Goal: Task Accomplishment & Management: Use online tool/utility

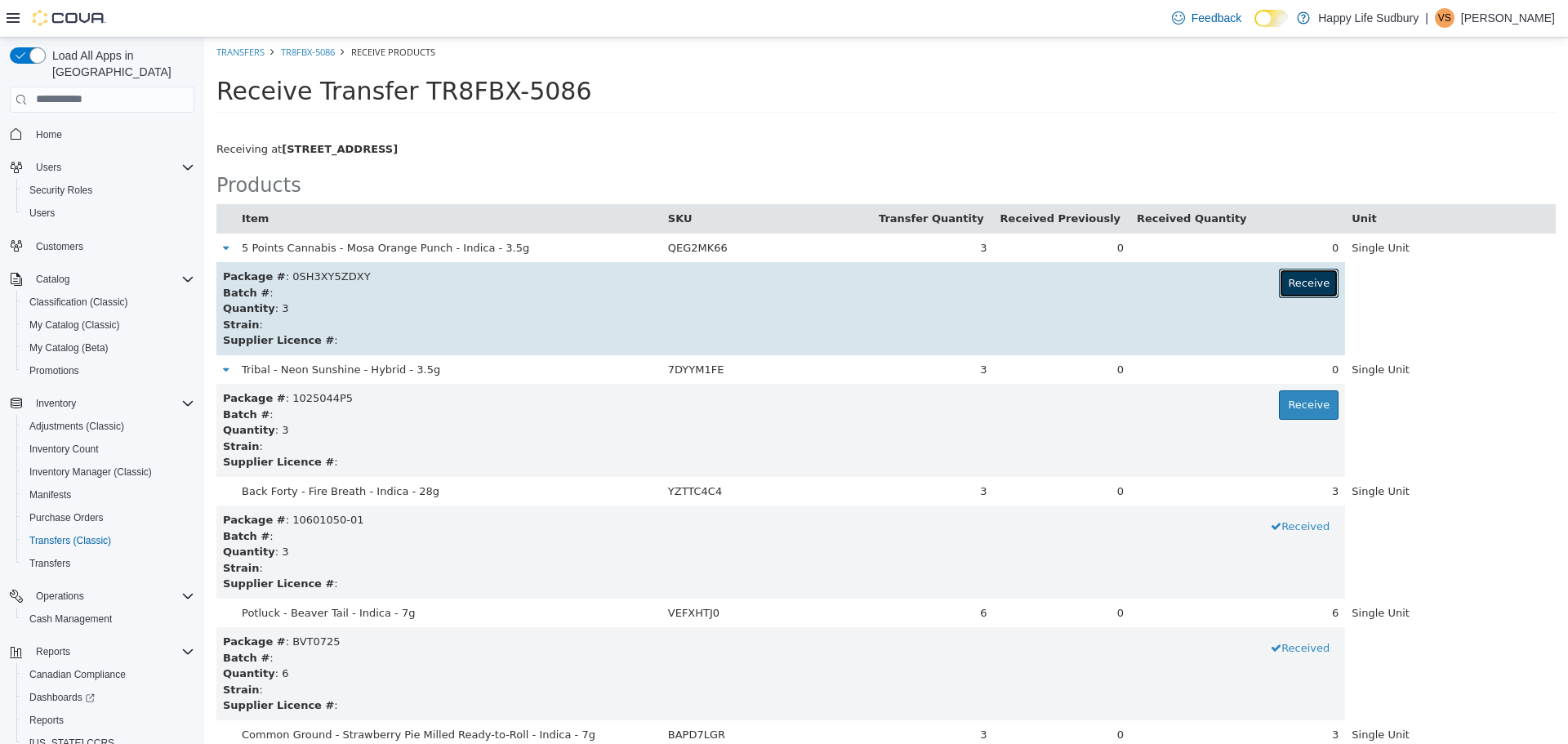
click at [1304, 284] on button "Receive" at bounding box center [1309, 282] width 59 height 30
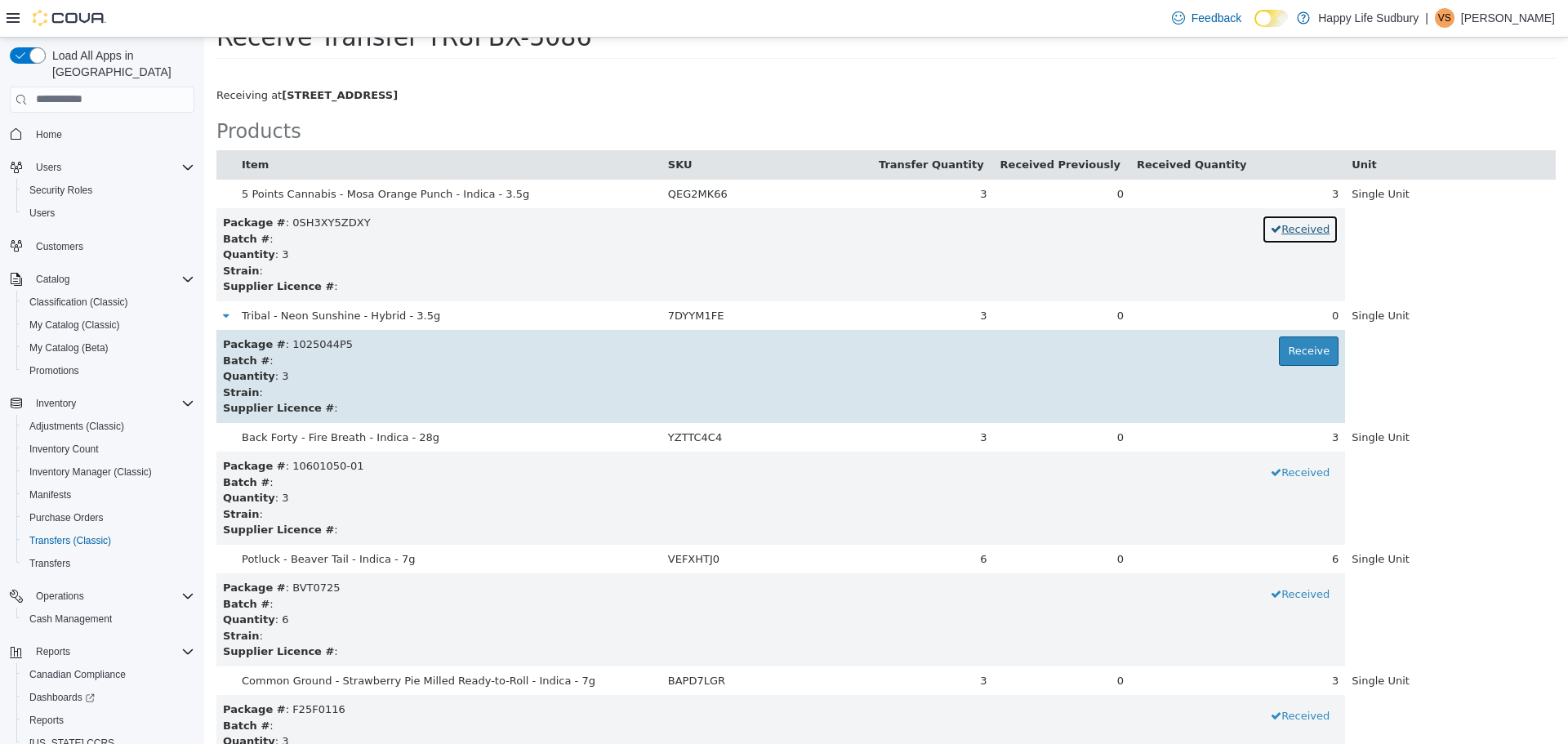
scroll to position [82, 0]
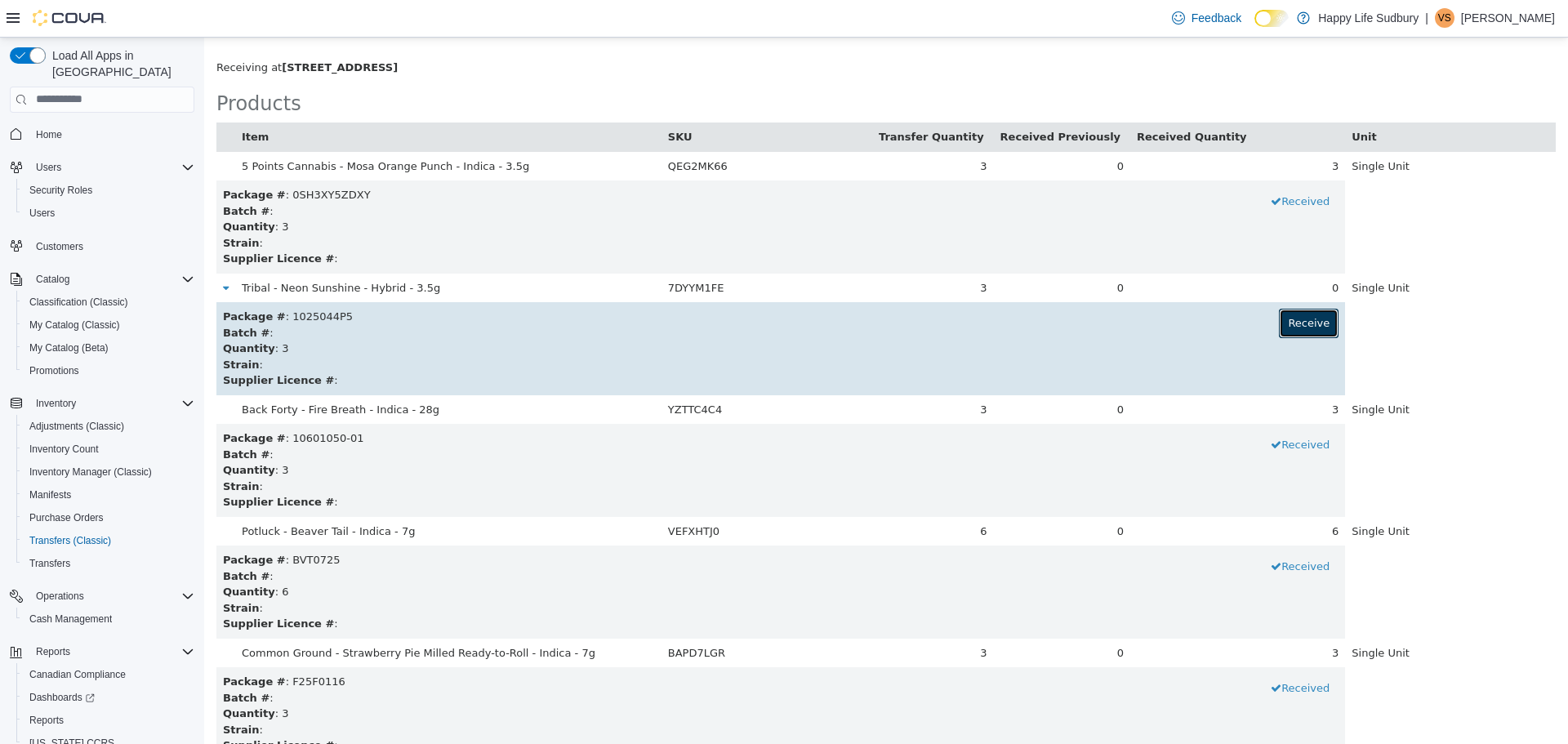
click at [1283, 322] on button "Receive" at bounding box center [1309, 323] width 59 height 30
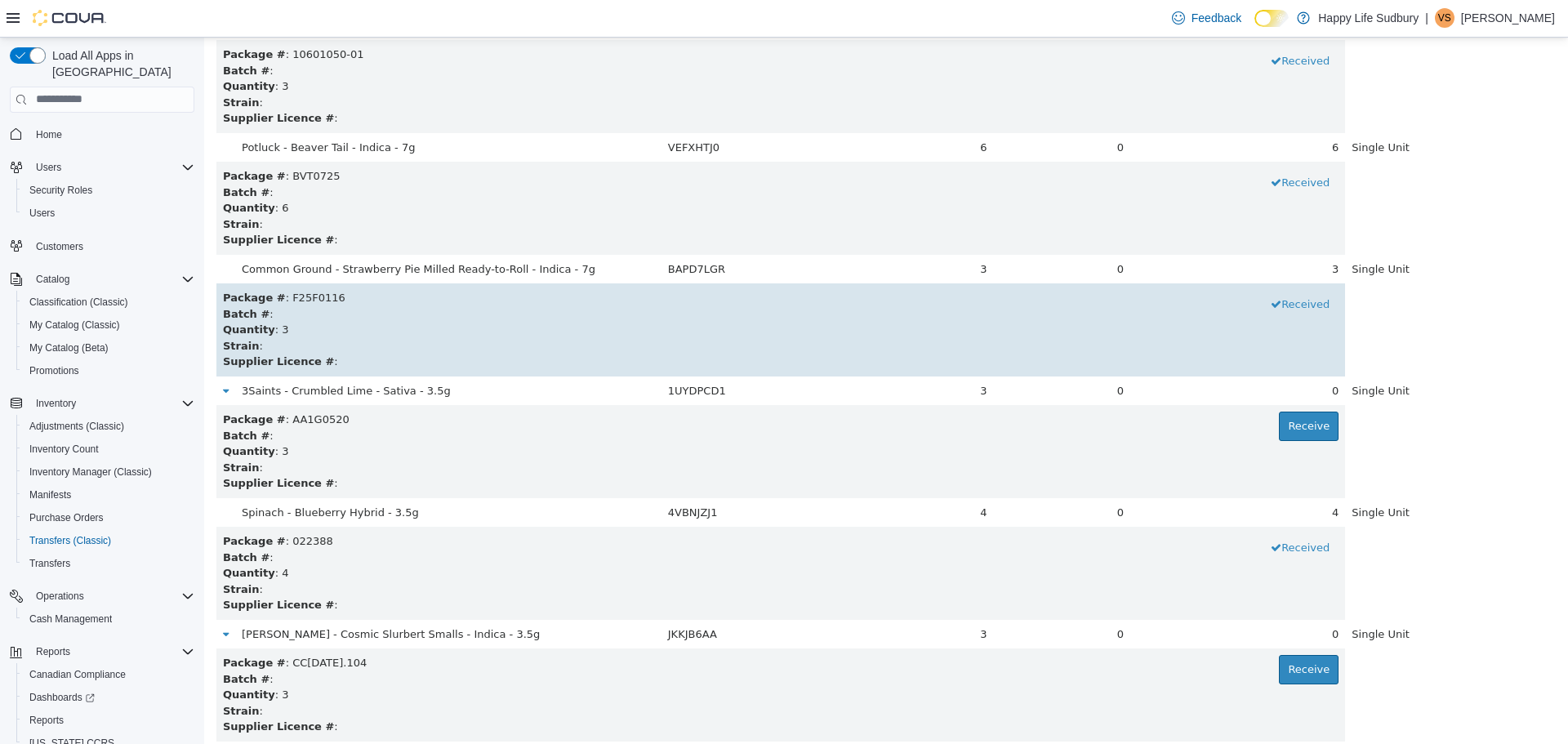
scroll to position [491, 0]
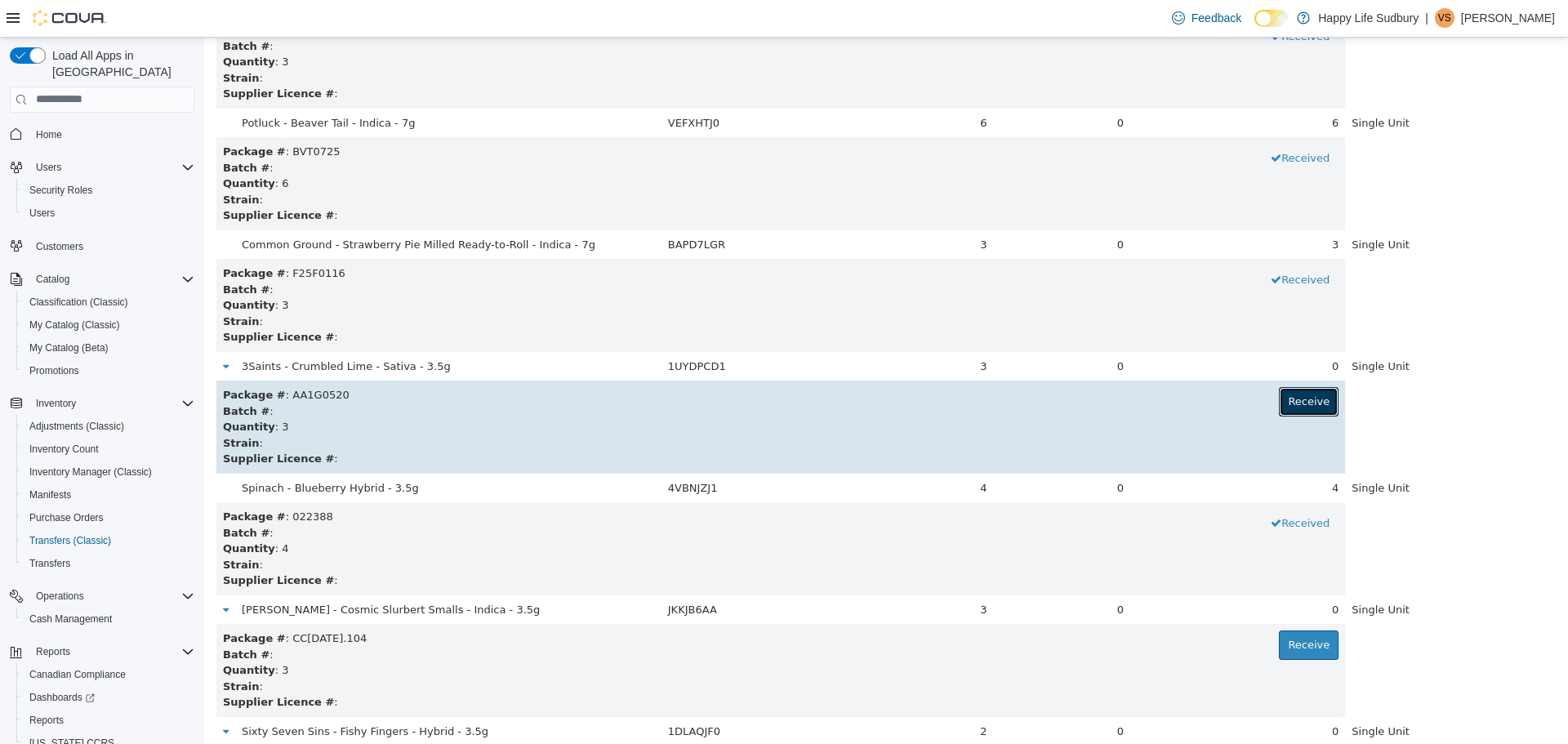
click at [1298, 402] on button "Receive" at bounding box center [1309, 401] width 59 height 30
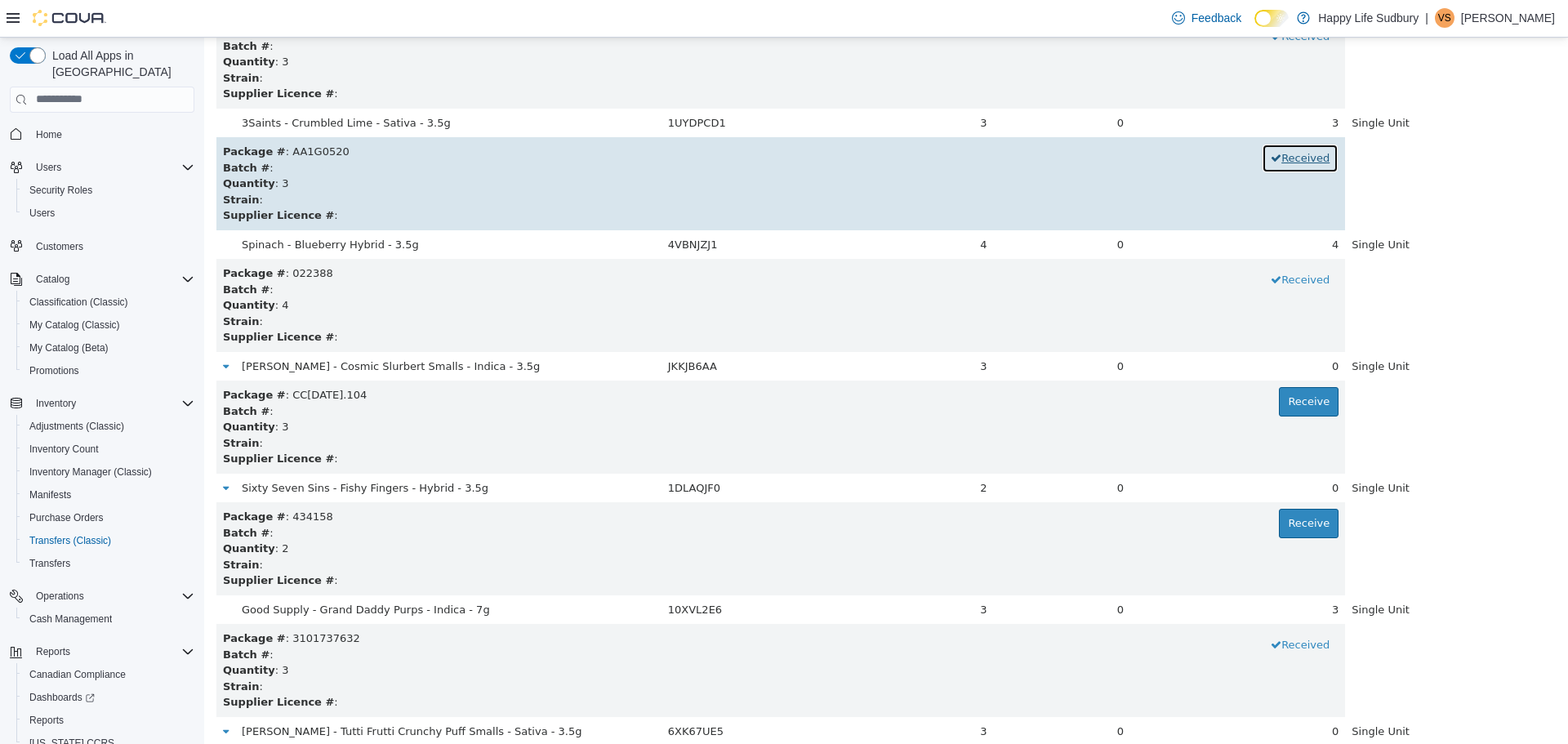
scroll to position [735, 0]
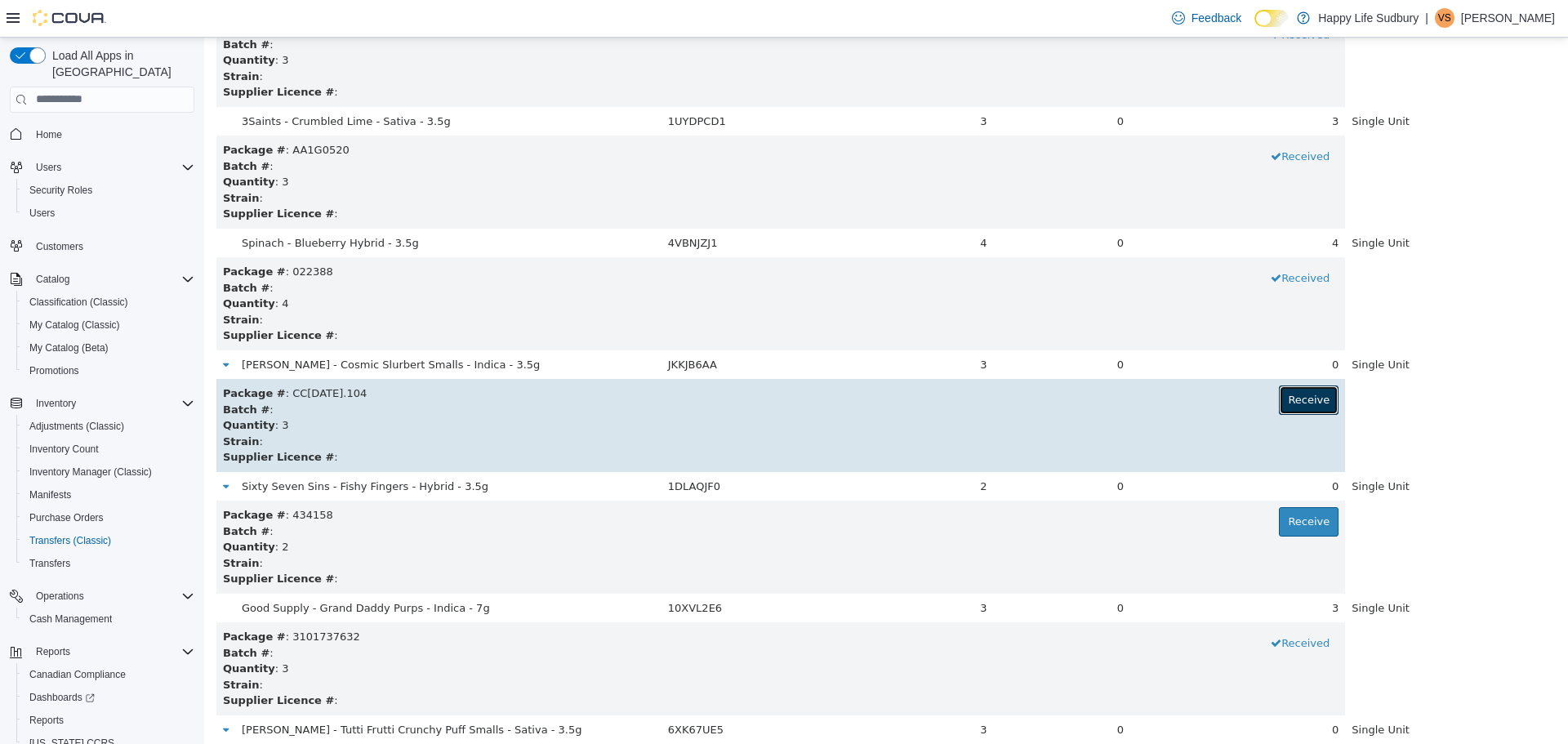
click at [1295, 402] on button "Receive" at bounding box center [1309, 399] width 59 height 30
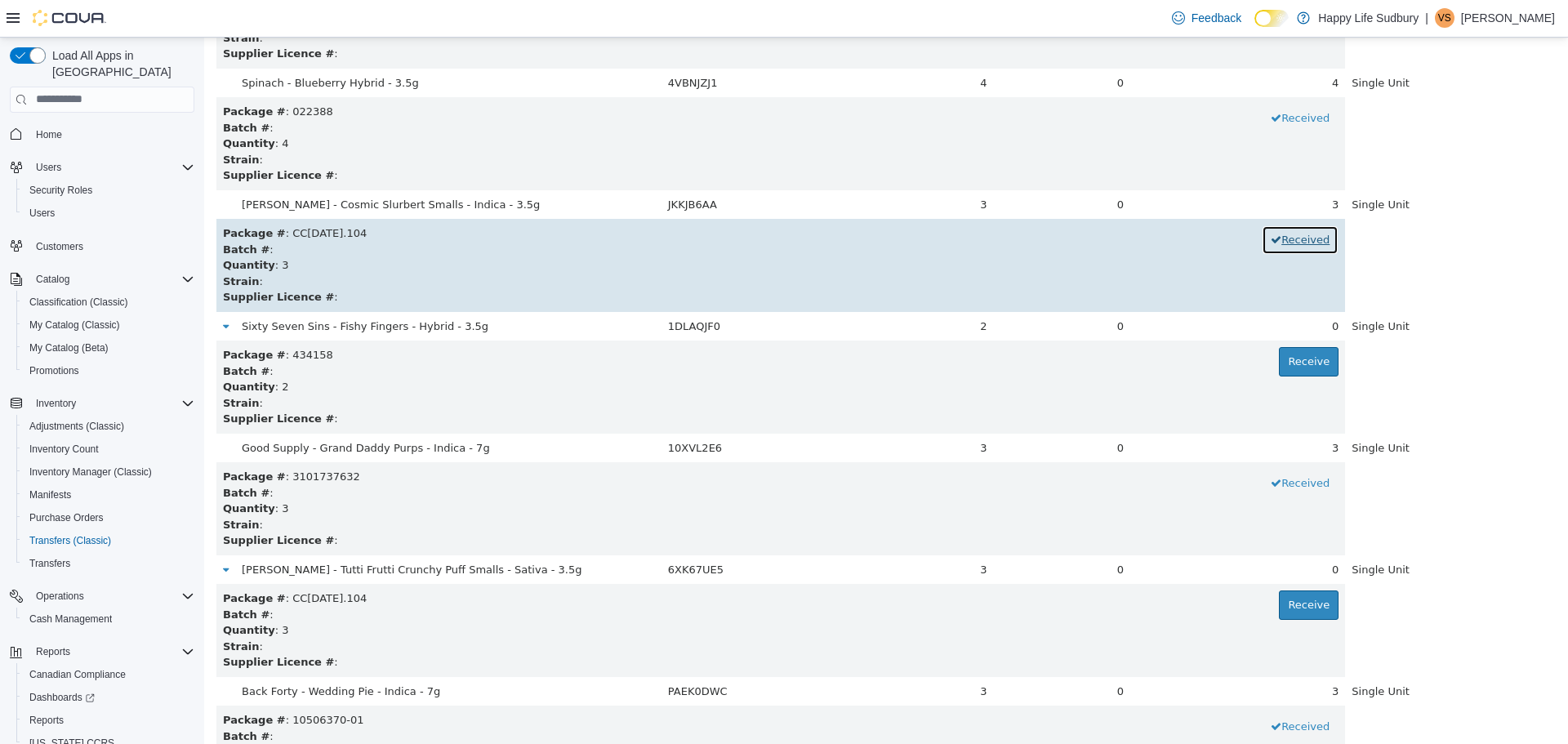
scroll to position [899, 0]
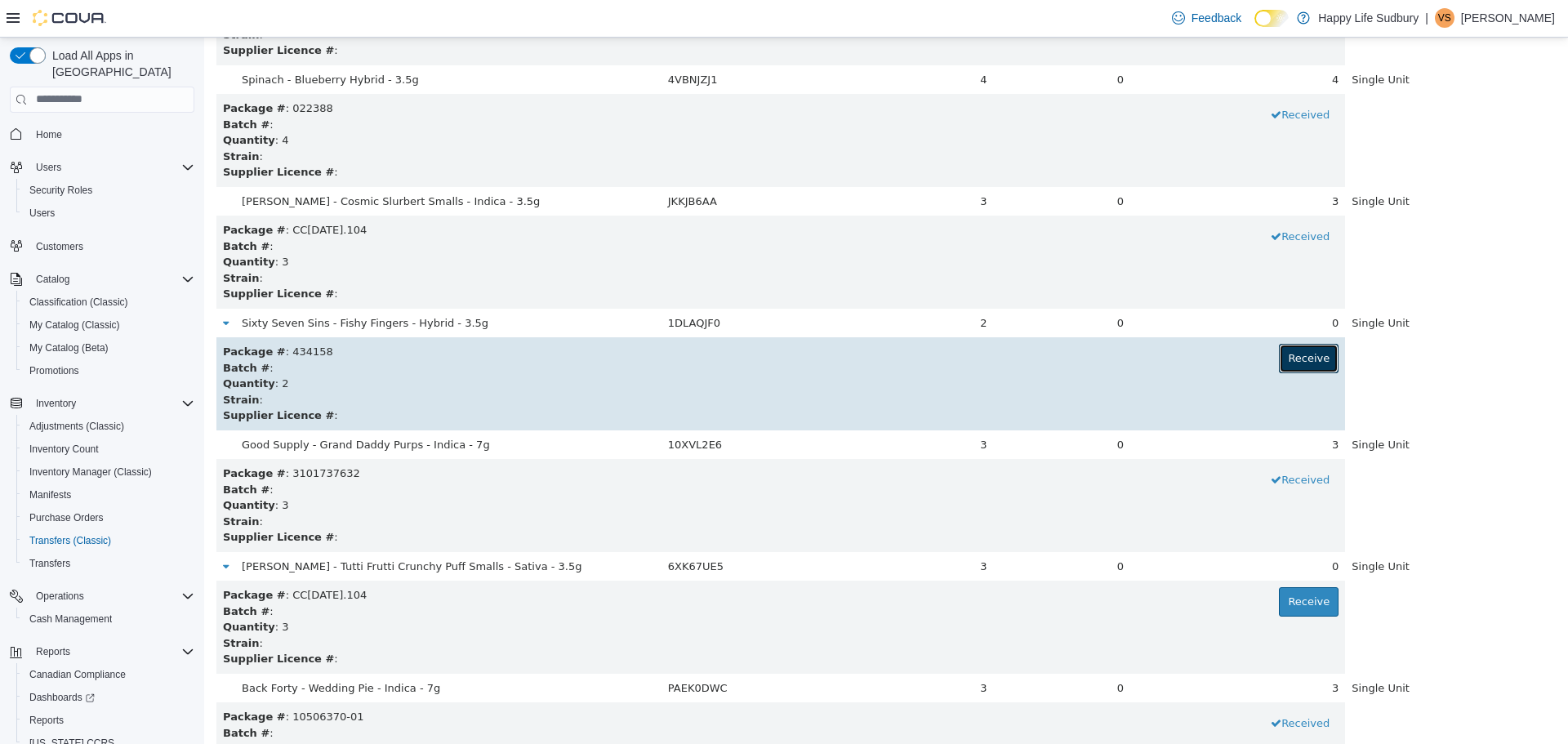
click at [1279, 354] on button "Receive" at bounding box center [1309, 358] width 59 height 30
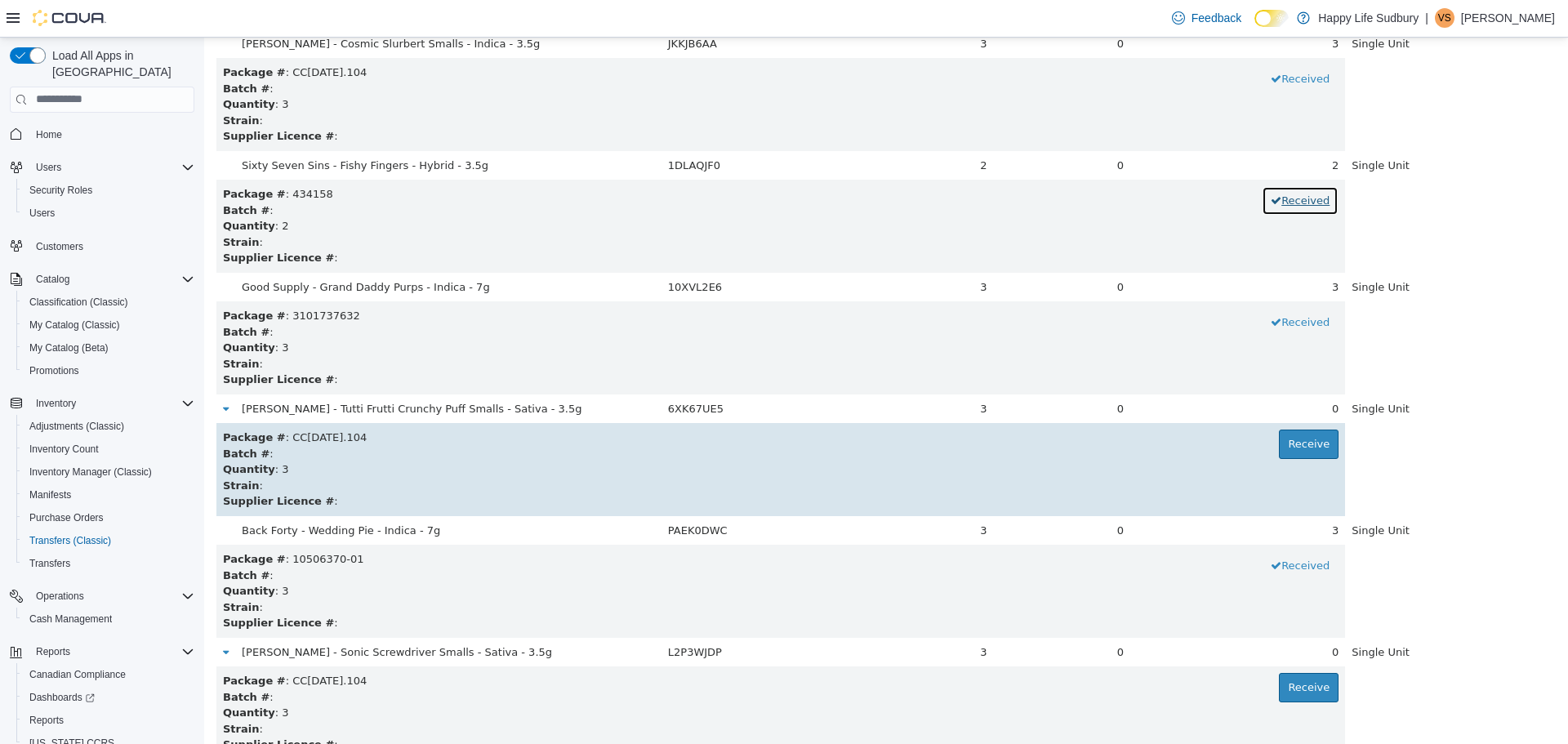
scroll to position [1063, 0]
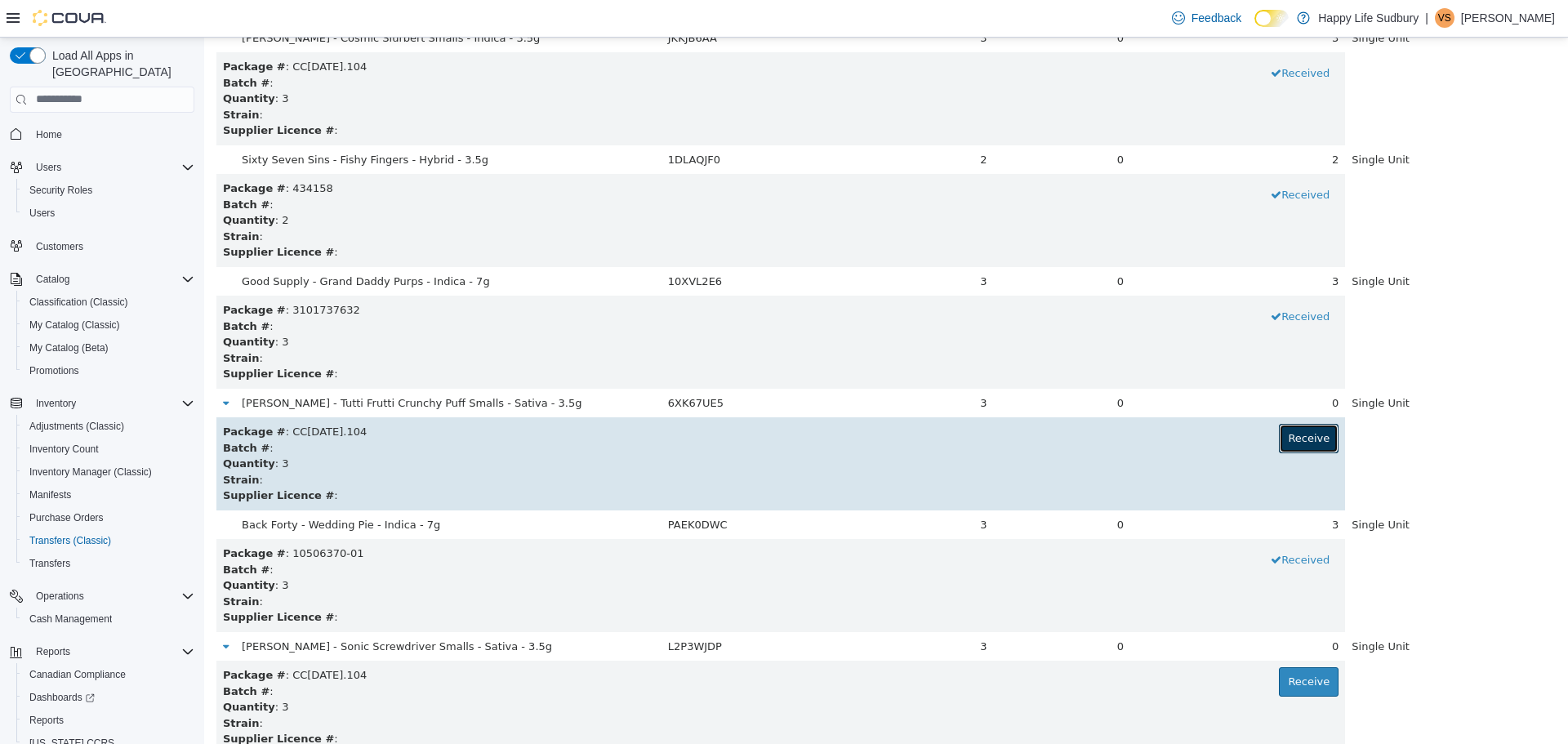
click at [1295, 433] on button "Receive" at bounding box center [1309, 438] width 59 height 30
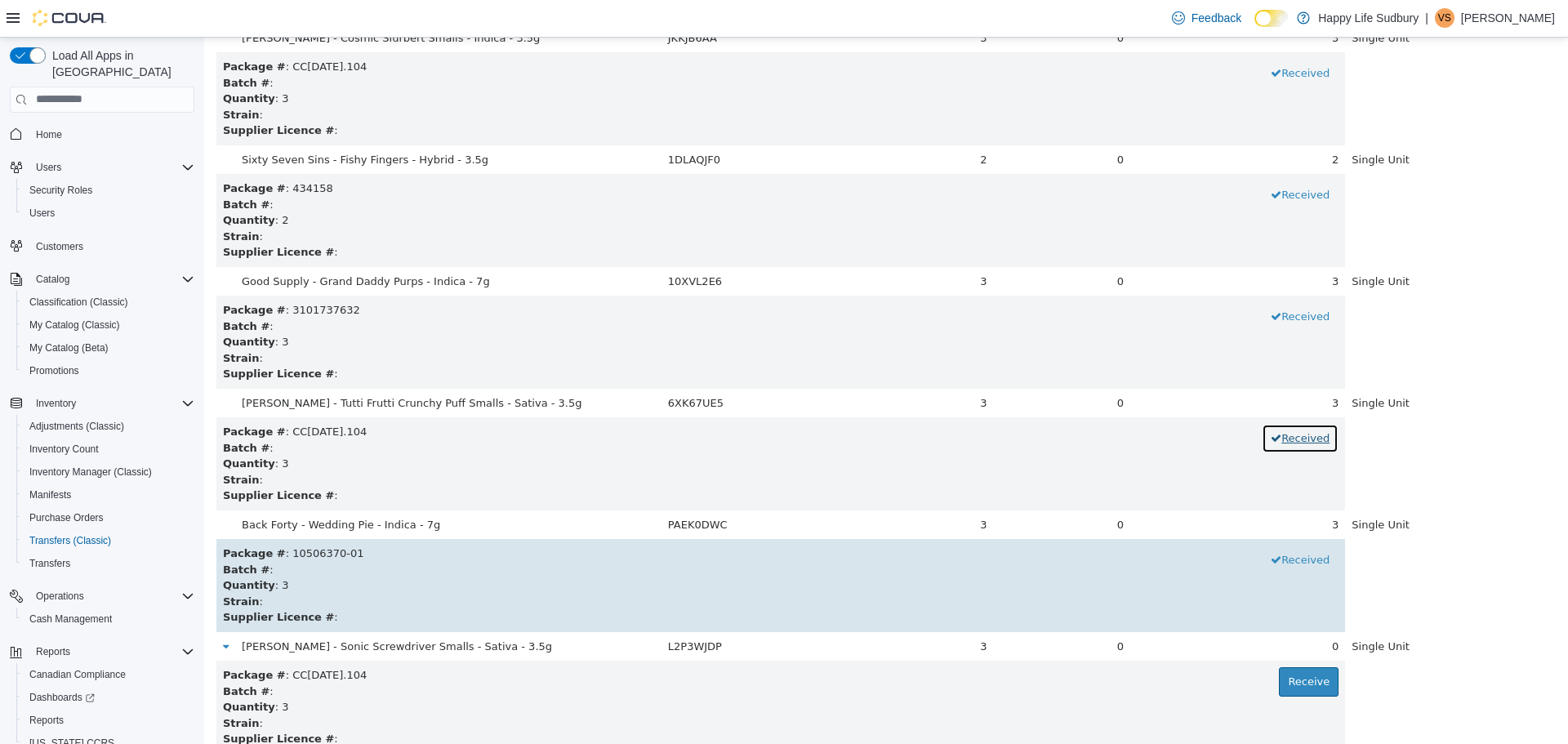
scroll to position [1226, 0]
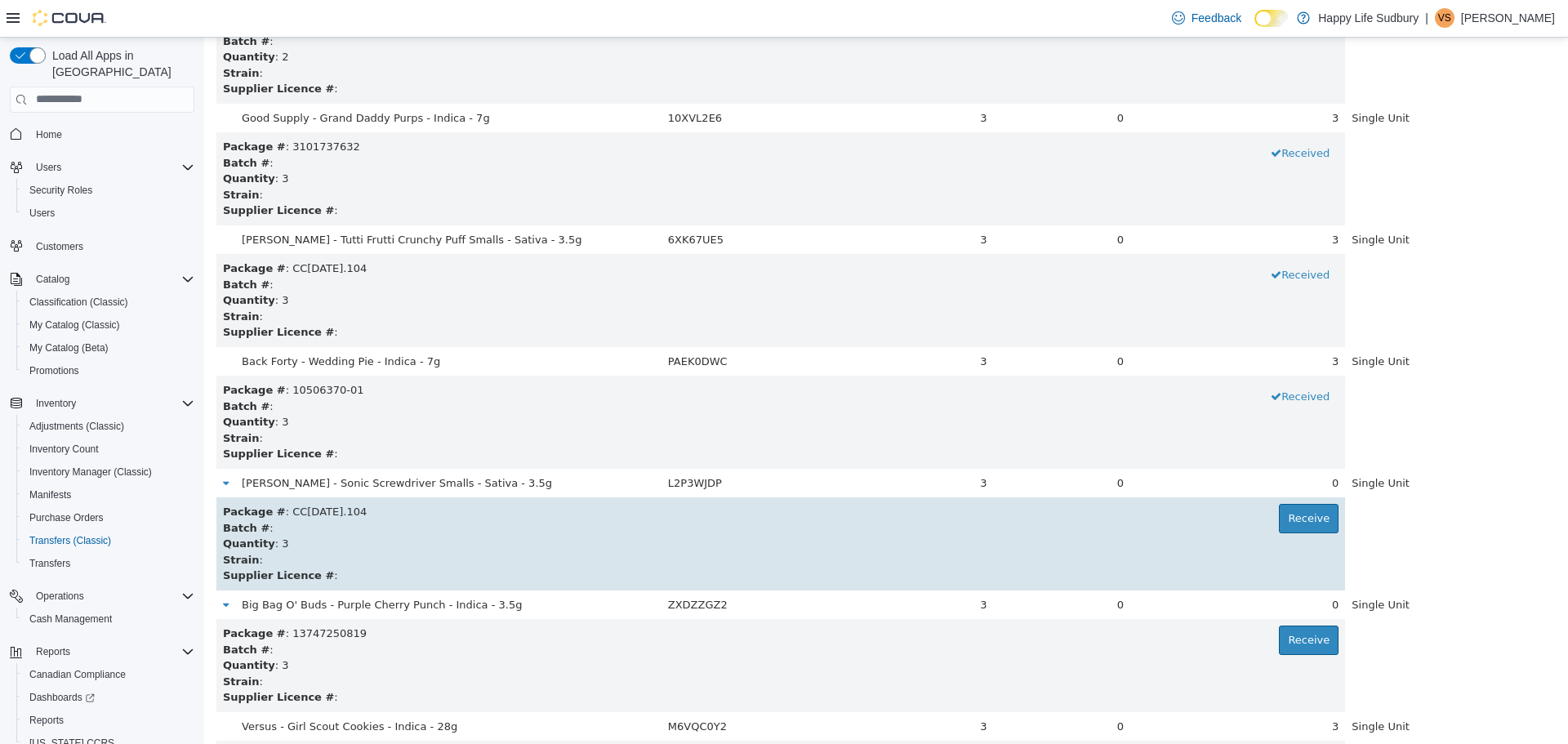
click at [1266, 514] on div "Package # : CC[DATE].104 Receive" at bounding box center [780, 511] width 1116 height 16
click at [1282, 517] on button "Receive" at bounding box center [1309, 517] width 59 height 30
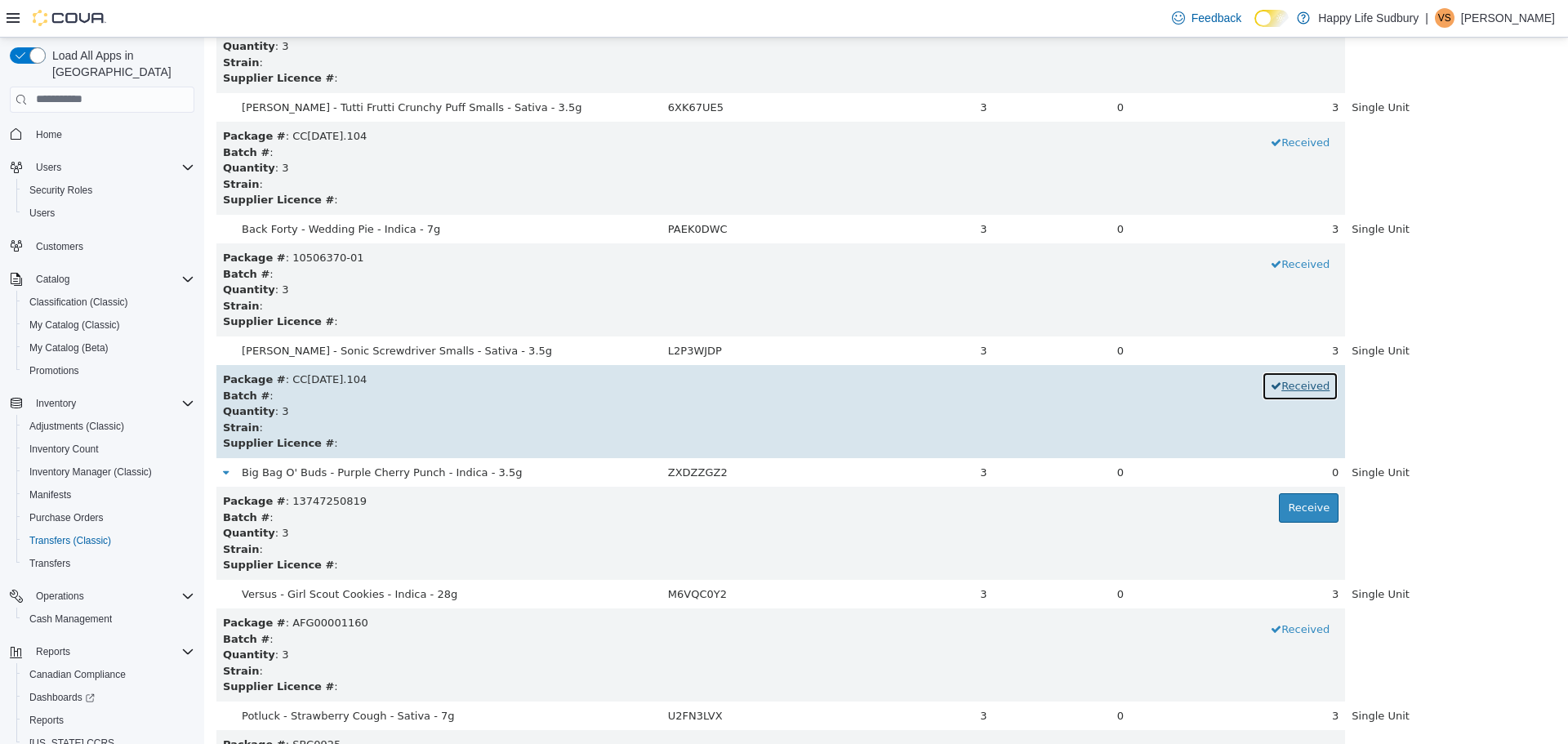
scroll to position [1471, 0]
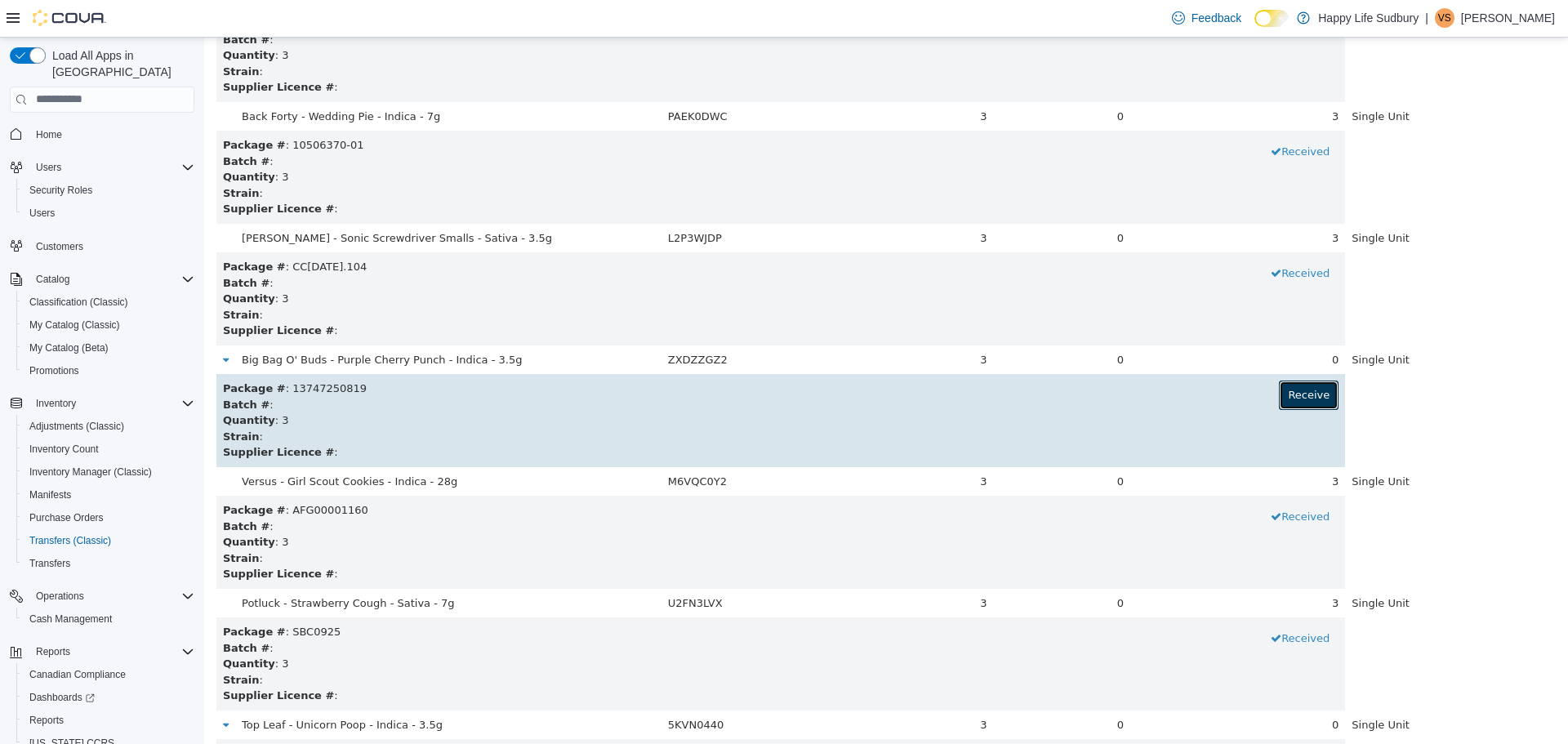
click at [1301, 397] on button "Receive" at bounding box center [1309, 395] width 59 height 30
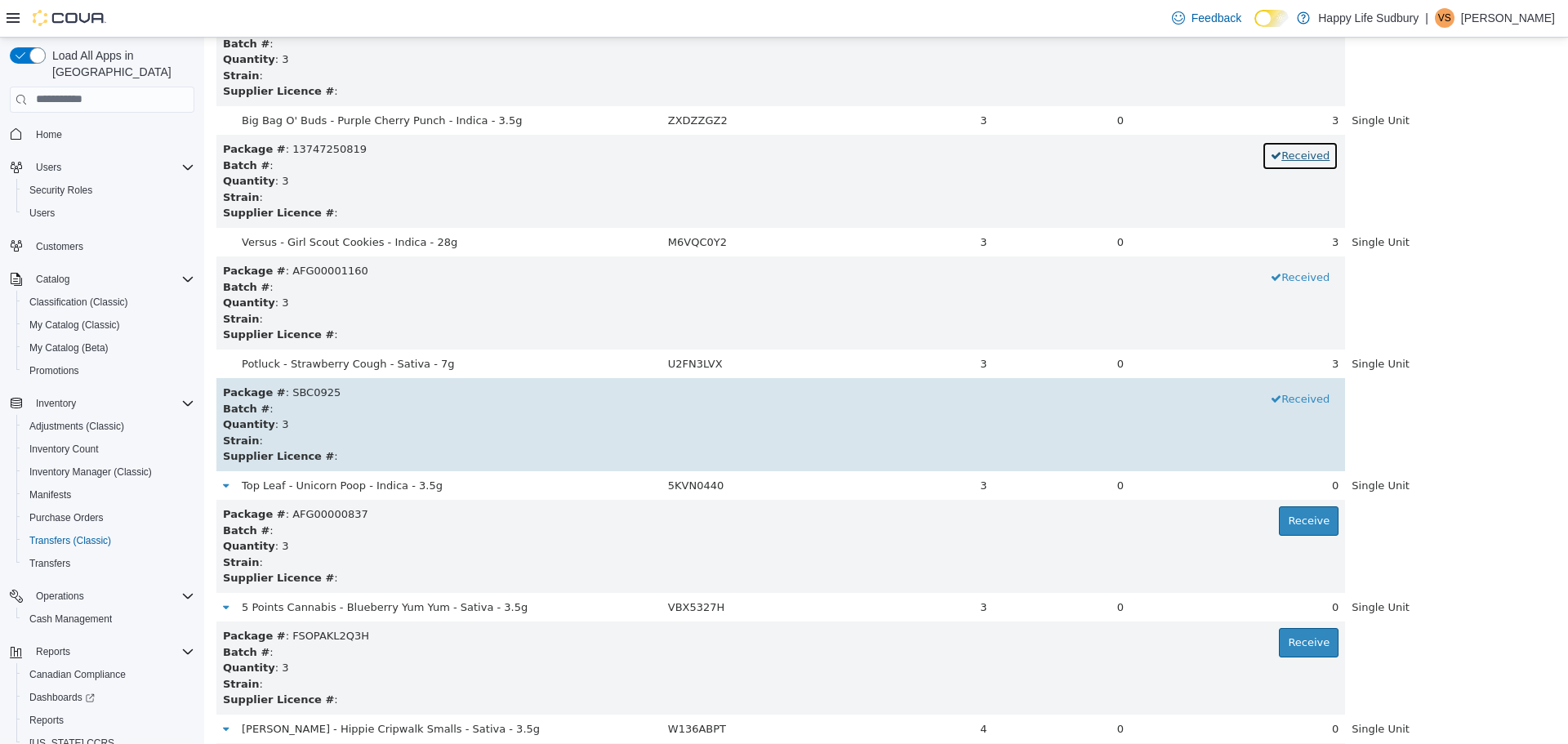
scroll to position [1880, 0]
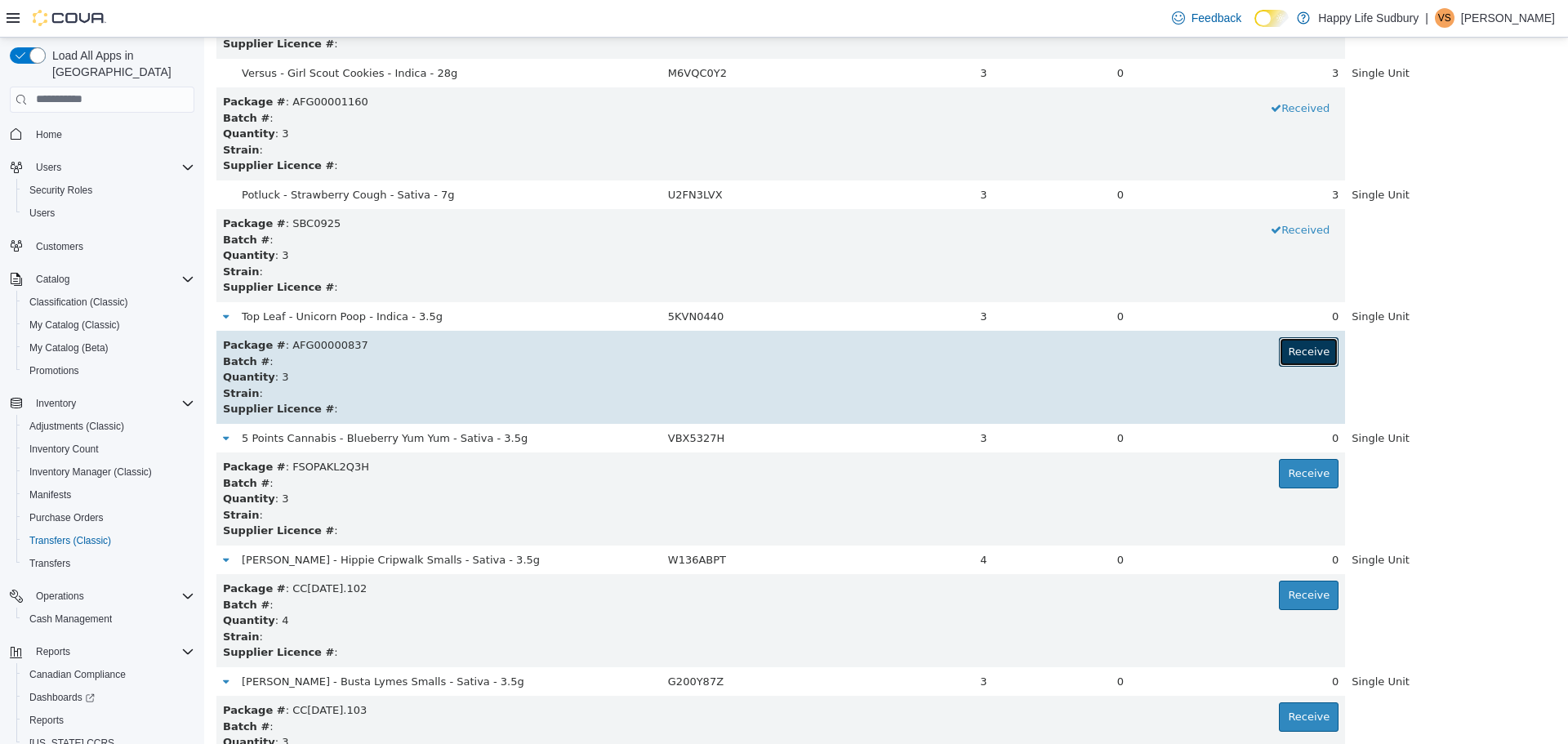
click at [1316, 363] on button "Receive" at bounding box center [1309, 351] width 59 height 30
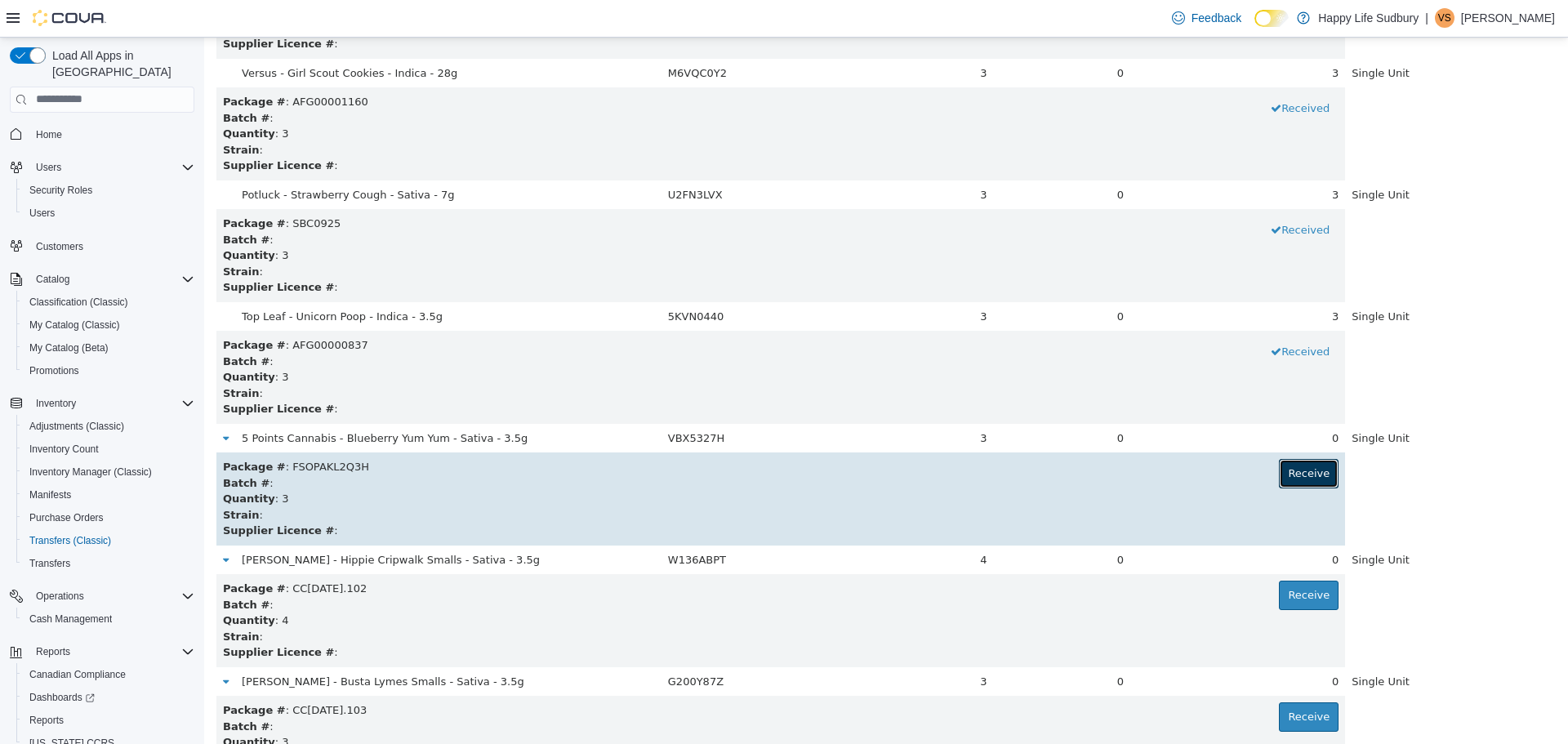
click at [1296, 469] on button "Receive" at bounding box center [1309, 473] width 59 height 30
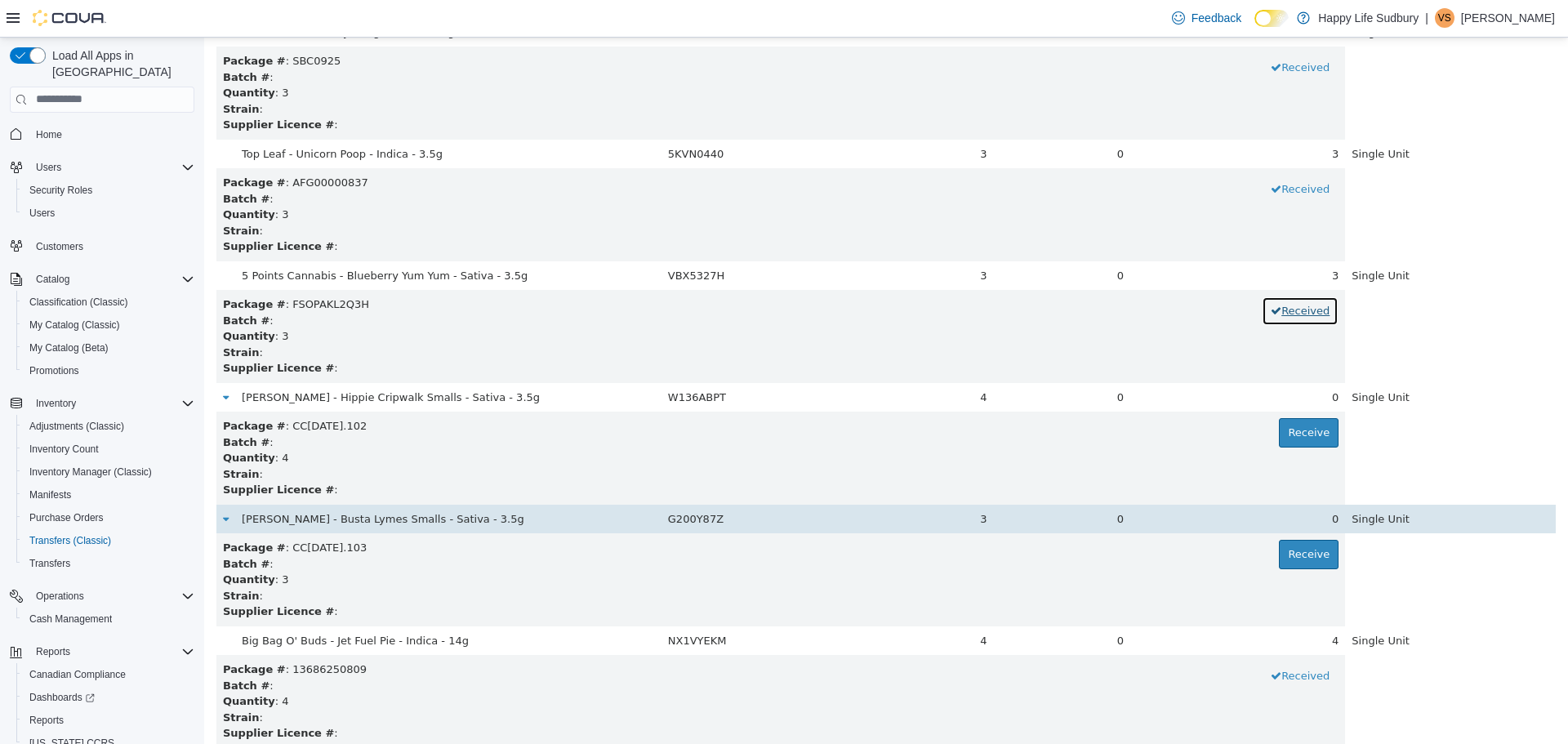
scroll to position [2124, 0]
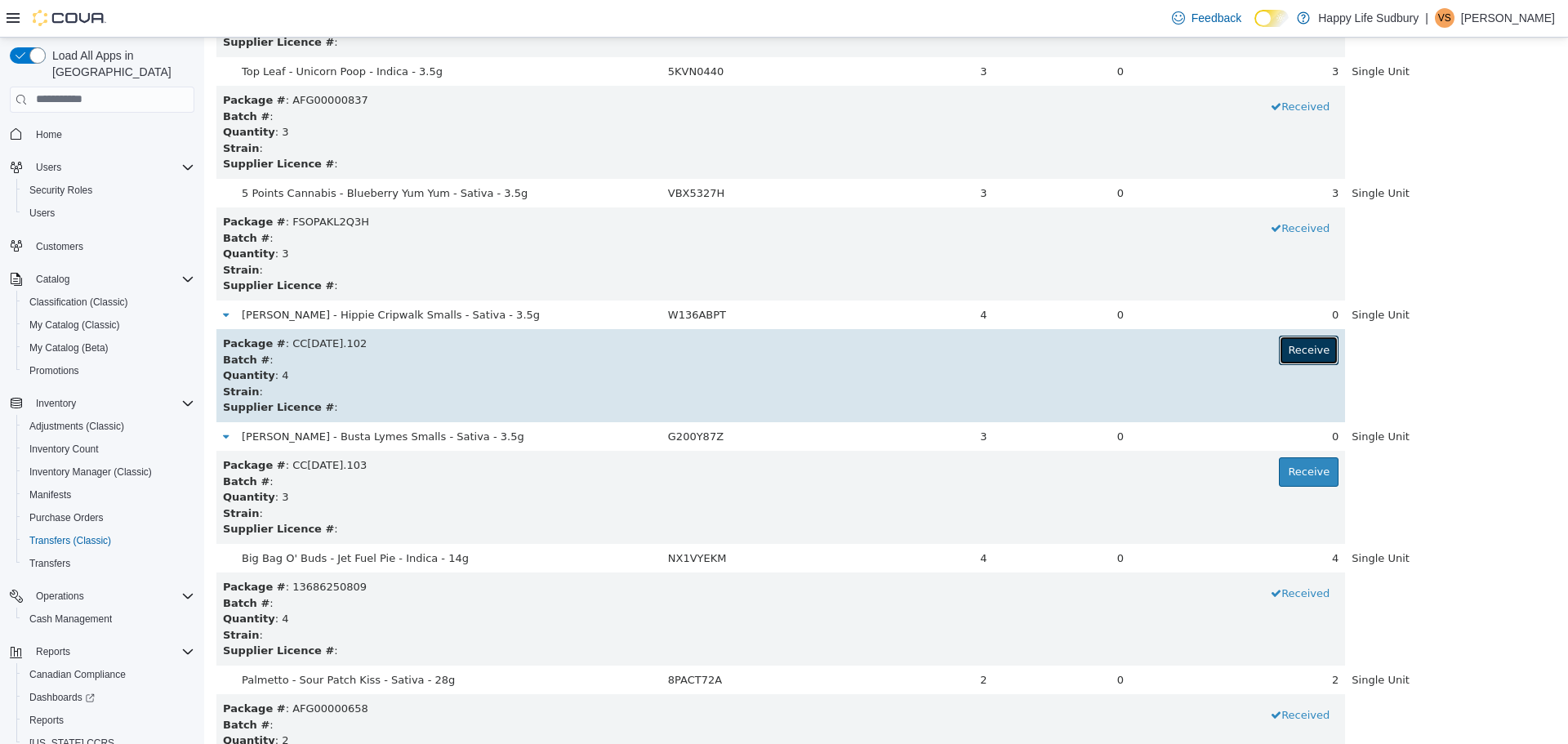
click at [1282, 348] on button "Receive" at bounding box center [1309, 349] width 59 height 30
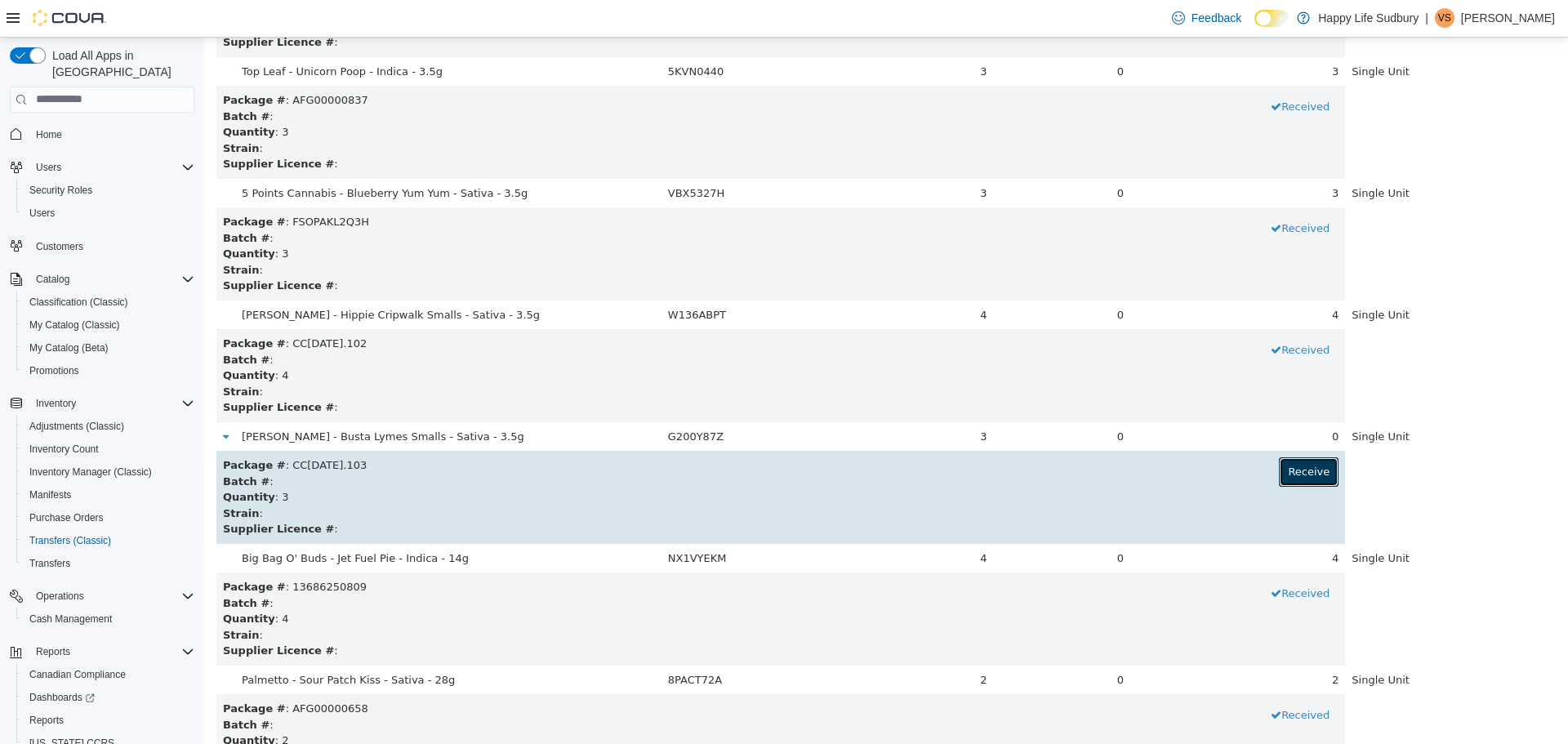
click at [1311, 476] on button "Receive" at bounding box center [1309, 471] width 59 height 30
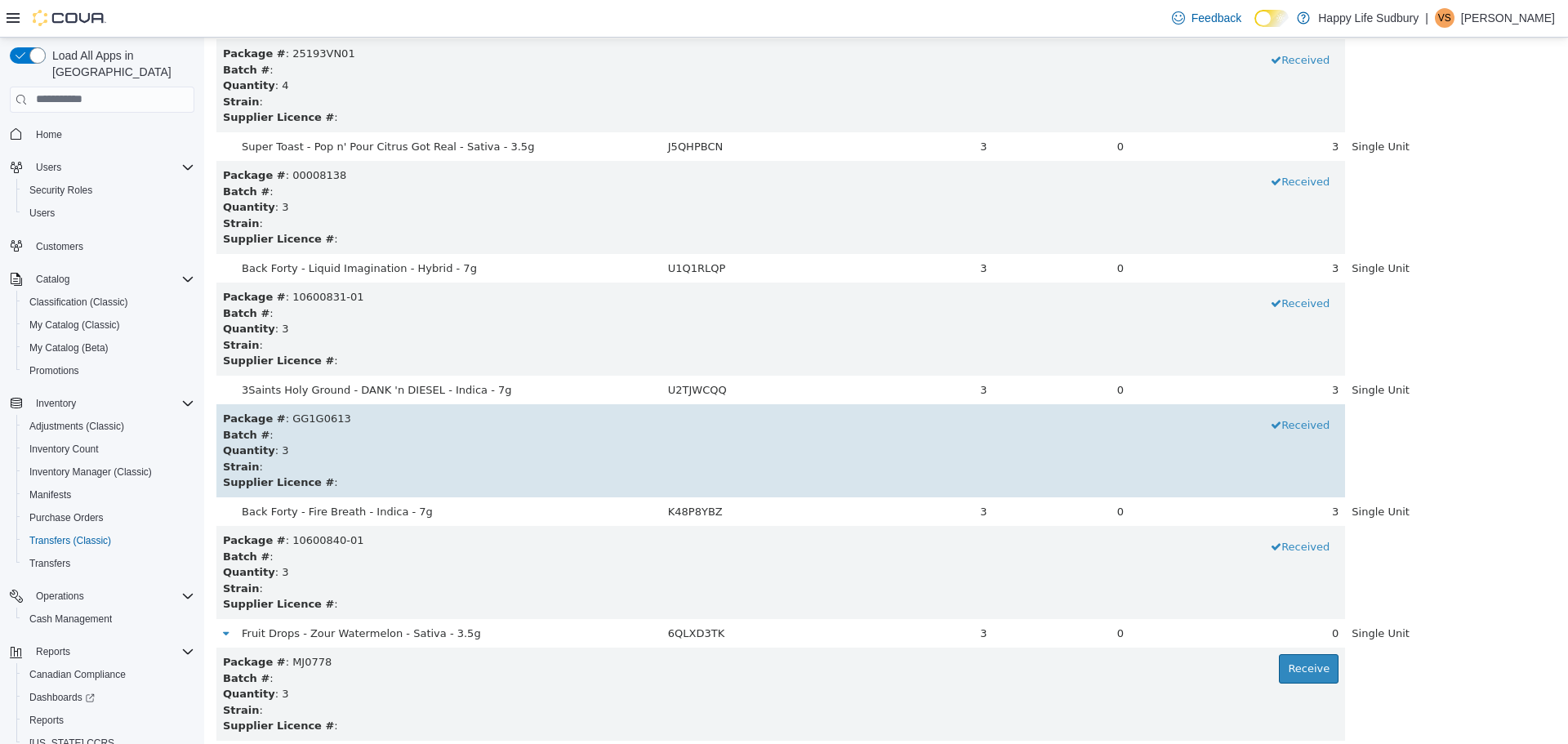
scroll to position [3350, 0]
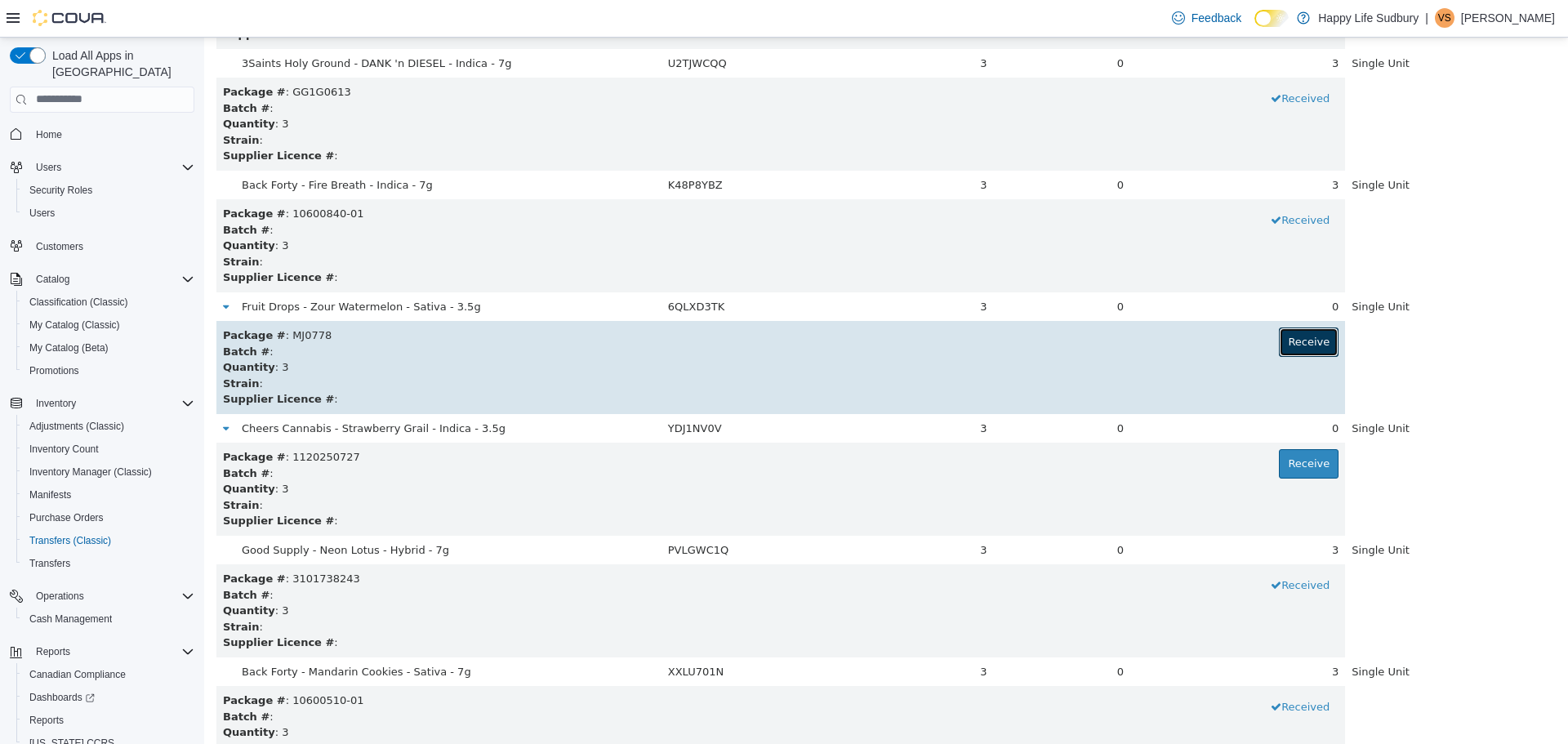
click at [1309, 348] on button "Receive" at bounding box center [1309, 341] width 59 height 30
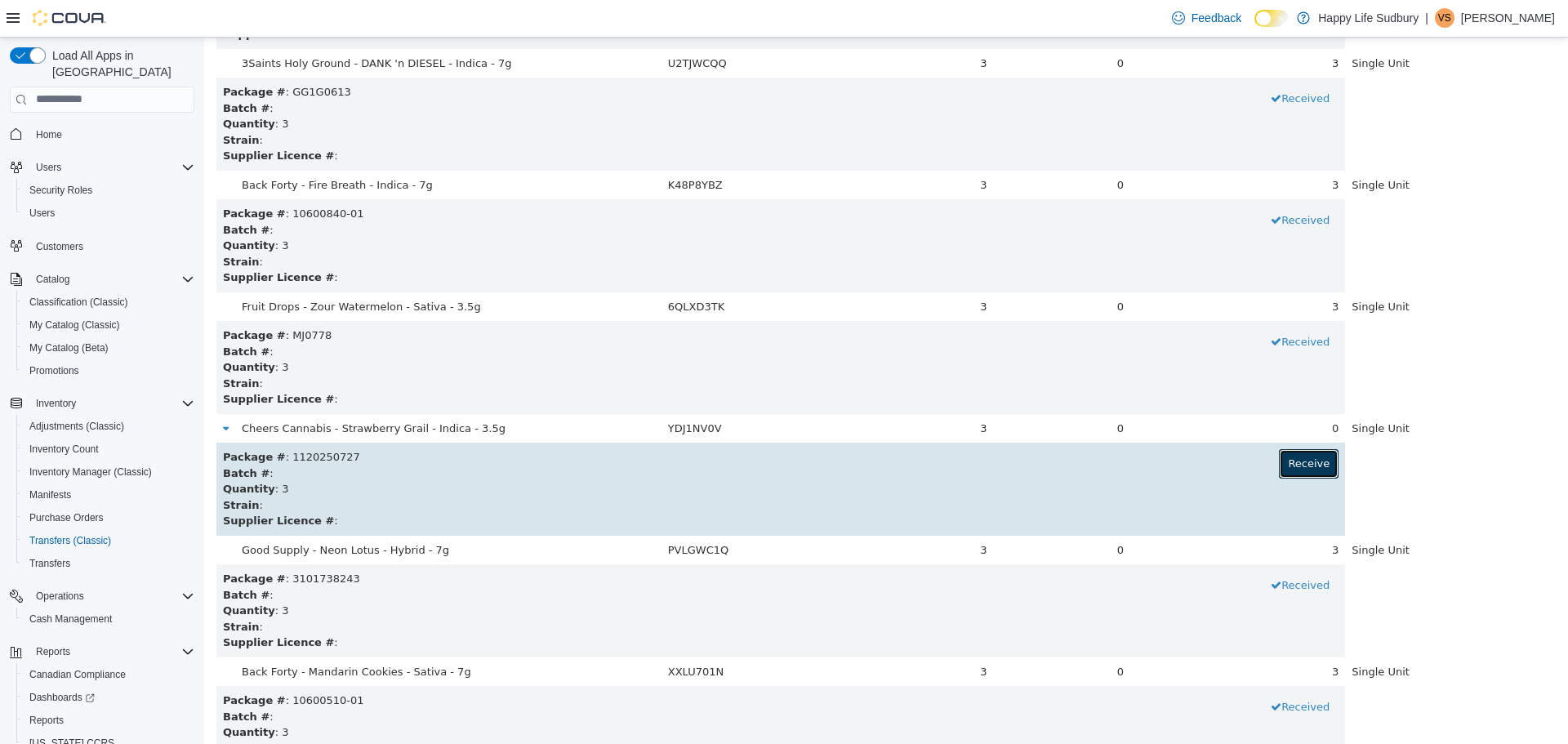
click at [1292, 460] on button "Receive" at bounding box center [1309, 463] width 59 height 30
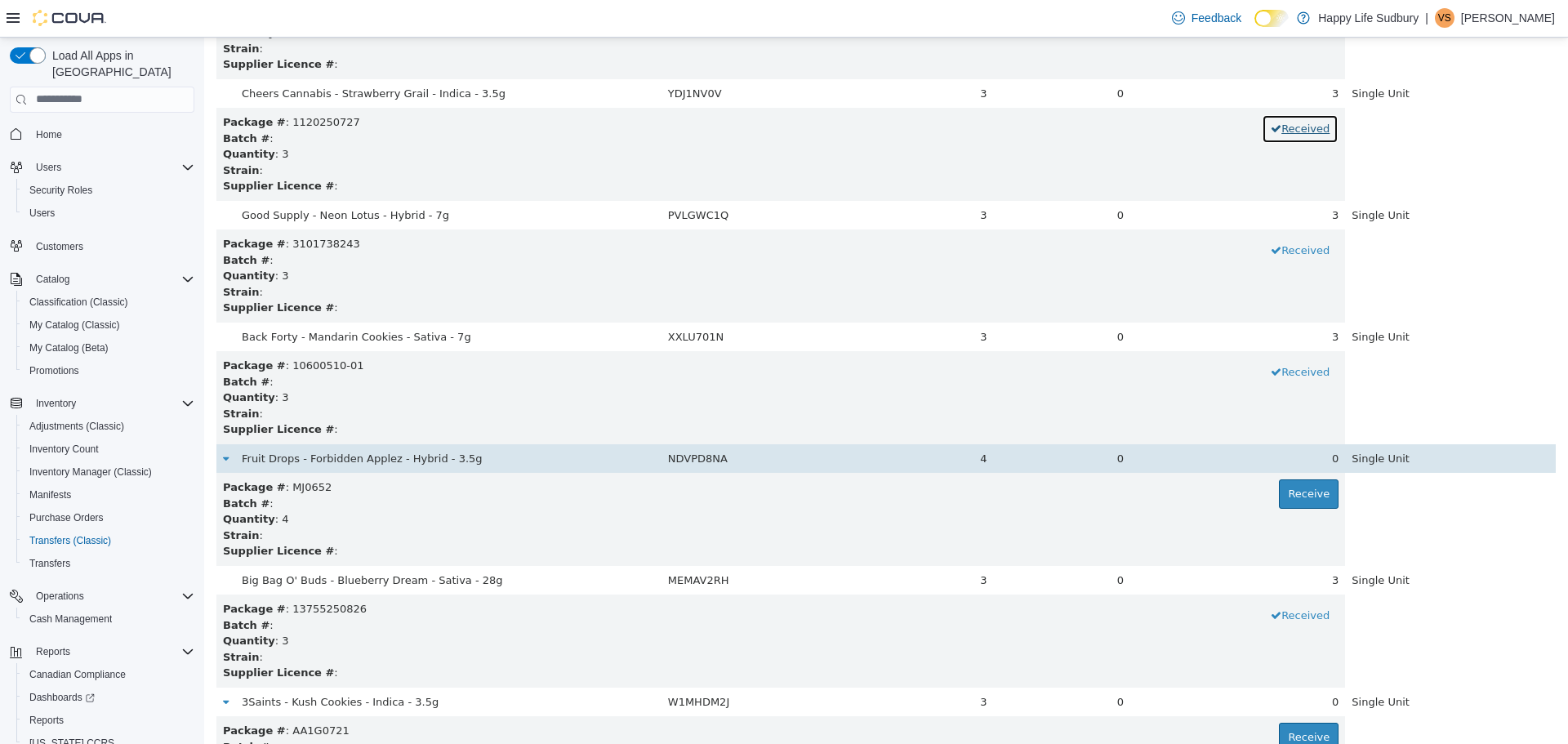
scroll to position [3923, 0]
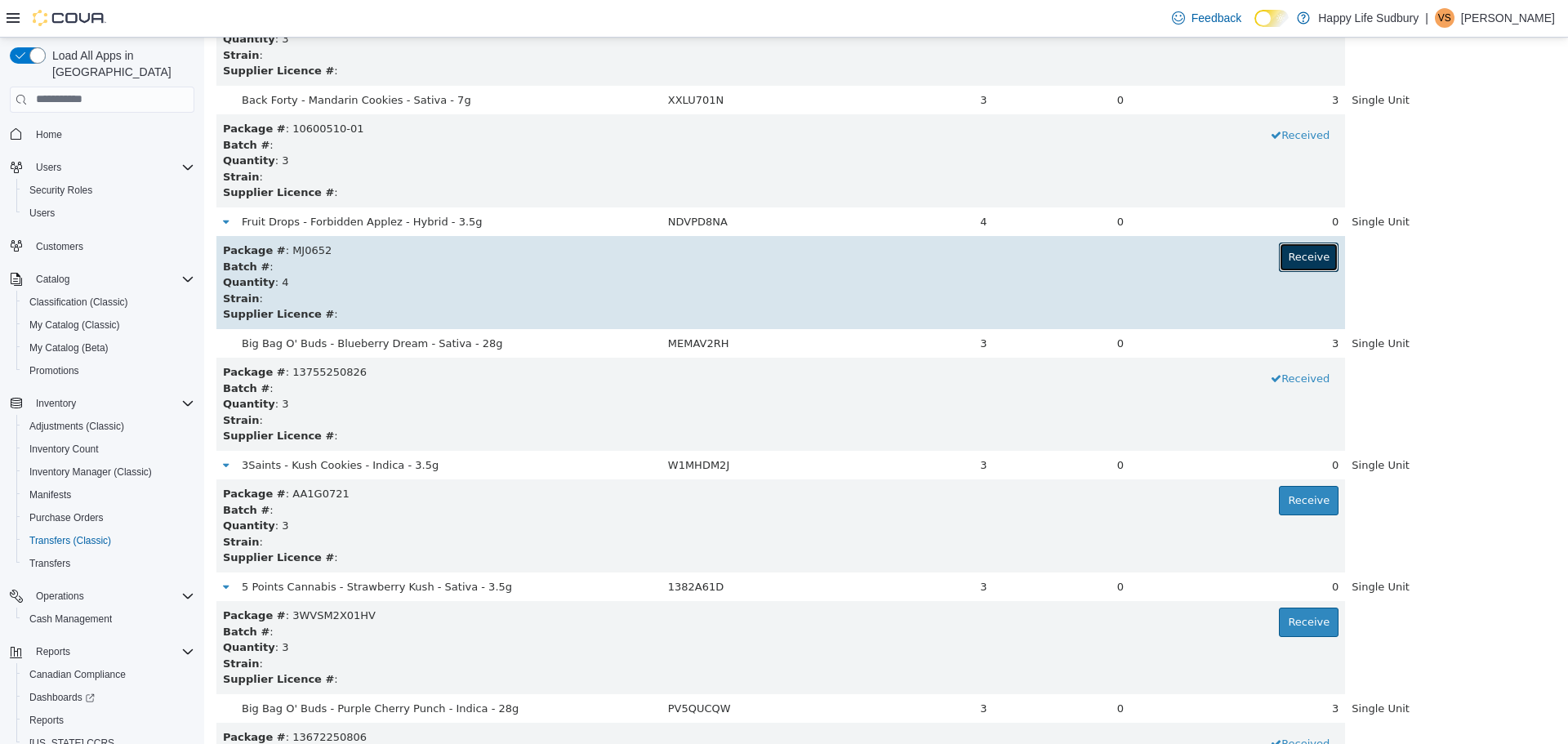
click at [1303, 269] on button "Receive" at bounding box center [1309, 256] width 59 height 30
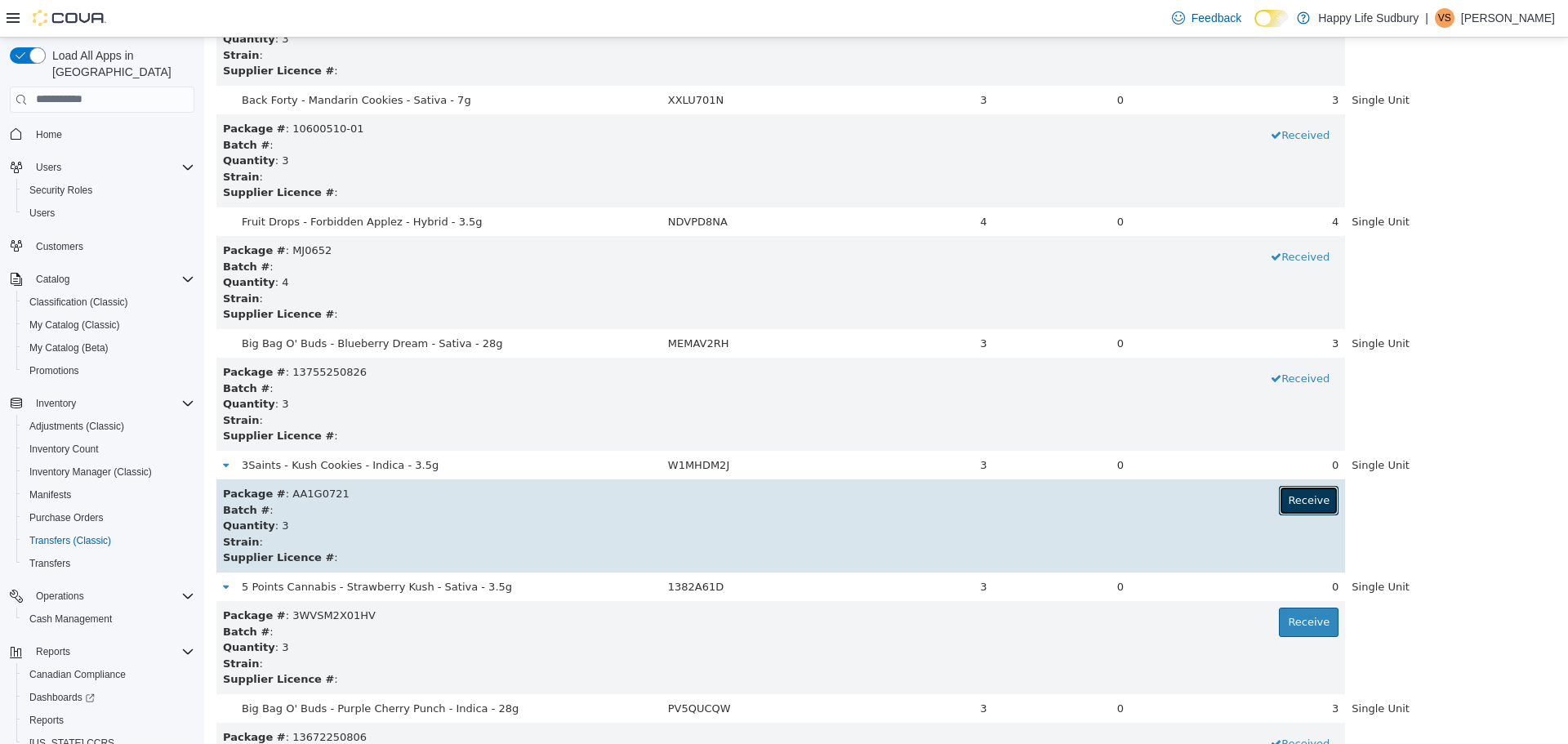
click at [1279, 491] on button "Receive" at bounding box center [1309, 500] width 59 height 30
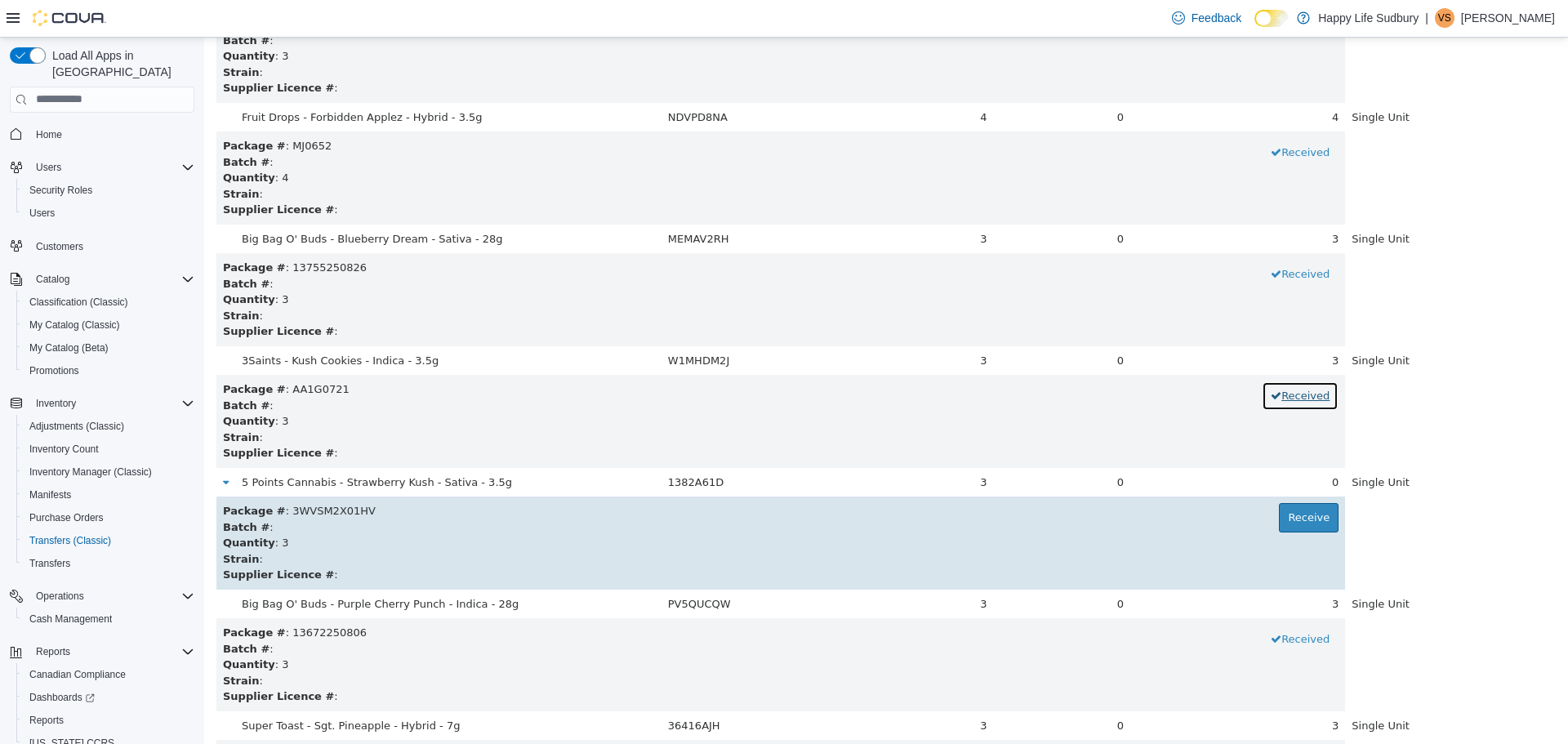
scroll to position [4086, 0]
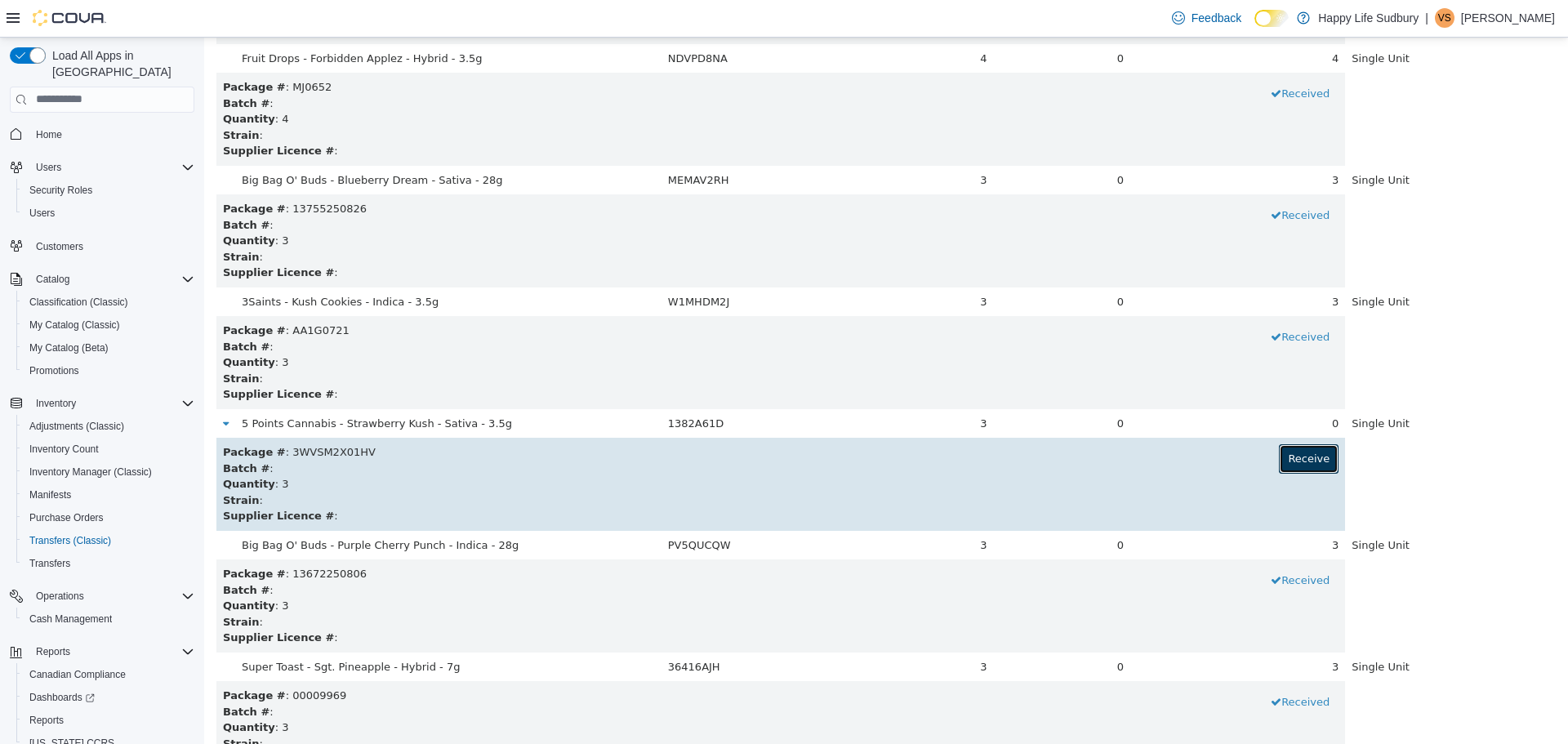
click at [1307, 466] on button "Receive" at bounding box center [1309, 458] width 59 height 30
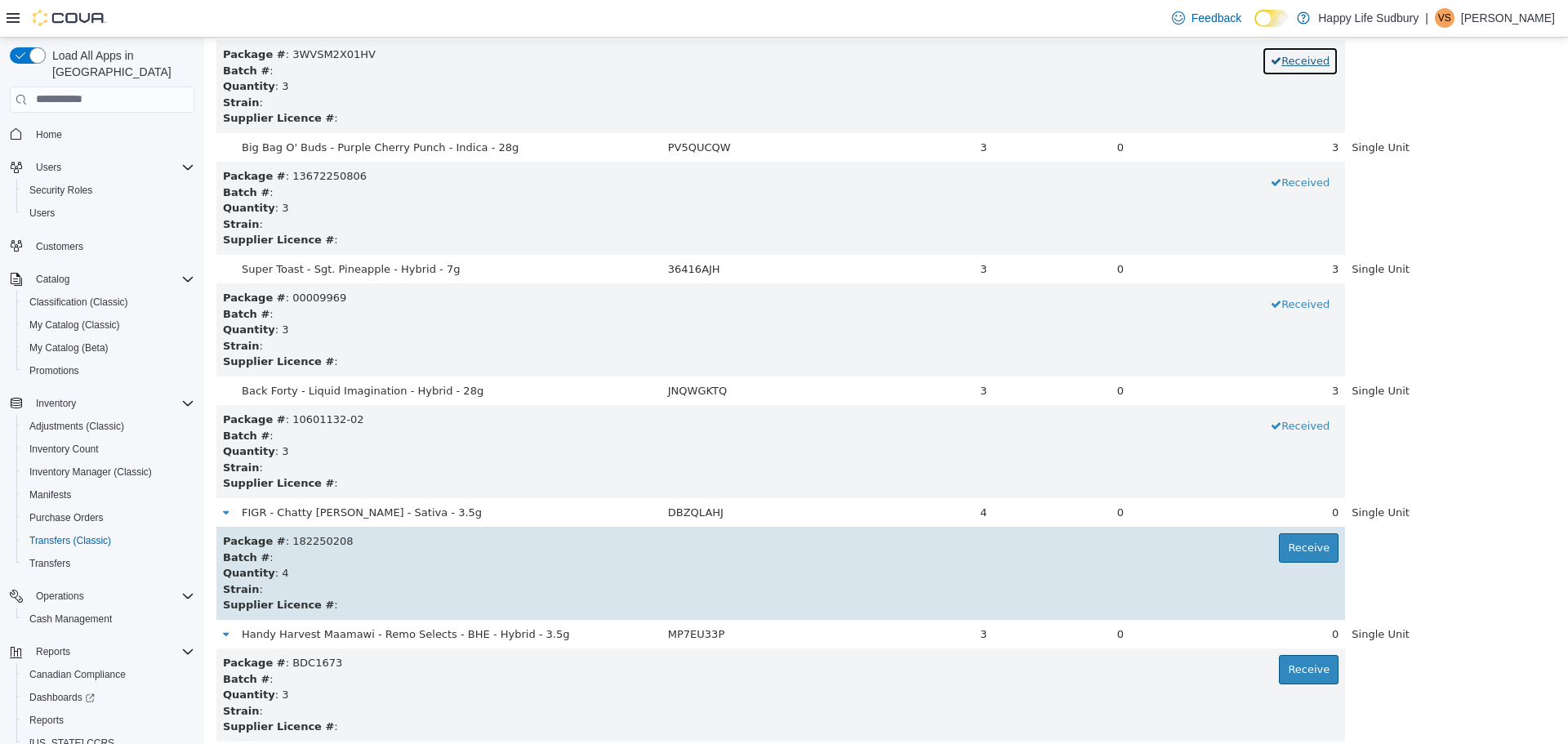
scroll to position [4576, 0]
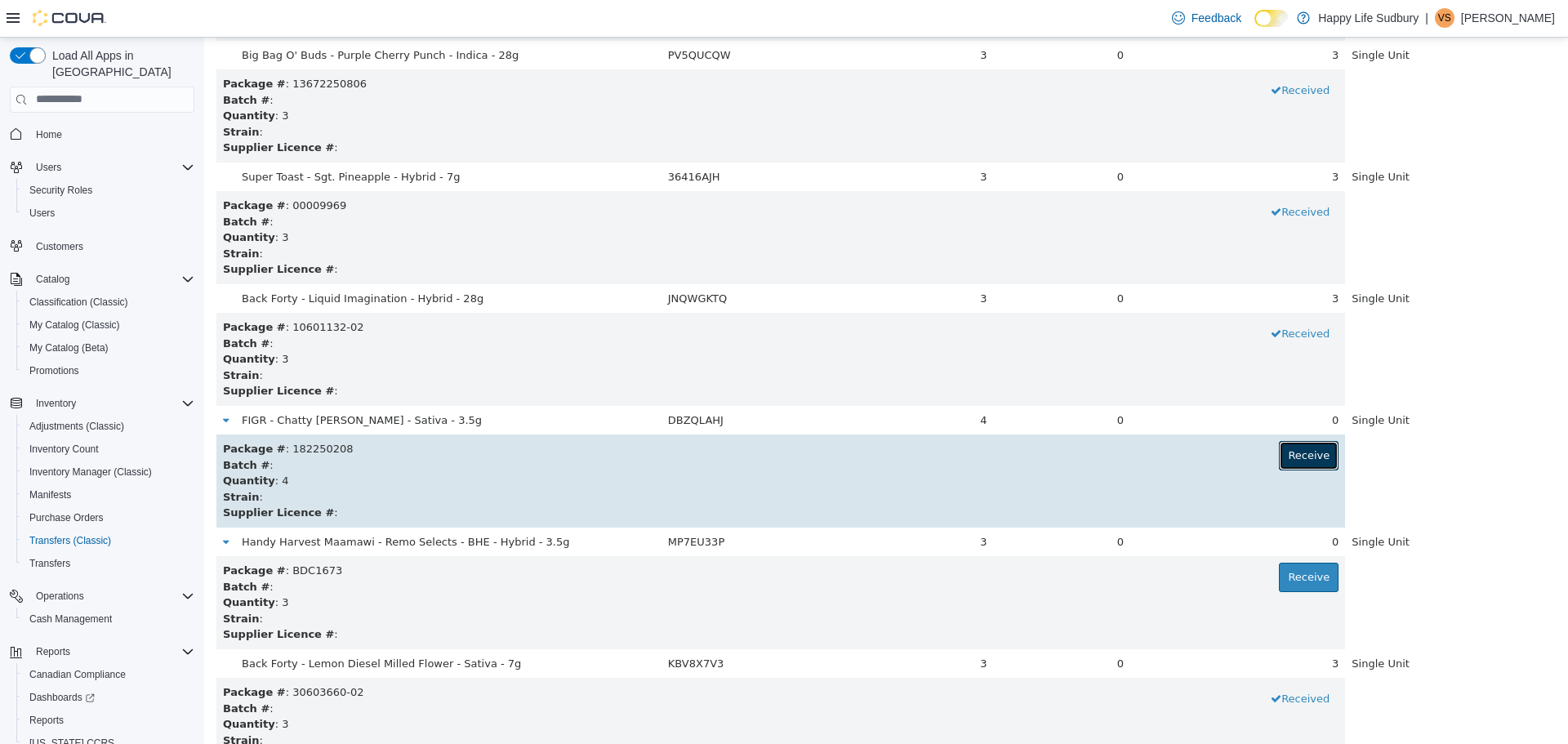
click at [1288, 463] on button "Receive" at bounding box center [1309, 455] width 59 height 30
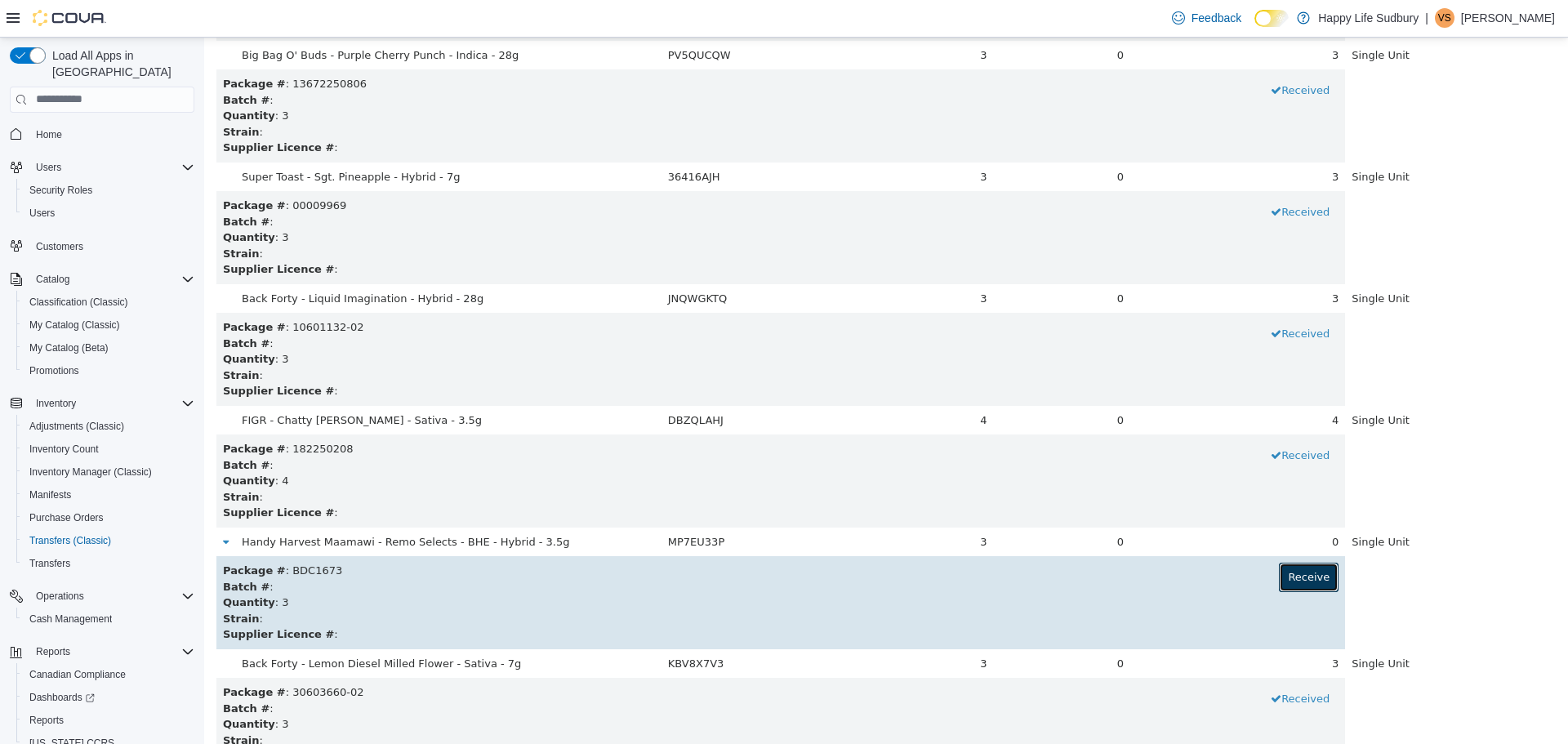
click at [1298, 568] on button "Receive" at bounding box center [1309, 577] width 59 height 30
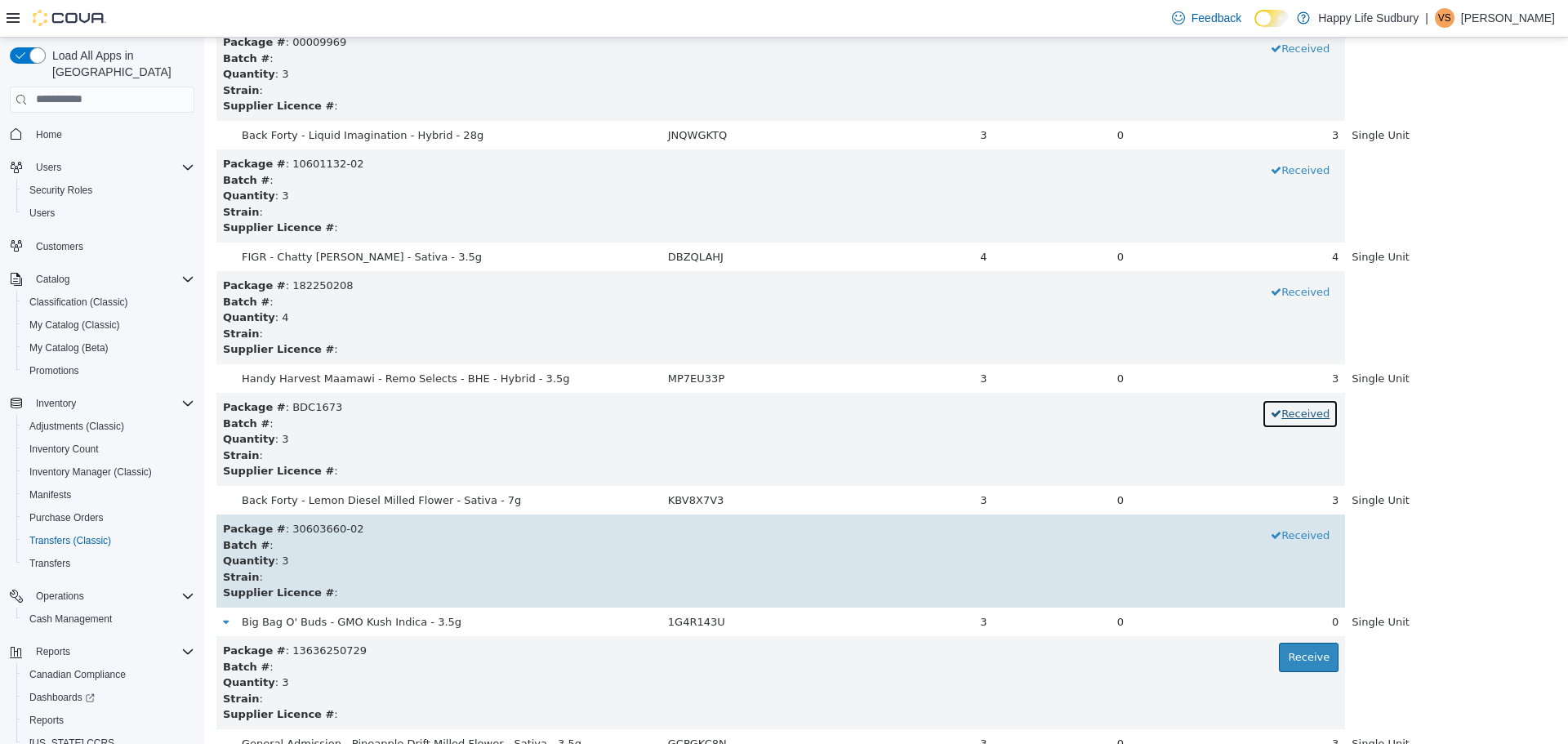
scroll to position [4821, 0]
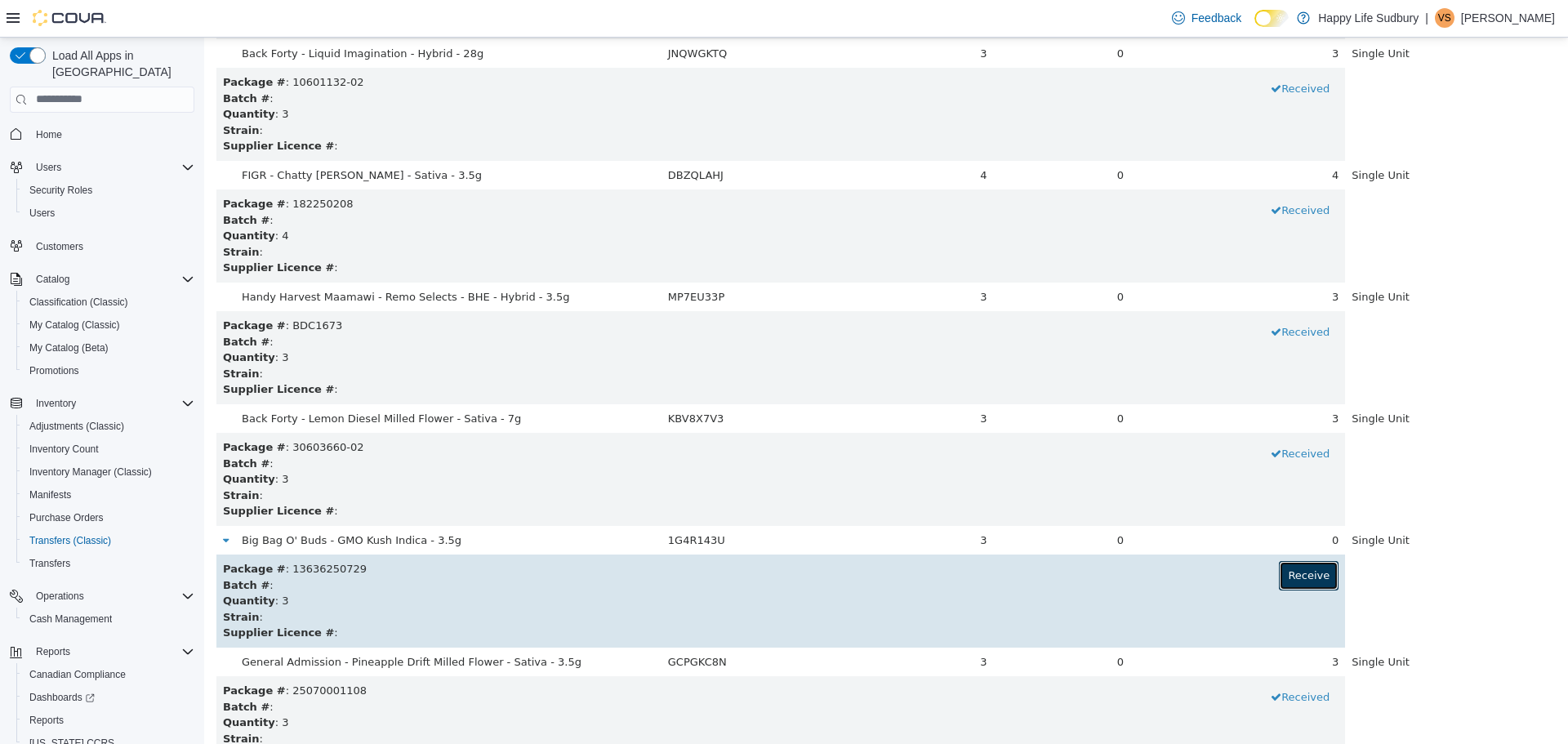
click at [1293, 578] on button "Receive" at bounding box center [1309, 575] width 59 height 30
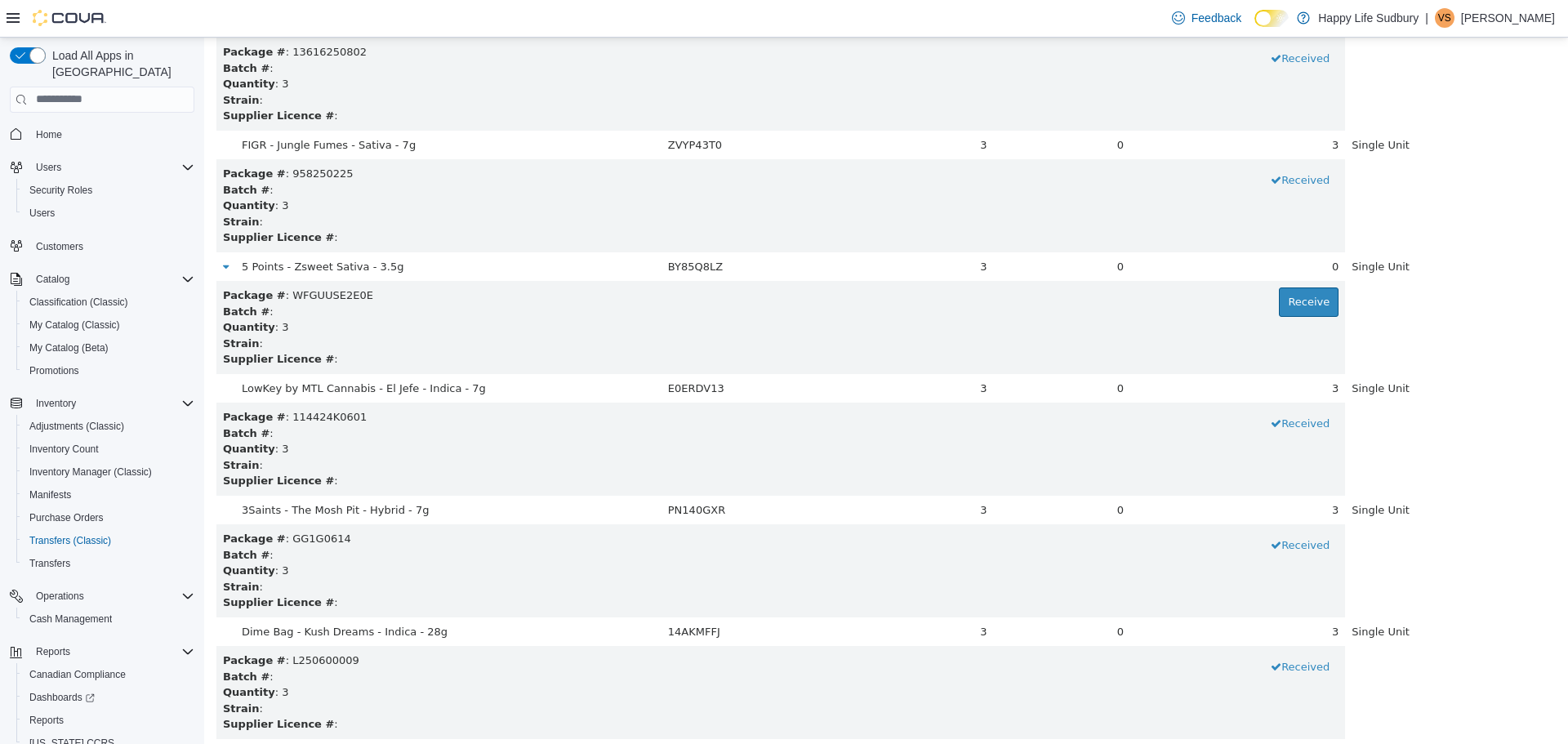
scroll to position [6129, 0]
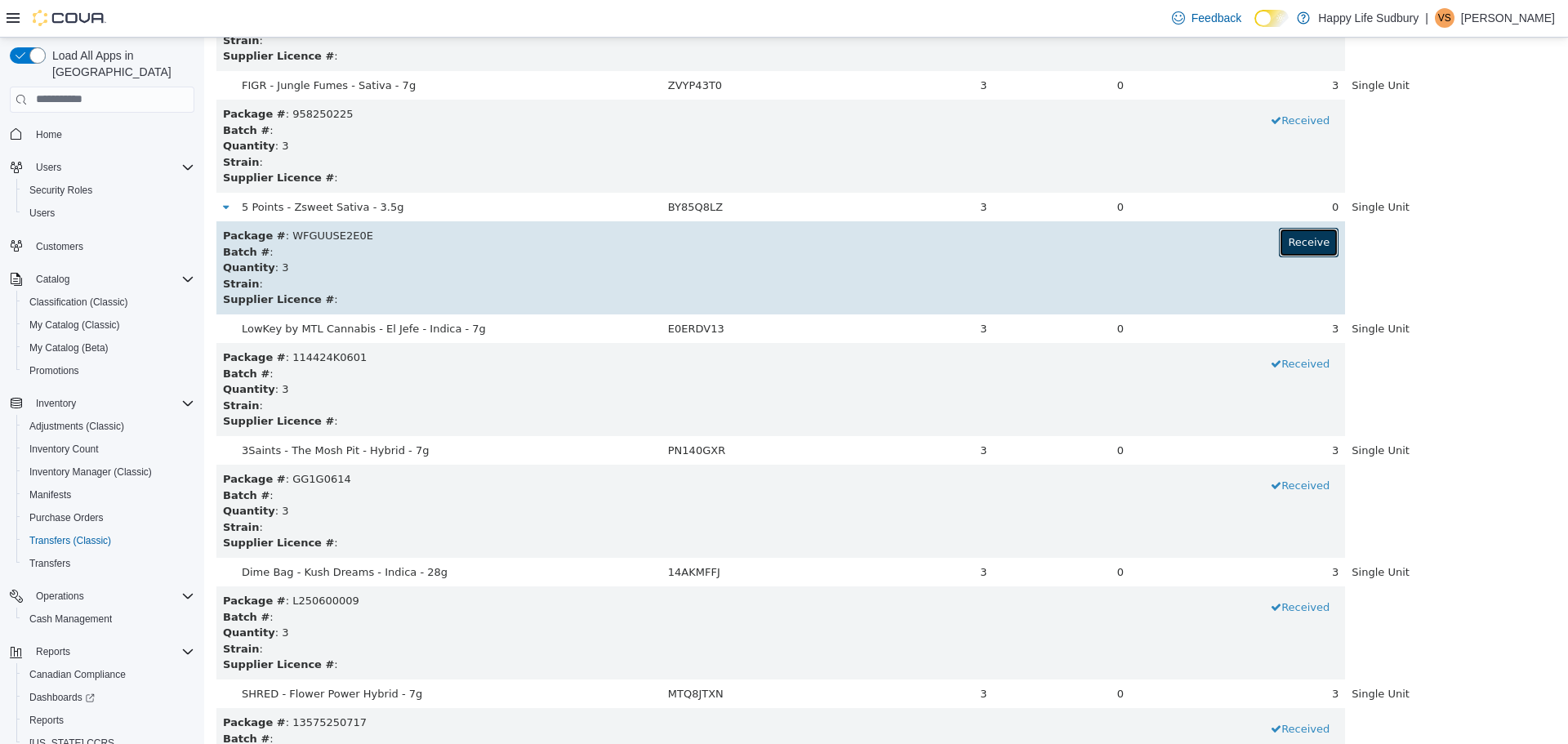
click at [1294, 236] on button "Receive" at bounding box center [1309, 242] width 59 height 30
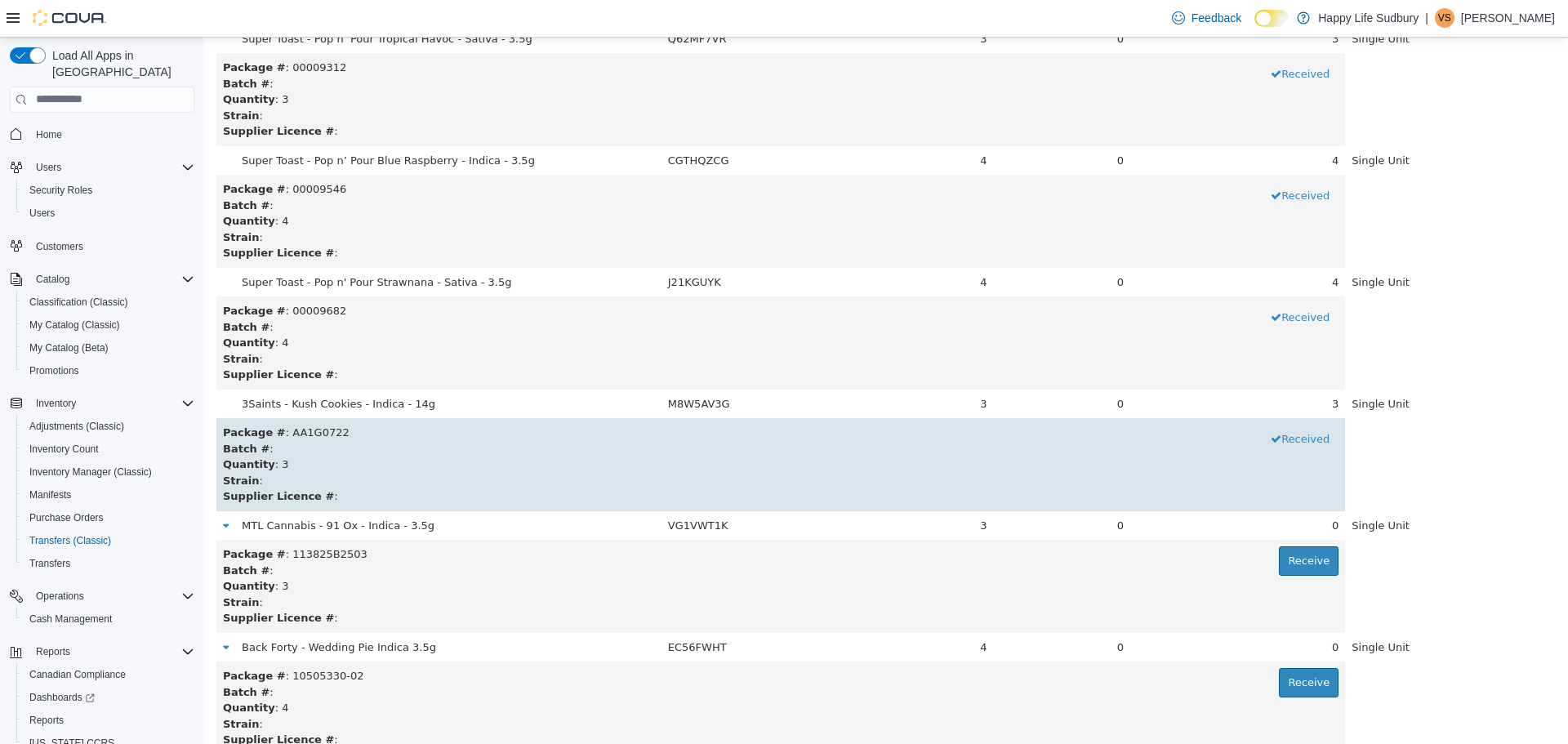
scroll to position [7084, 0]
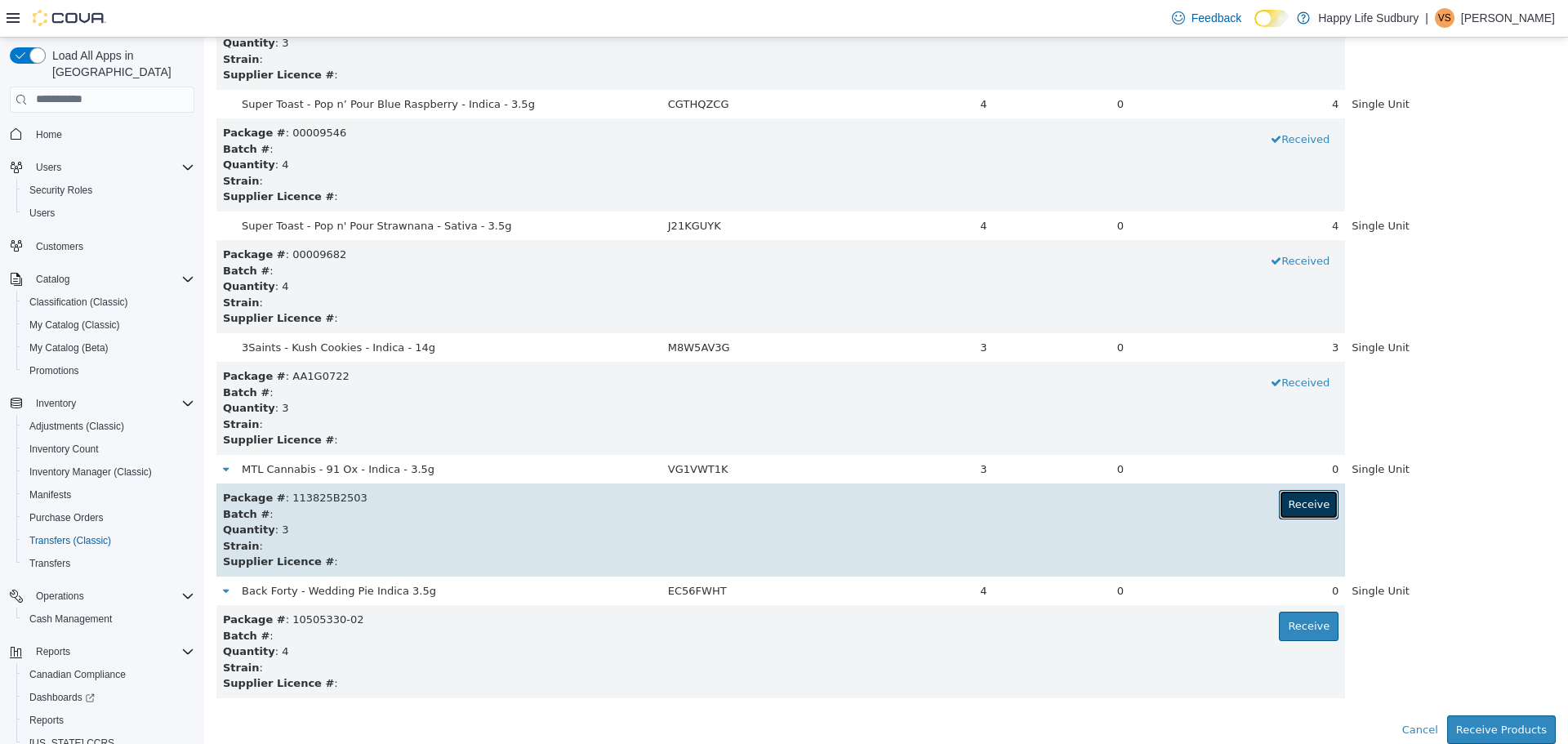
click at [1304, 505] on button "Receive" at bounding box center [1309, 504] width 59 height 30
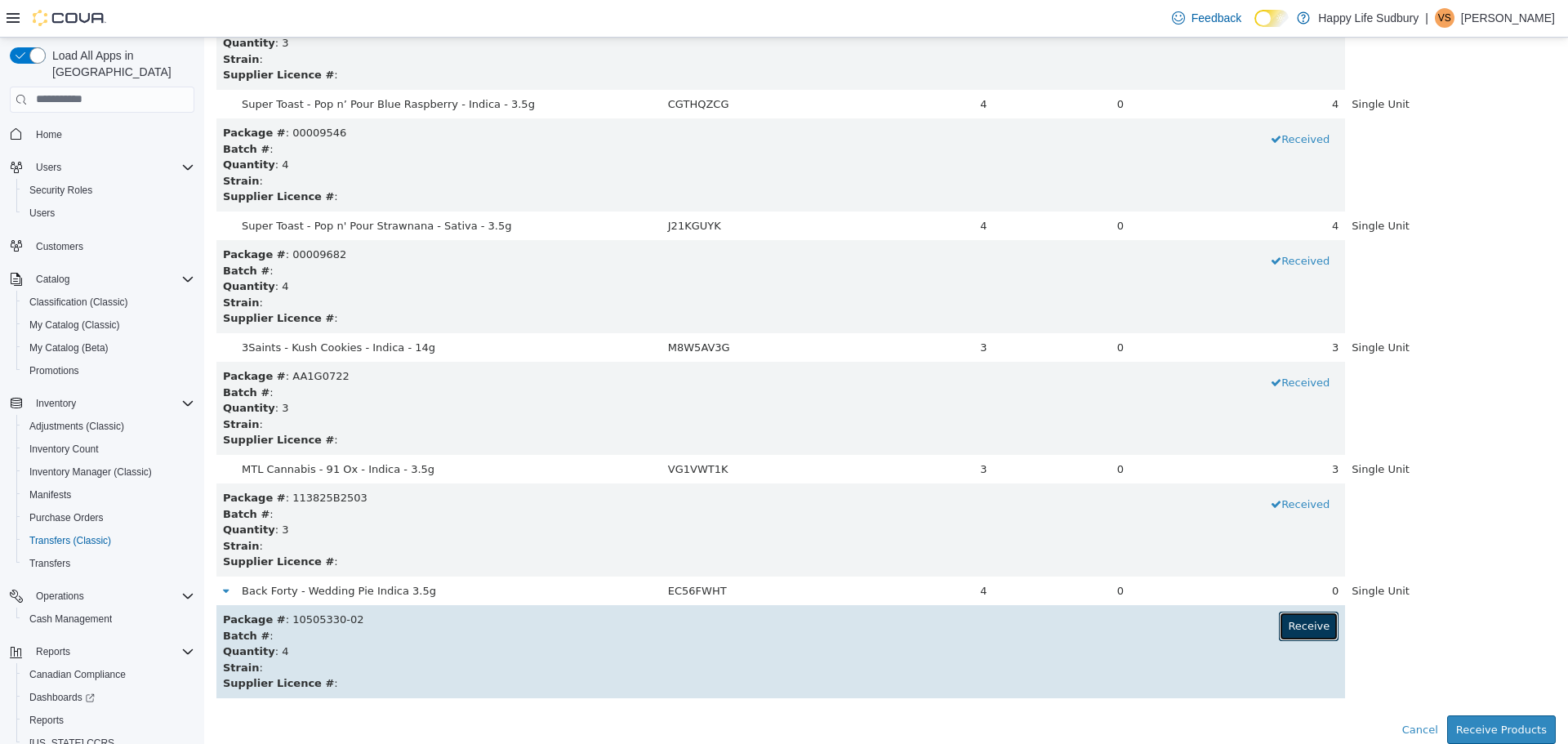
click at [1298, 623] on button "Receive" at bounding box center [1309, 626] width 59 height 30
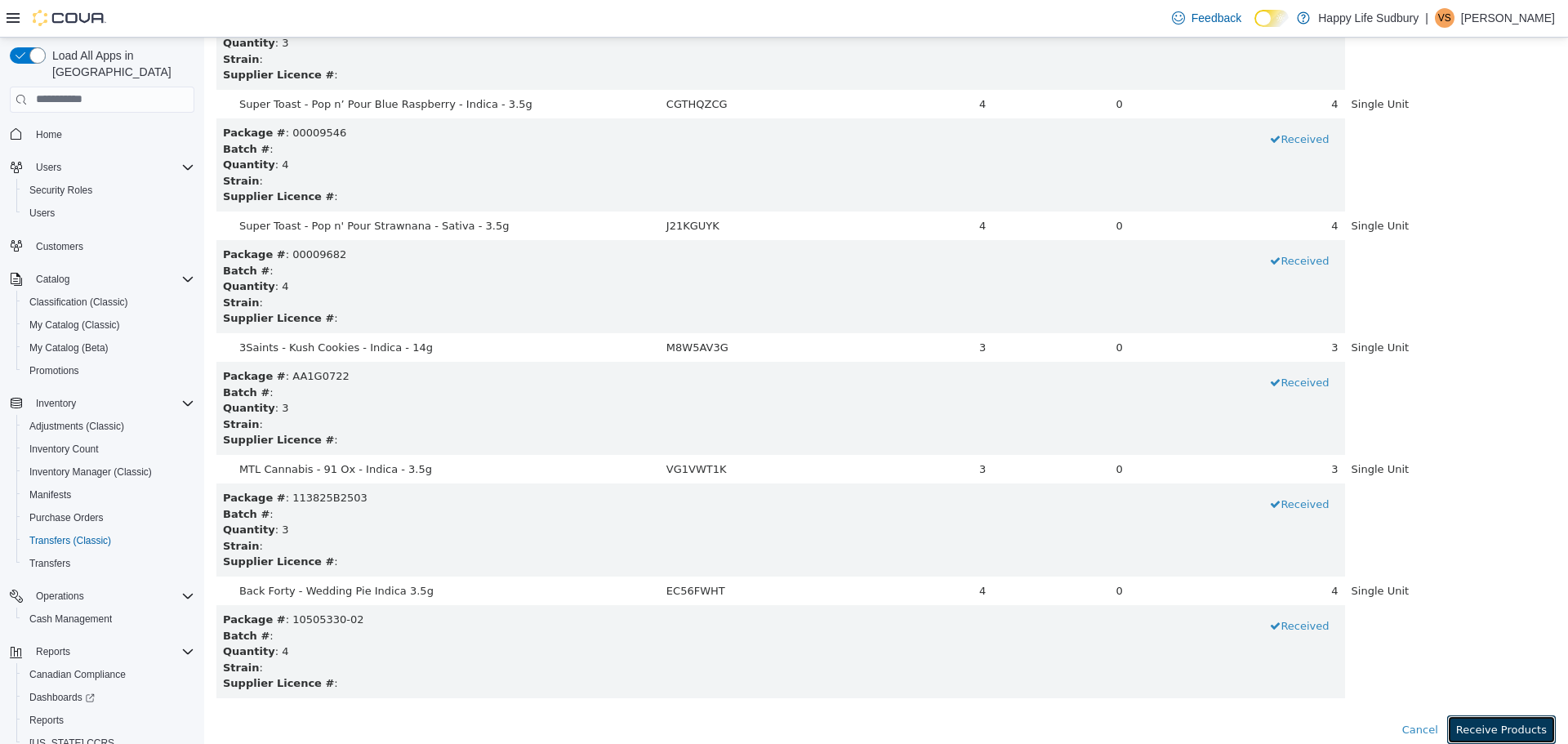
click at [1505, 720] on button "Receive Products" at bounding box center [1501, 730] width 108 height 30
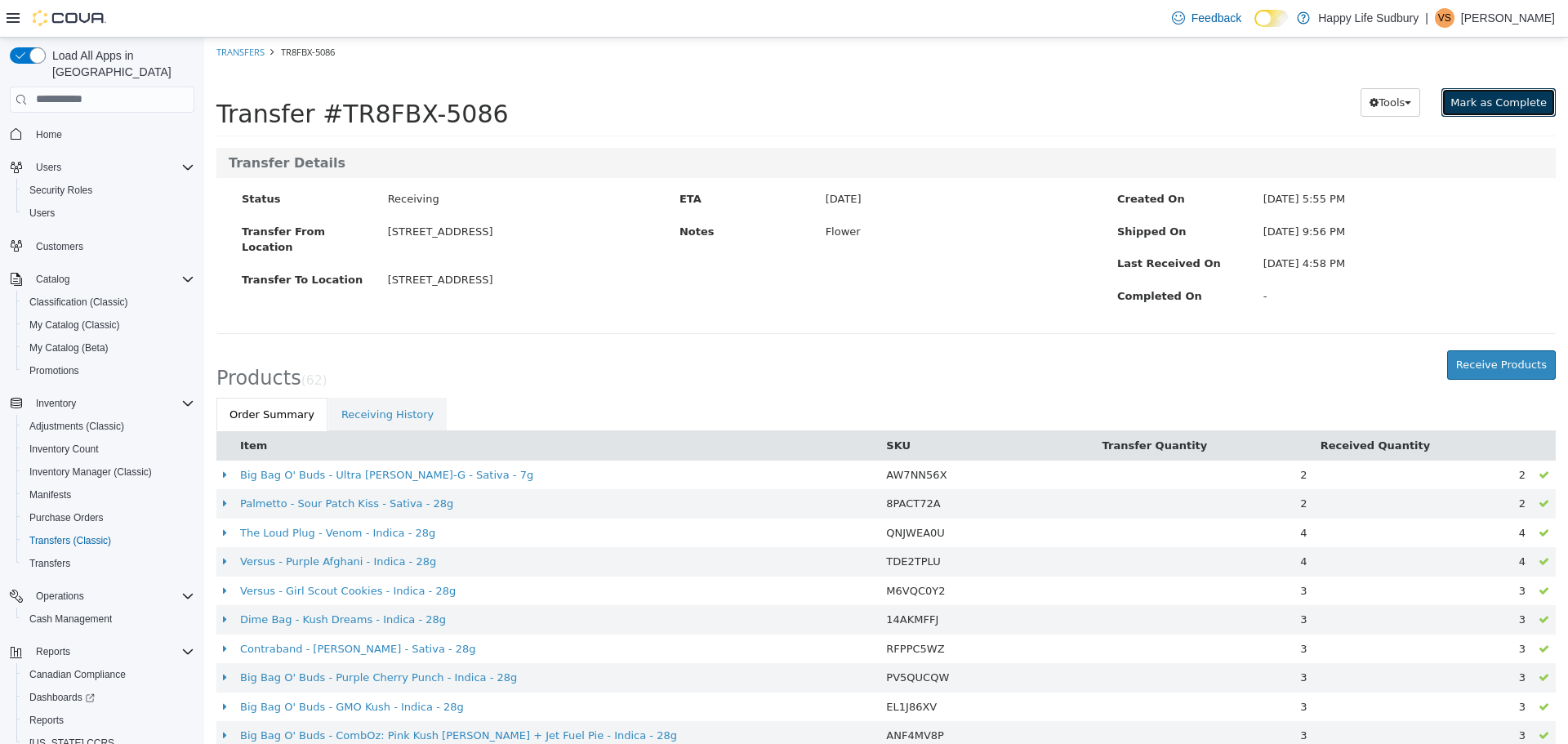
click at [1515, 101] on span "Mark as Complete" at bounding box center [1499, 102] width 96 height 12
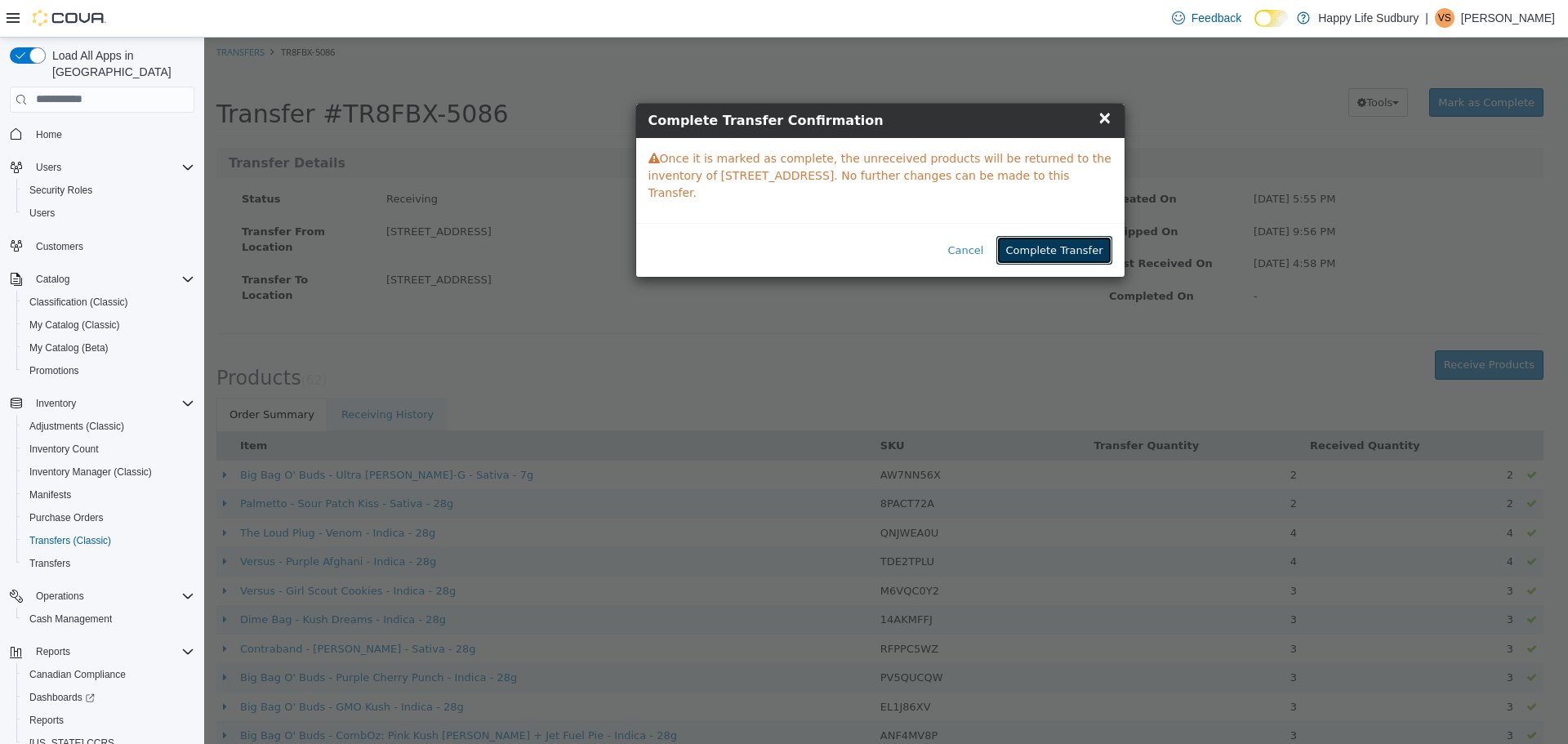
click at [1038, 235] on button "Complete Transfer" at bounding box center [1054, 250] width 115 height 30
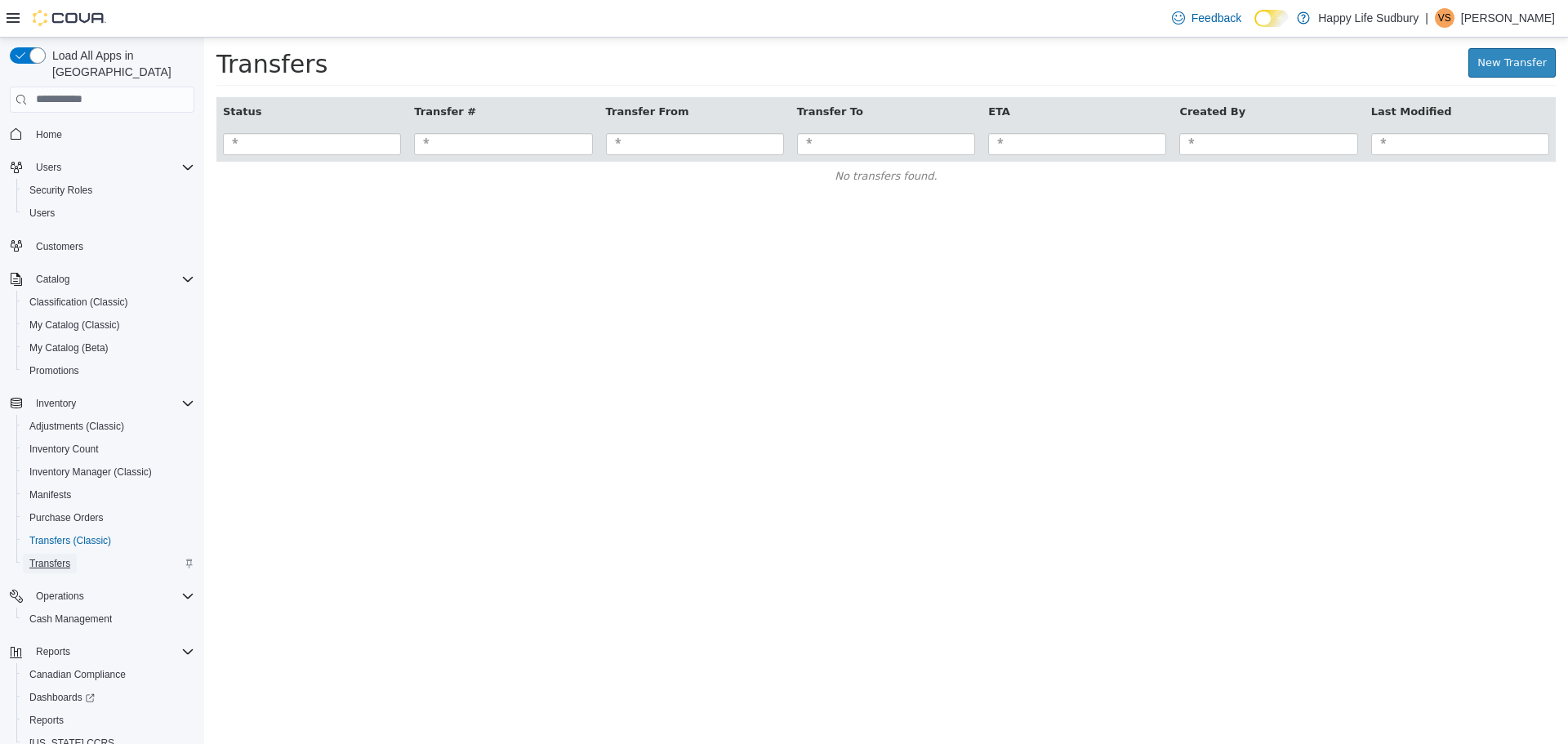
click at [73, 554] on link "Transfers" at bounding box center [50, 564] width 54 height 19
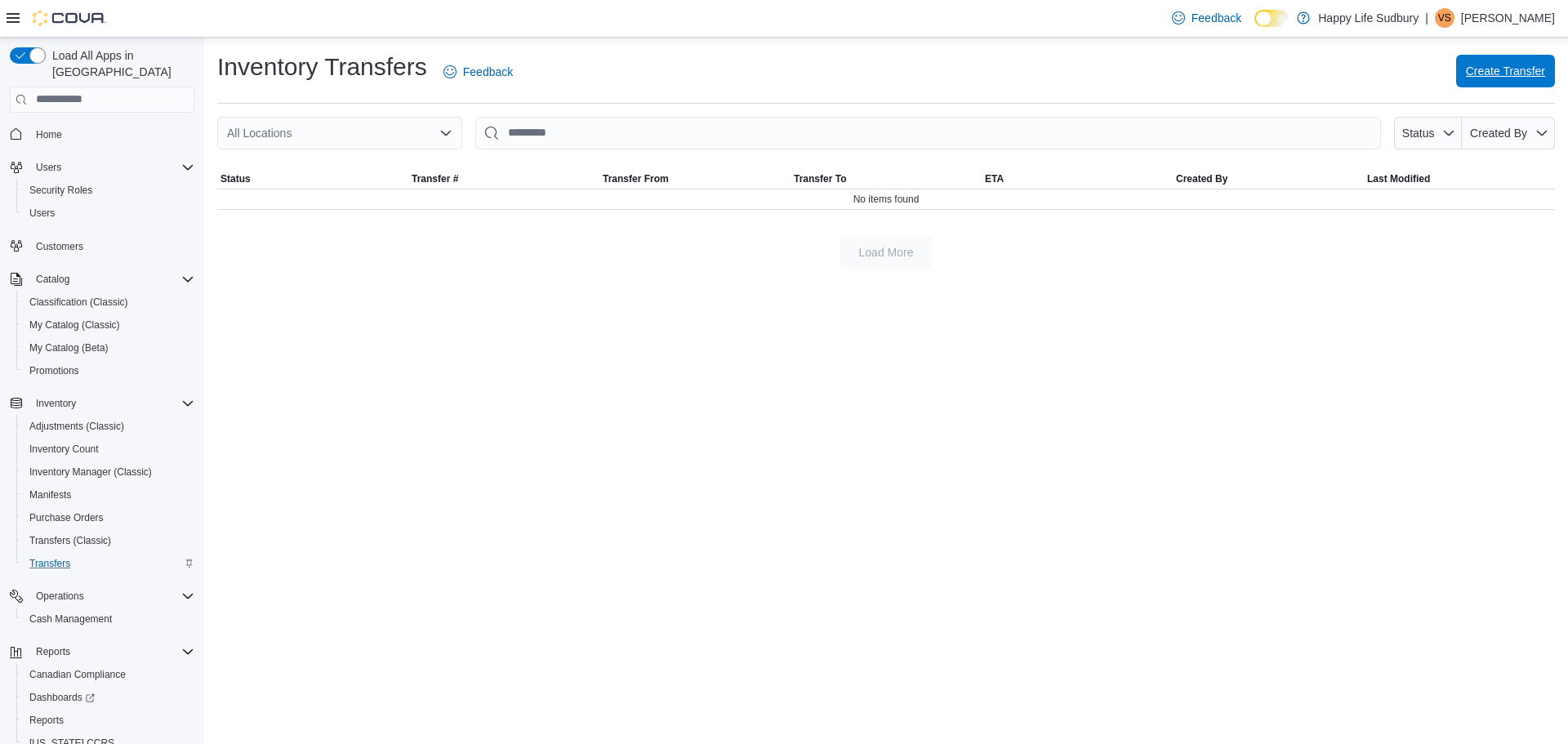
click at [1509, 69] on span "Create Transfer" at bounding box center [1506, 71] width 80 height 16
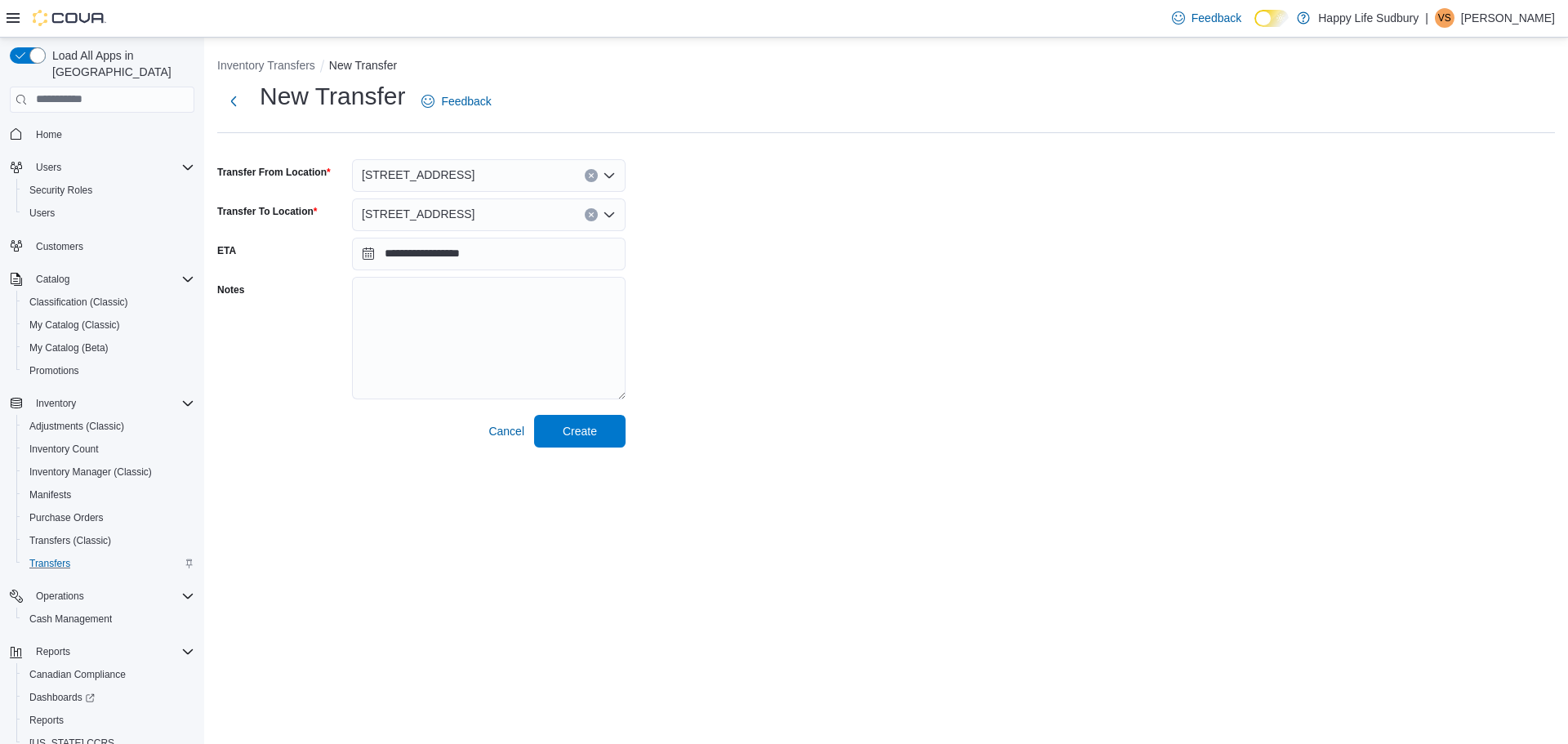
click at [605, 179] on icon "Open list of options" at bounding box center [609, 176] width 13 height 13
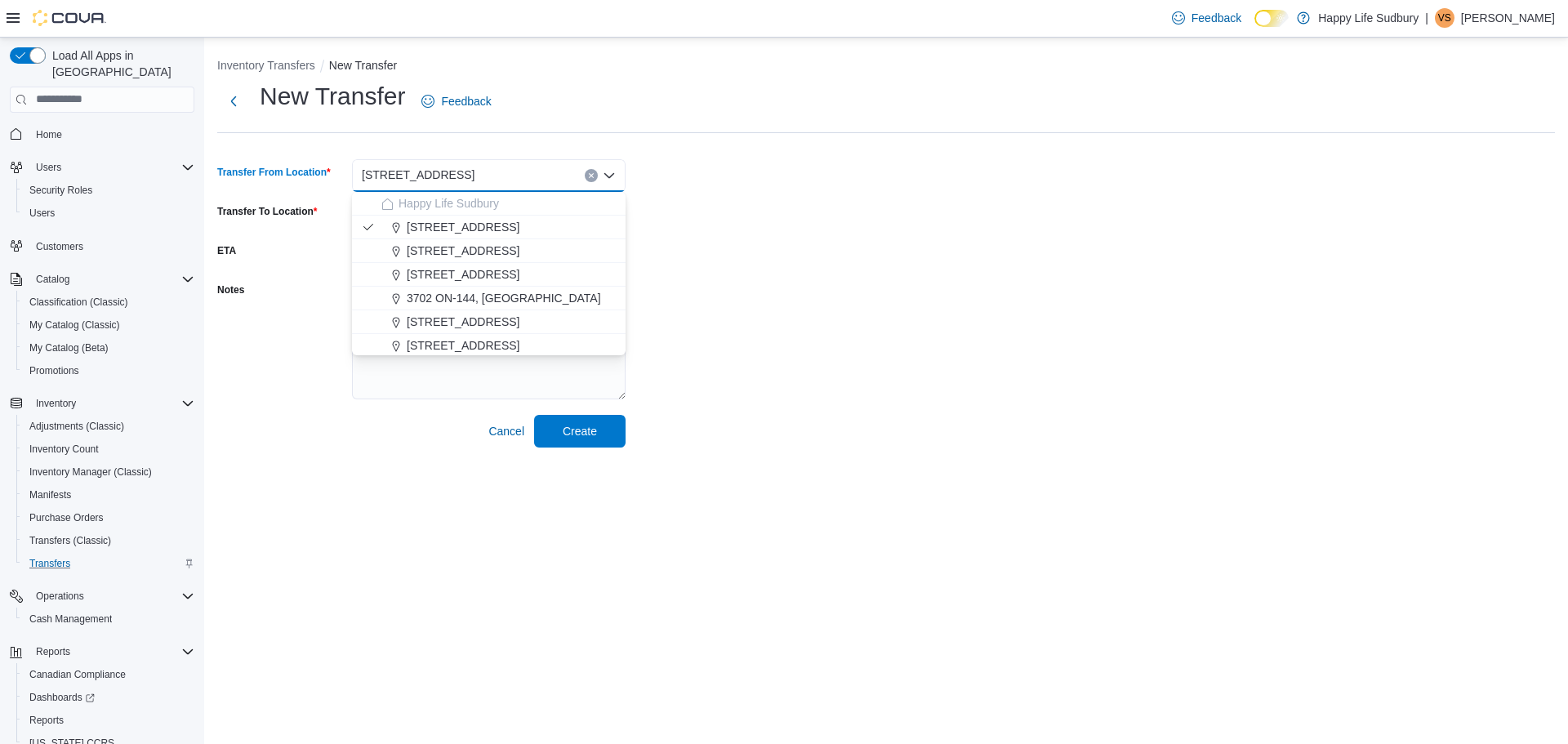
click at [605, 179] on icon "Close list of options" at bounding box center [609, 176] width 13 height 13
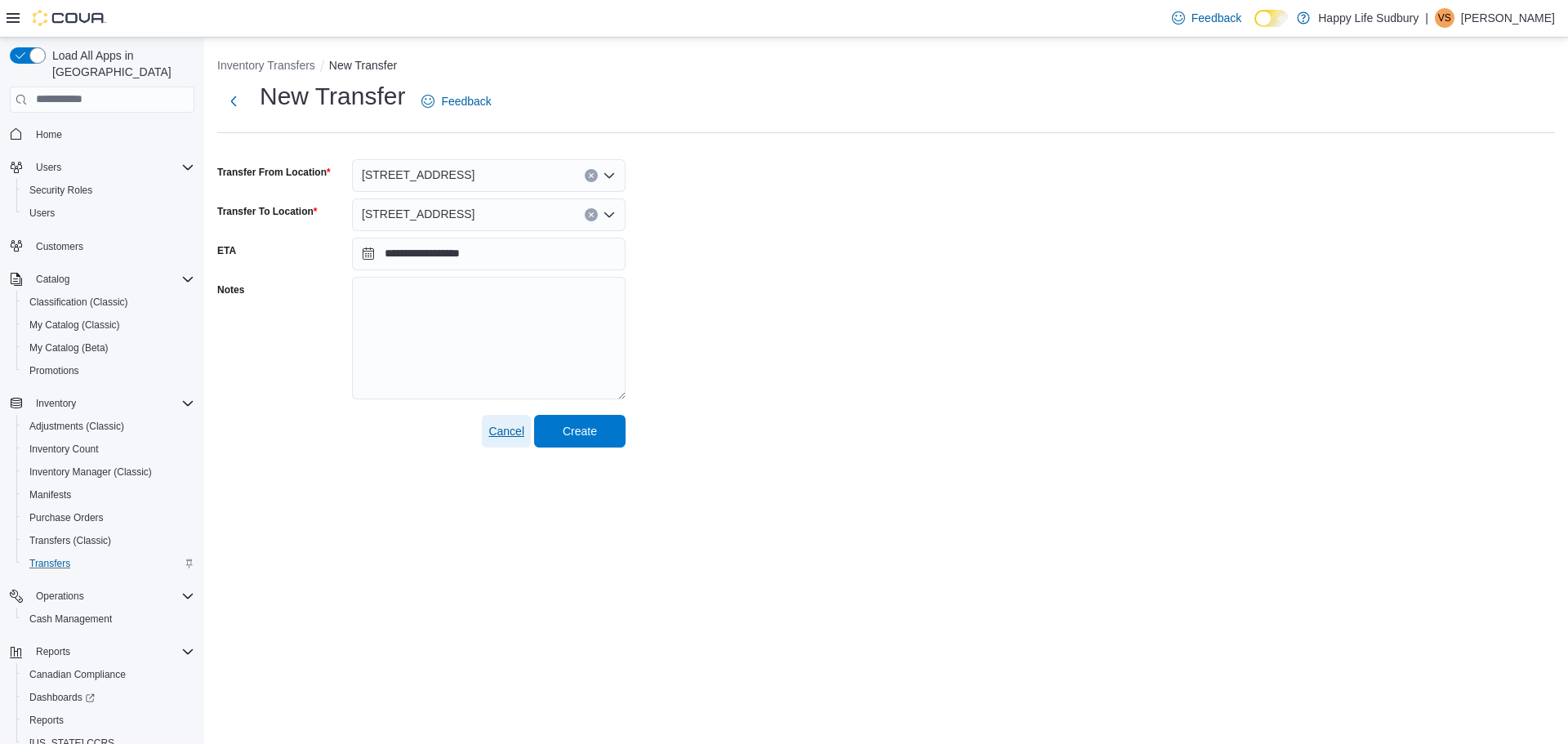
click at [518, 434] on span "Cancel" at bounding box center [506, 431] width 36 height 16
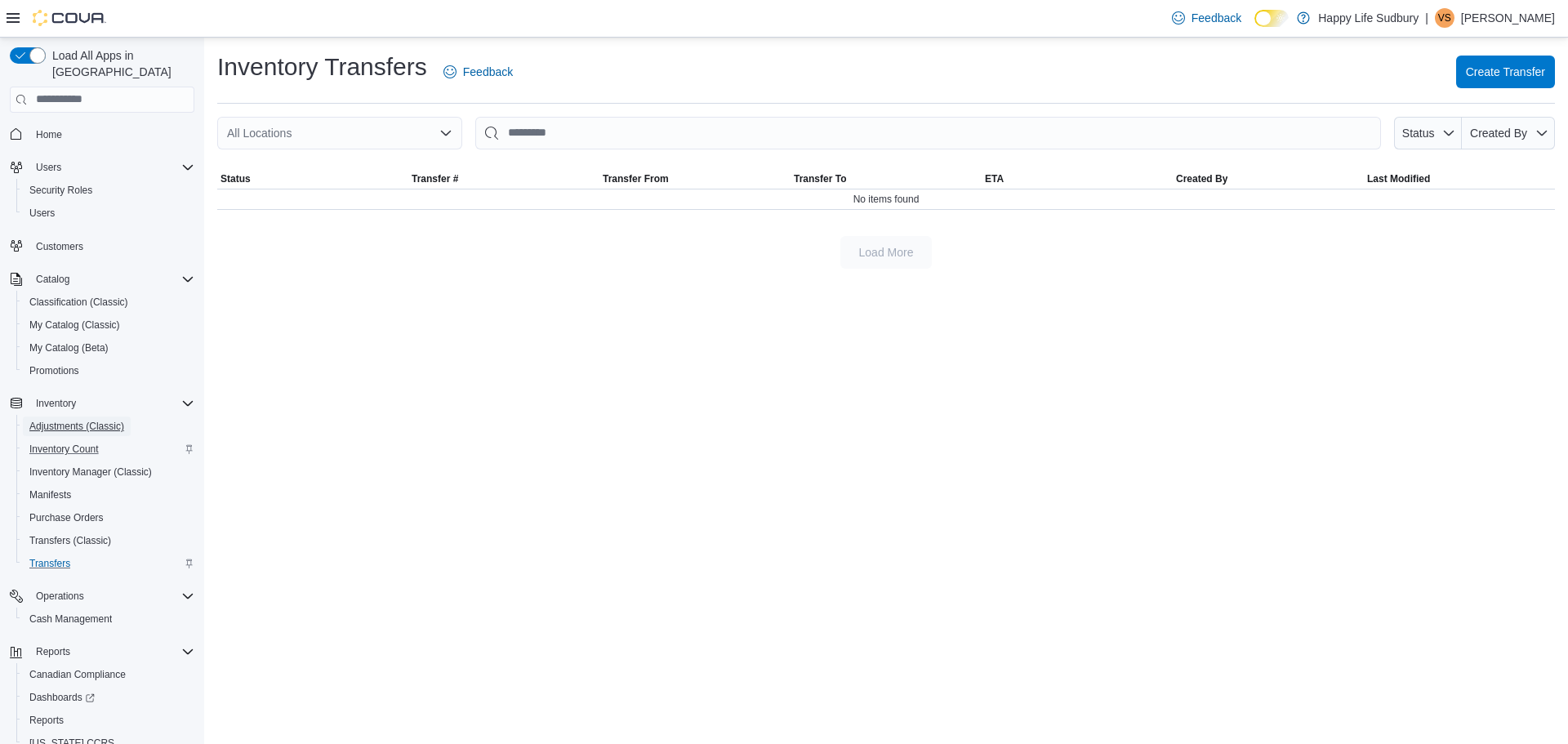
drag, startPoint x: 78, startPoint y: 413, endPoint x: 176, endPoint y: 424, distance: 98.6
click at [78, 420] on span "Adjustments (Classic)" at bounding box center [77, 427] width 95 height 13
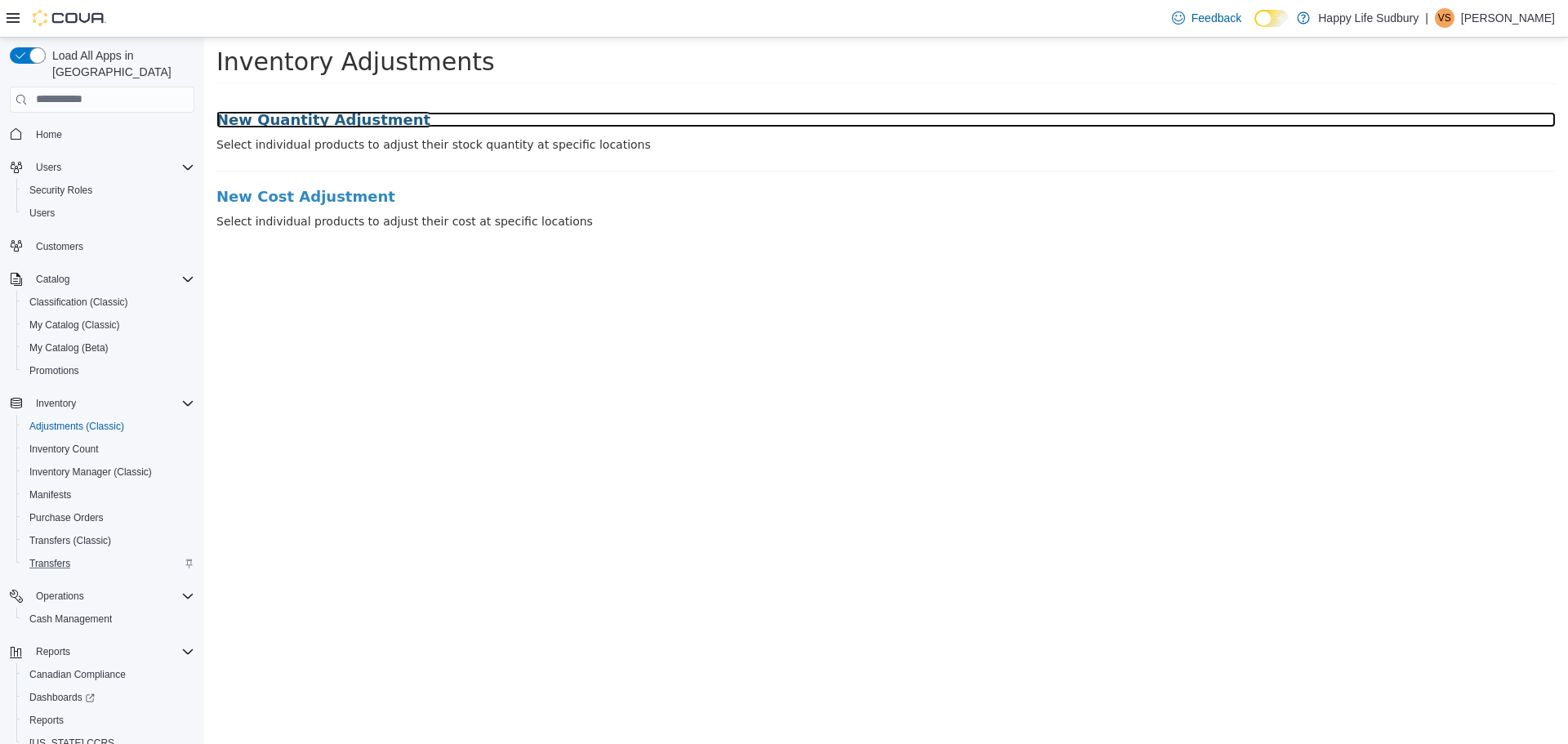
click at [368, 121] on h3 "New Quantity Adjustment" at bounding box center [887, 119] width 1340 height 16
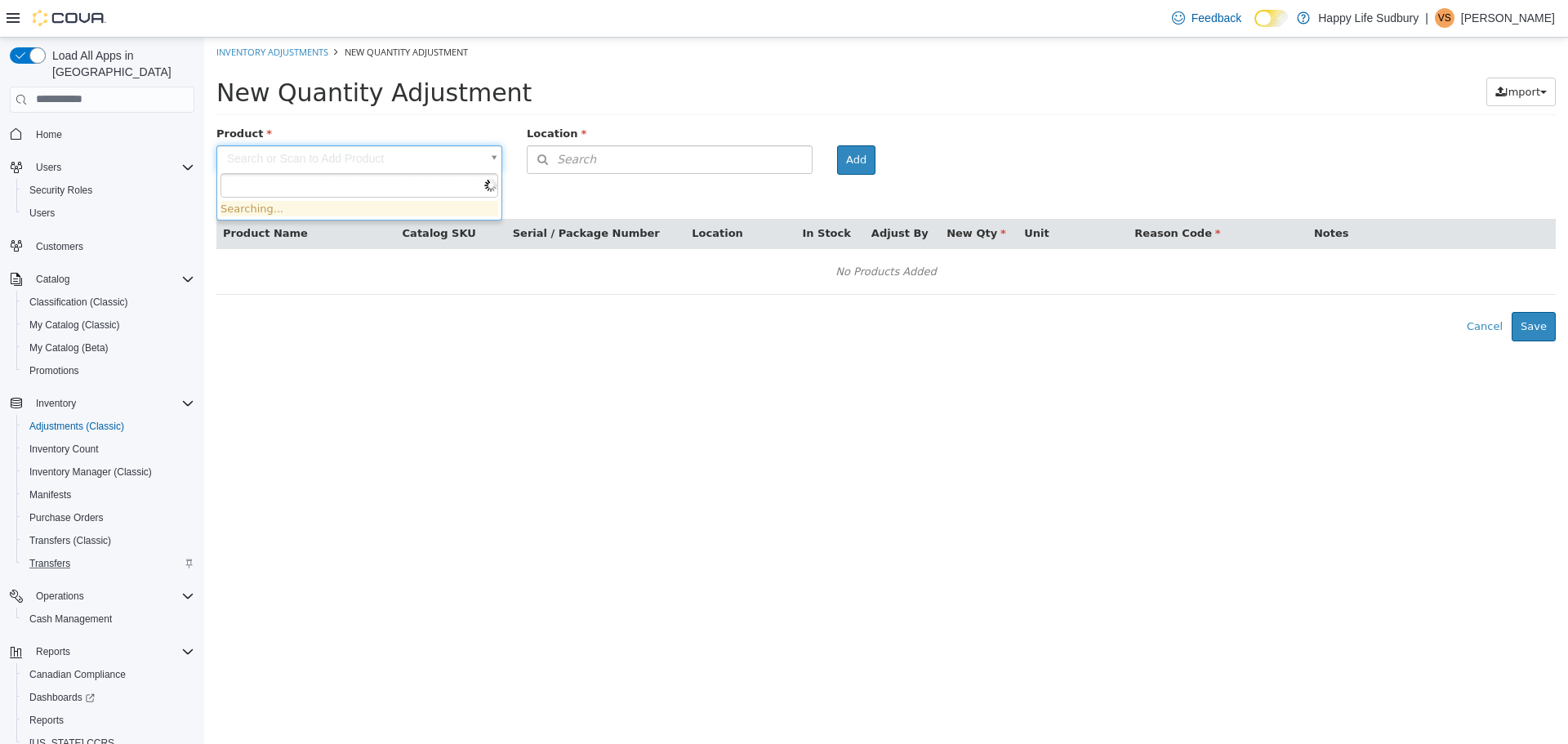
click at [335, 160] on body "× Inventory Adjustments New Quantity Adjustment New Quantity Adjustment Import …" at bounding box center [887, 188] width 1365 height 304
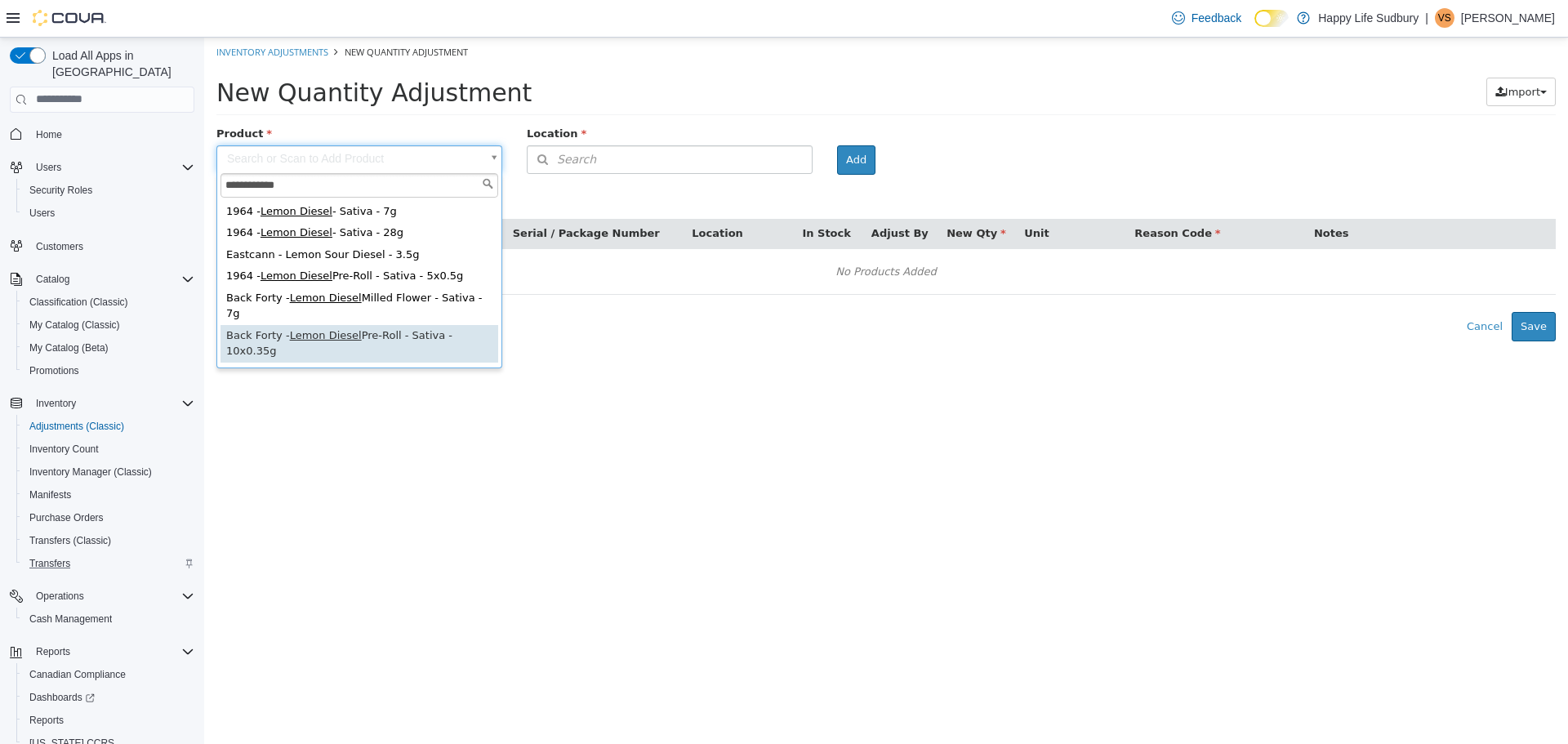
type input "**********"
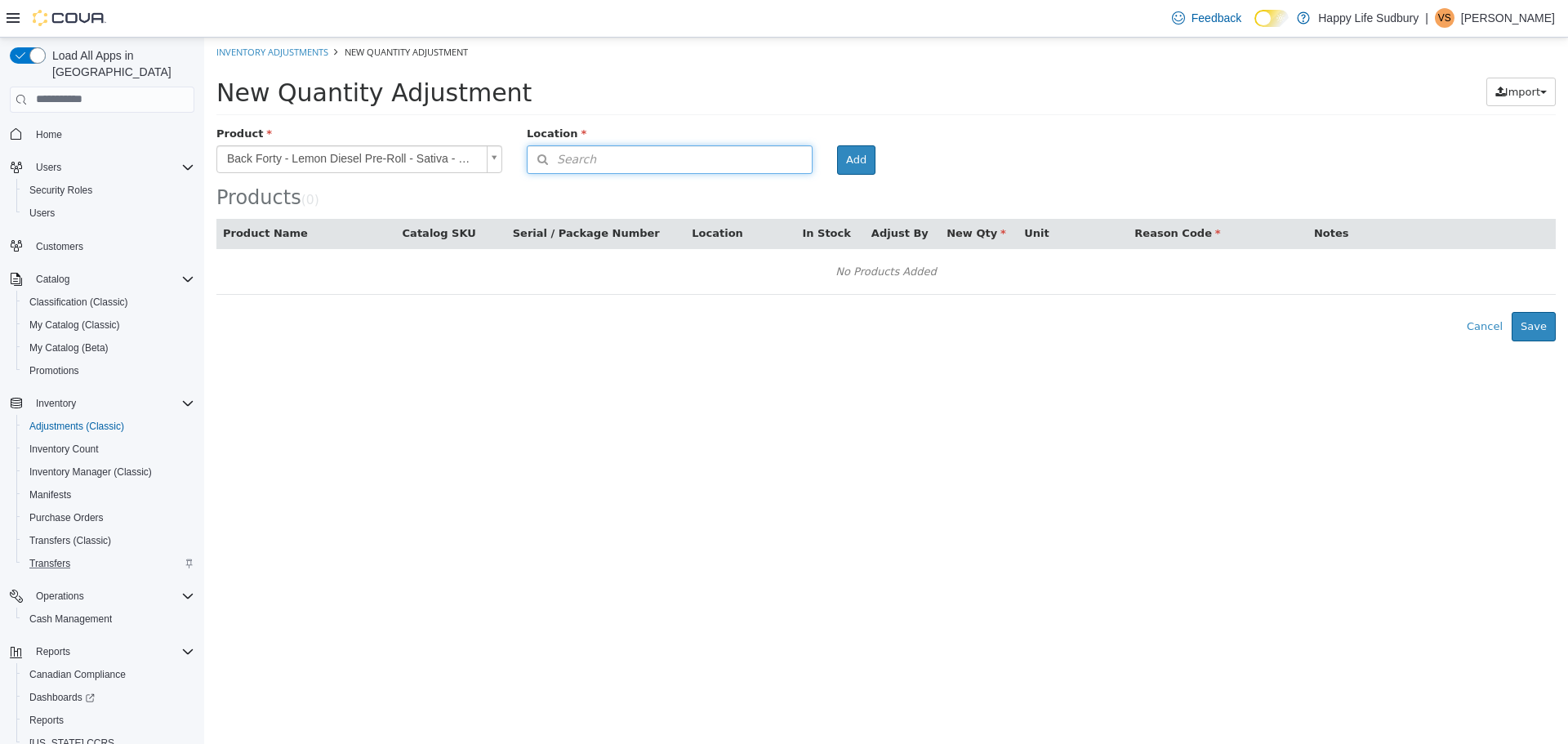
click at [689, 156] on button "Search" at bounding box center [670, 159] width 286 height 29
click at [808, 187] on span "or browse" at bounding box center [772, 187] width 80 height 28
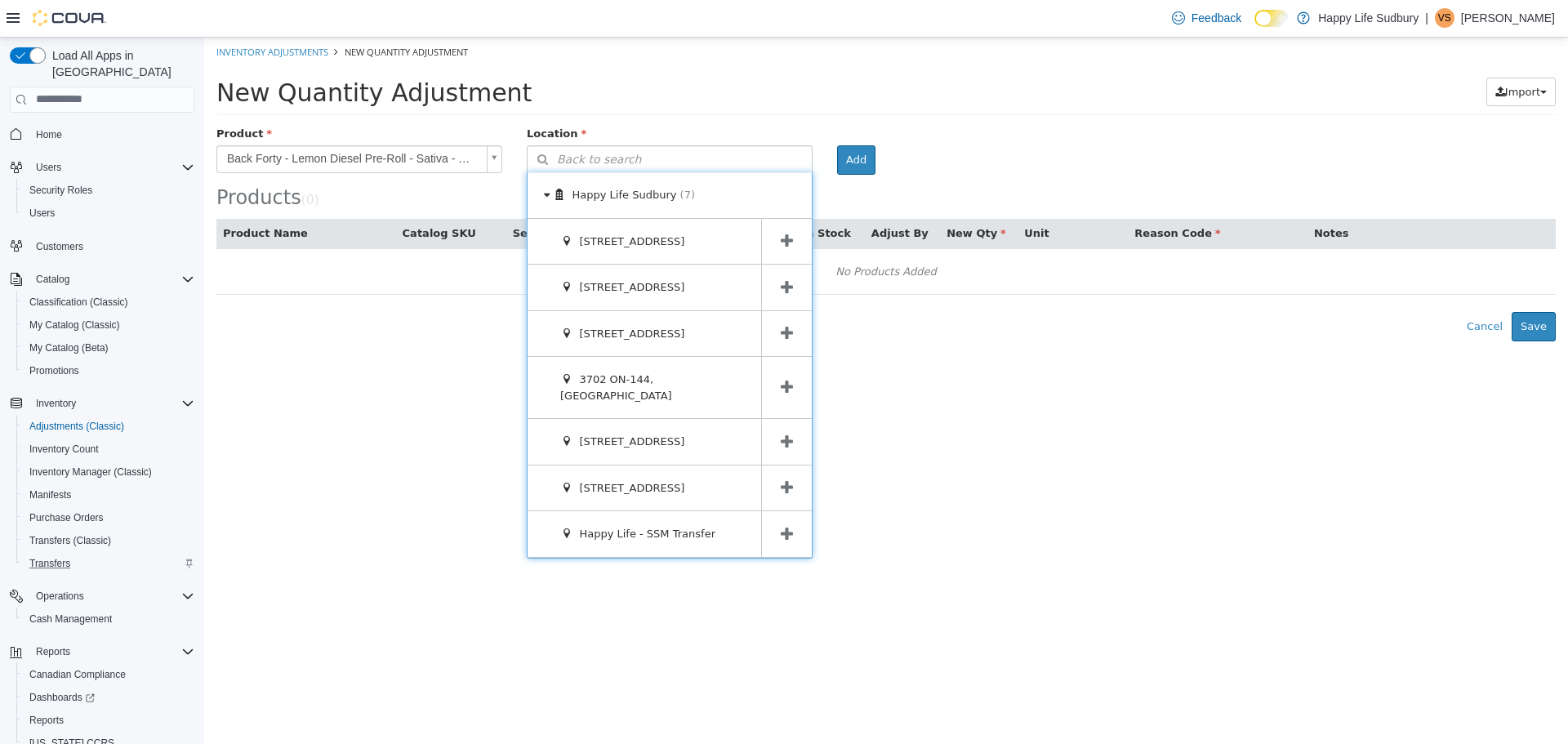
click at [775, 348] on span at bounding box center [786, 333] width 51 height 46
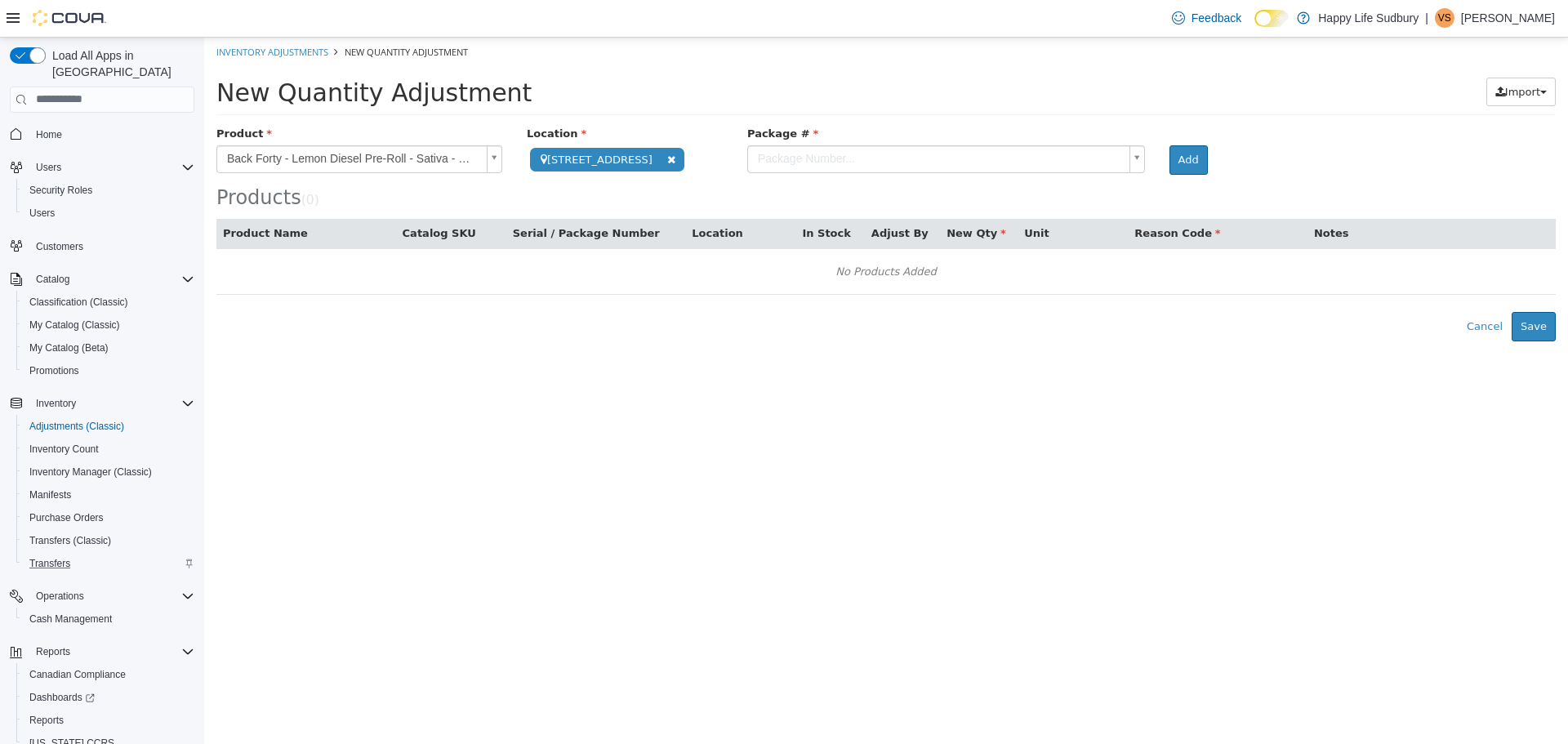
click at [986, 152] on body "**********" at bounding box center [887, 188] width 1365 height 304
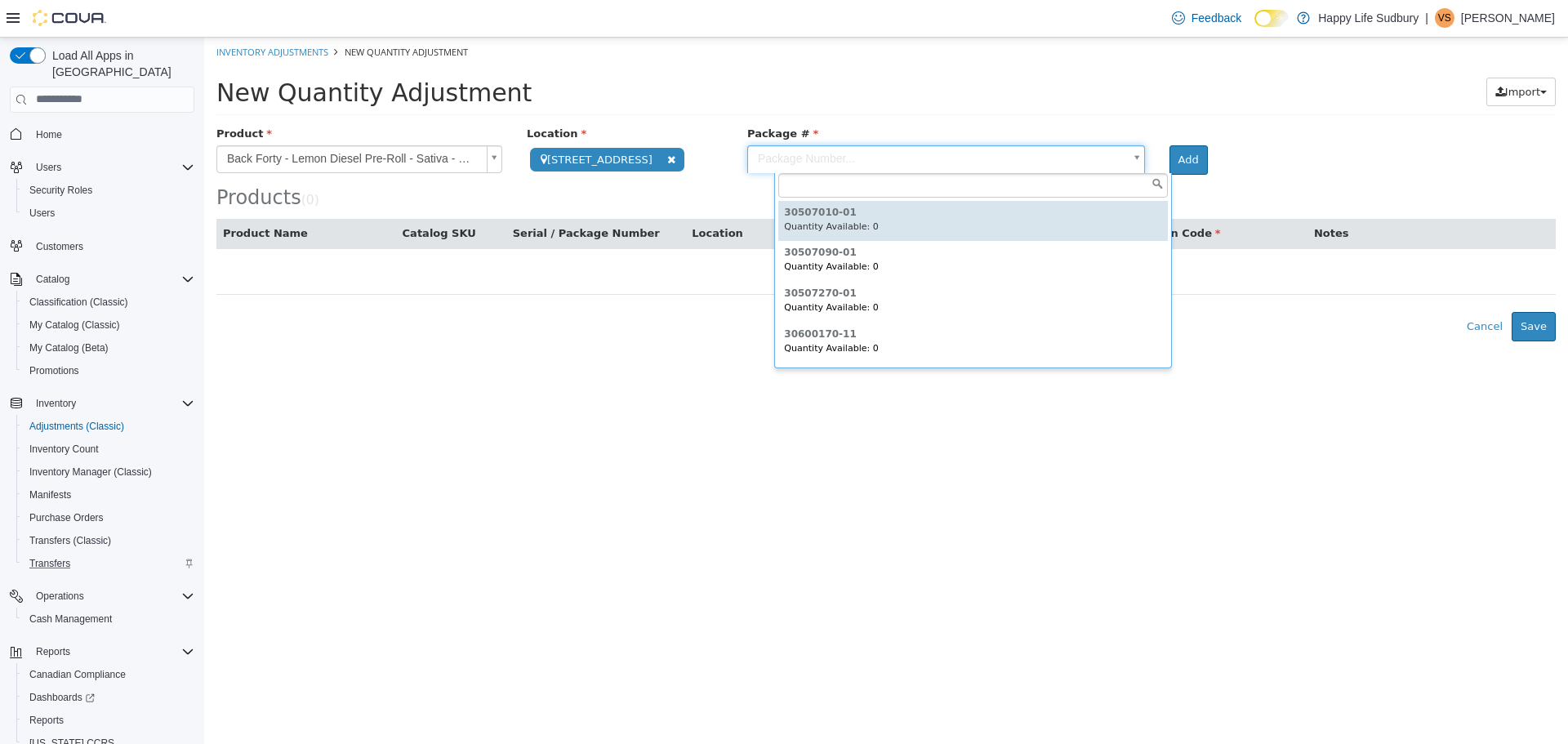
type input "**********"
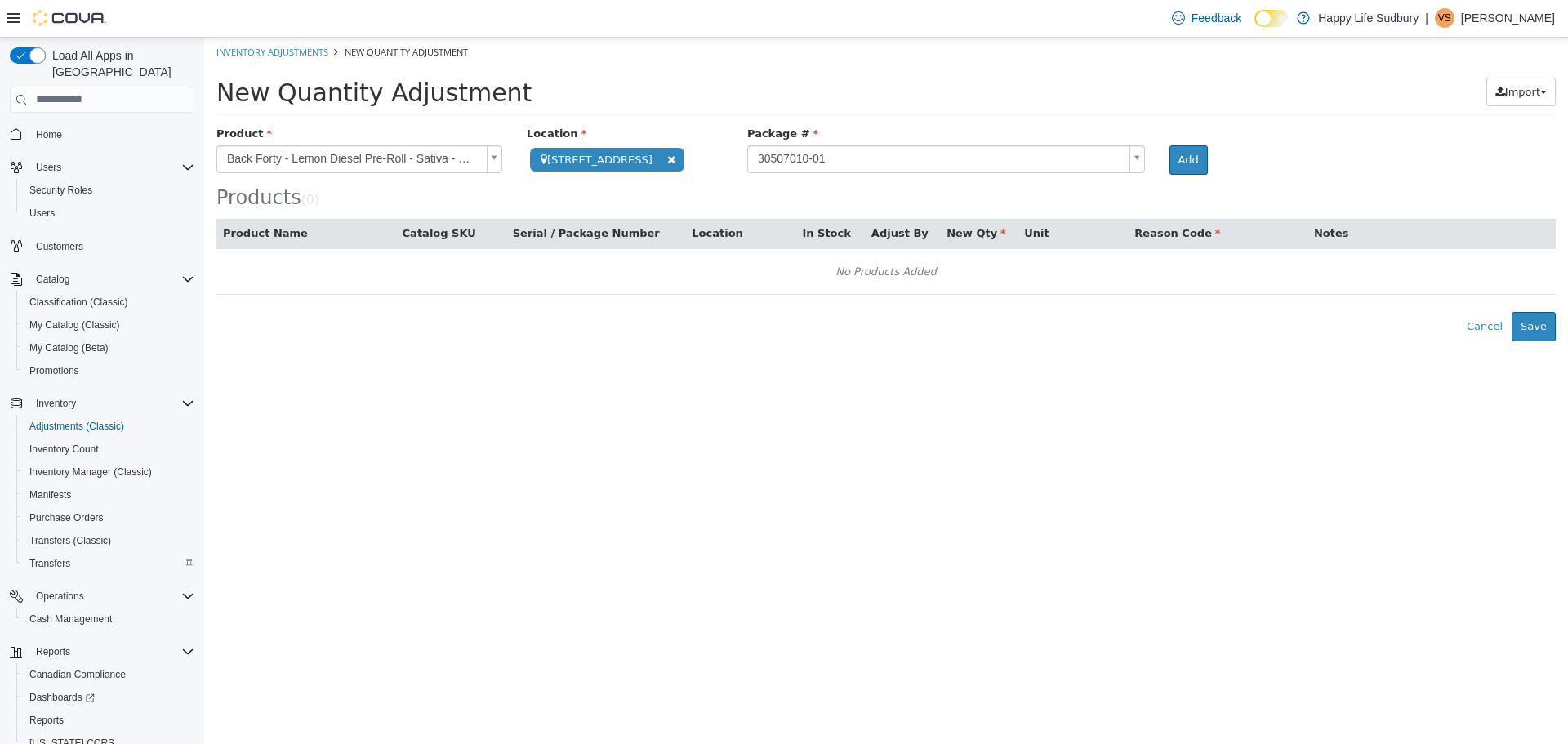
click at [1194, 157] on div "Add" at bounding box center [1200, 159] width 87 height 30
click at [1208, 157] on button "Add" at bounding box center [1189, 159] width 38 height 30
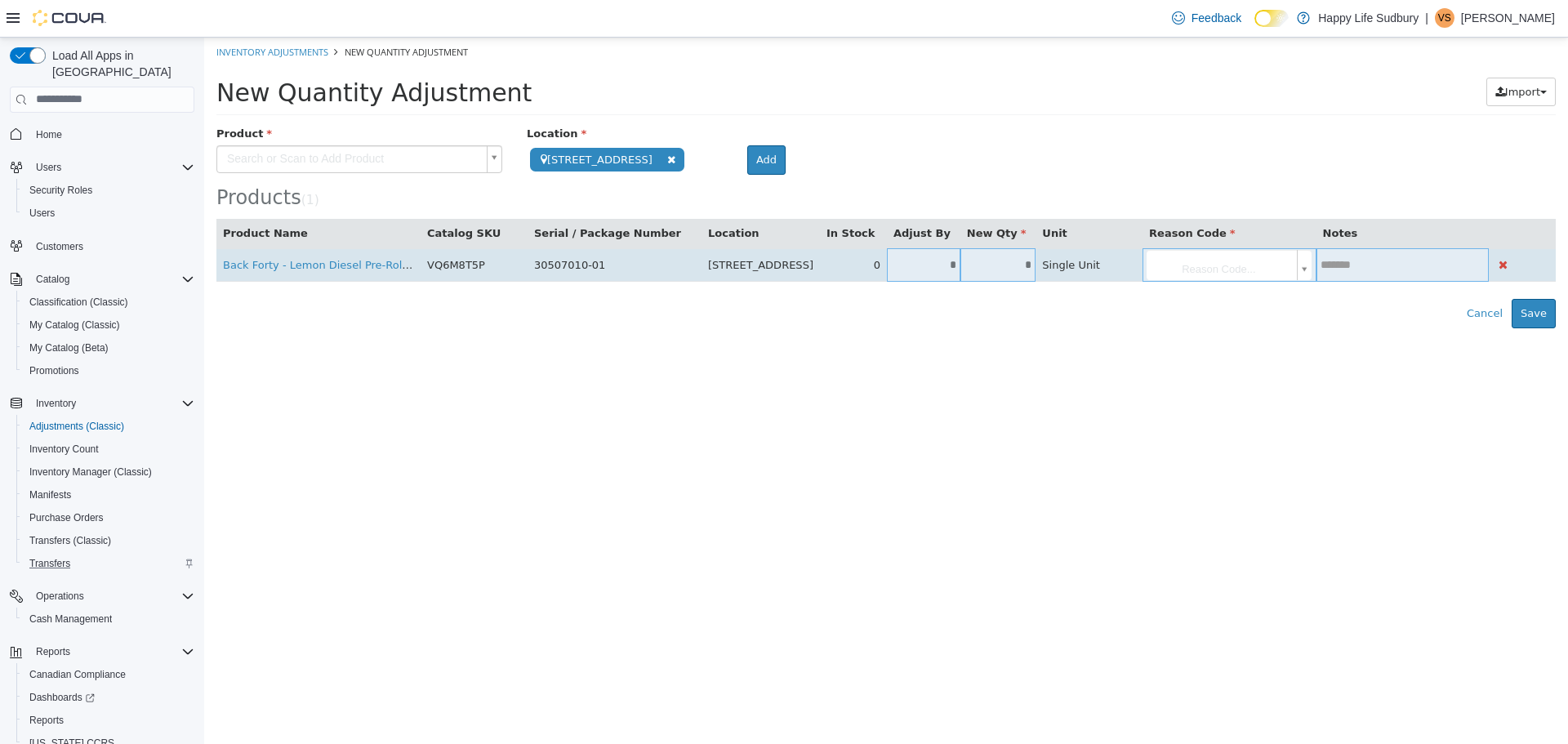
click at [936, 270] on input "*" at bounding box center [923, 264] width 74 height 12
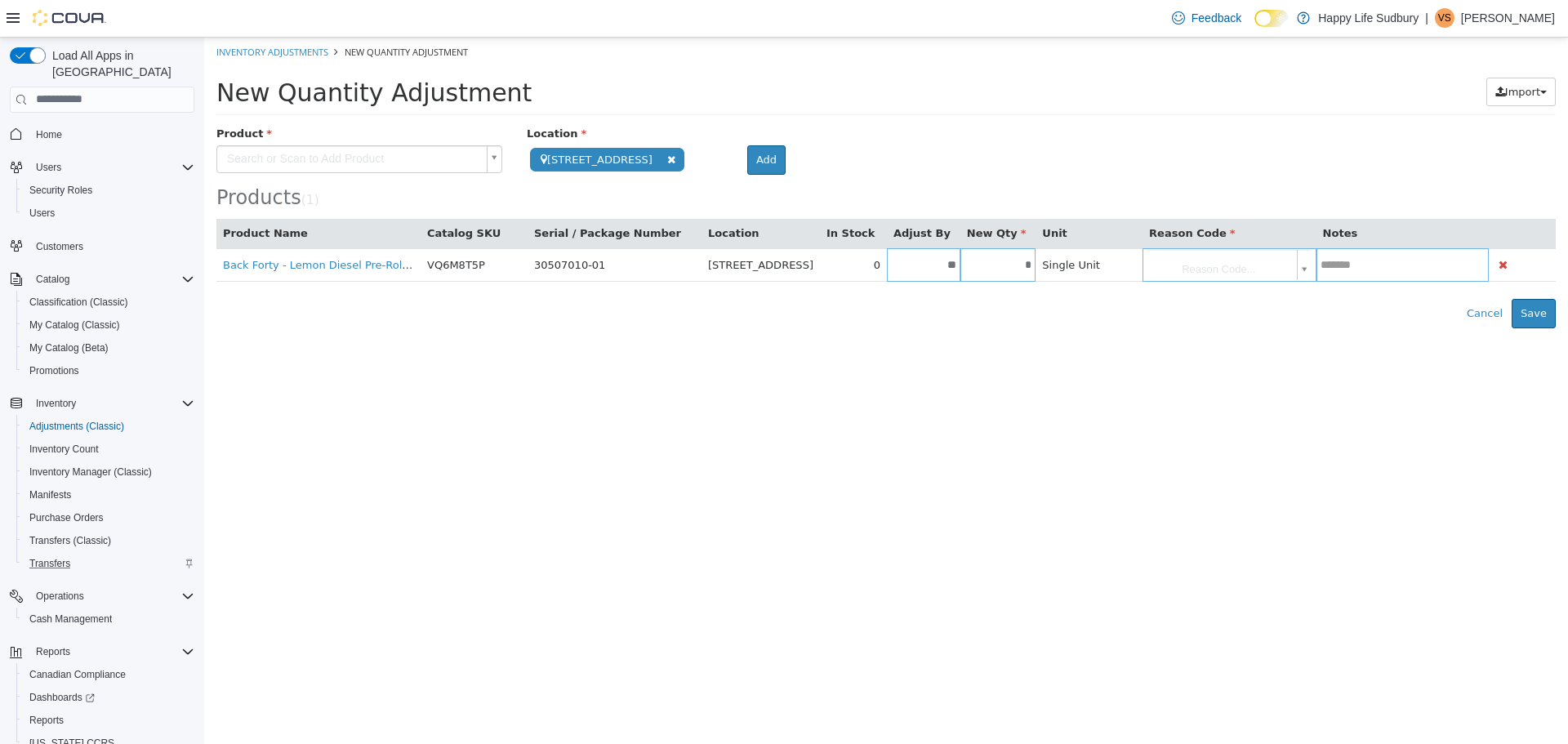
type input "*"
click at [945, 327] on html "**********" at bounding box center [887, 181] width 1365 height 291
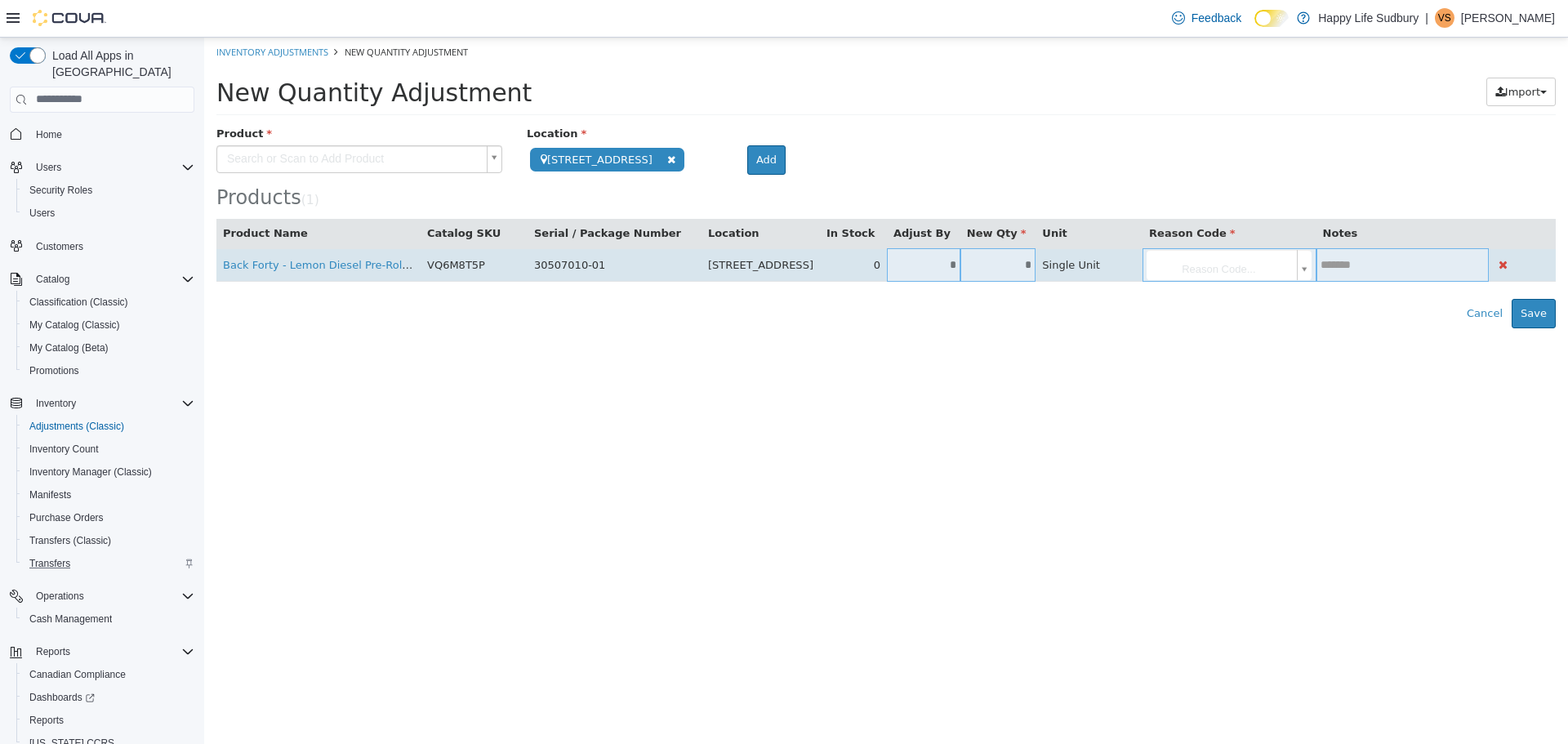
click at [1242, 262] on body "**********" at bounding box center [887, 181] width 1365 height 291
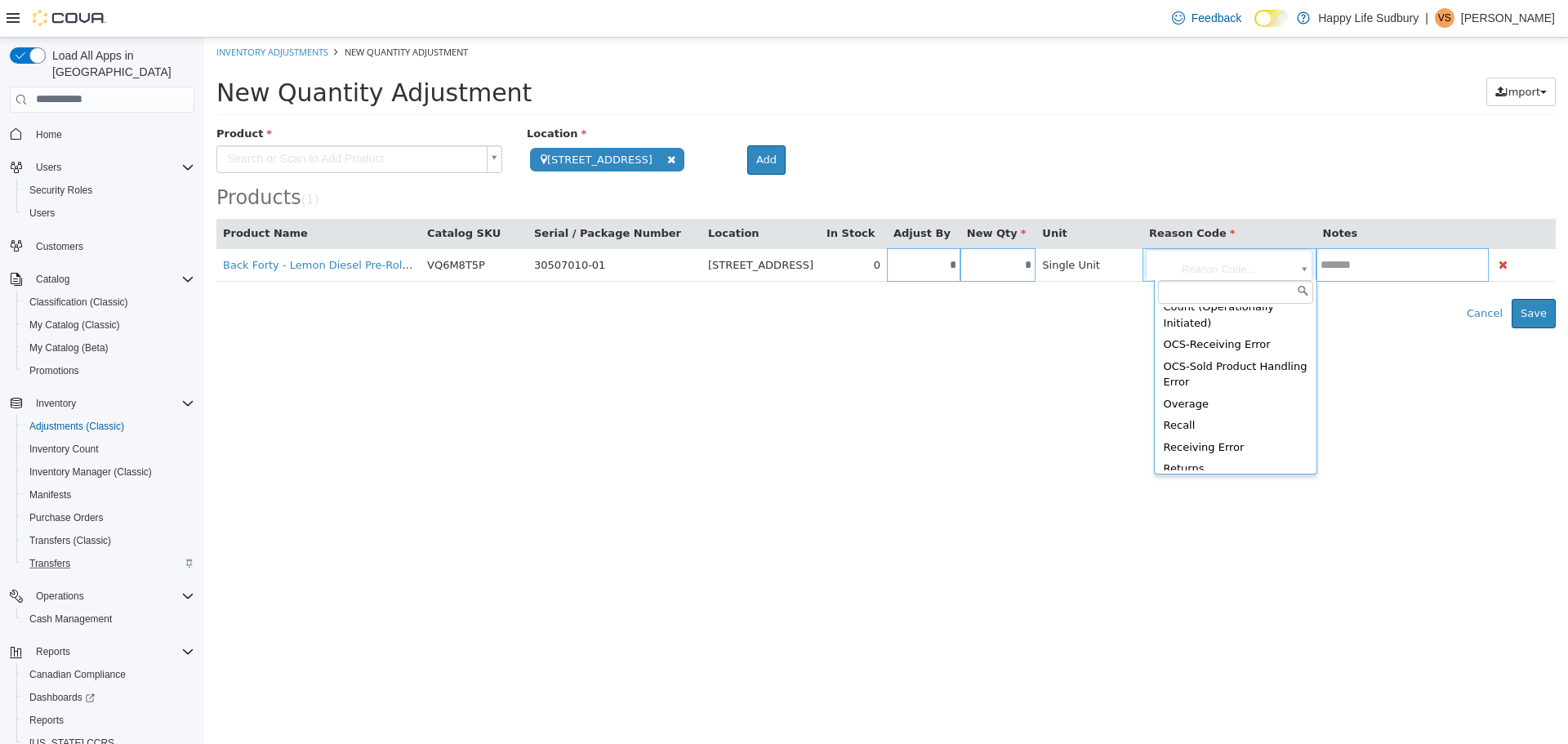
scroll to position [290, 0]
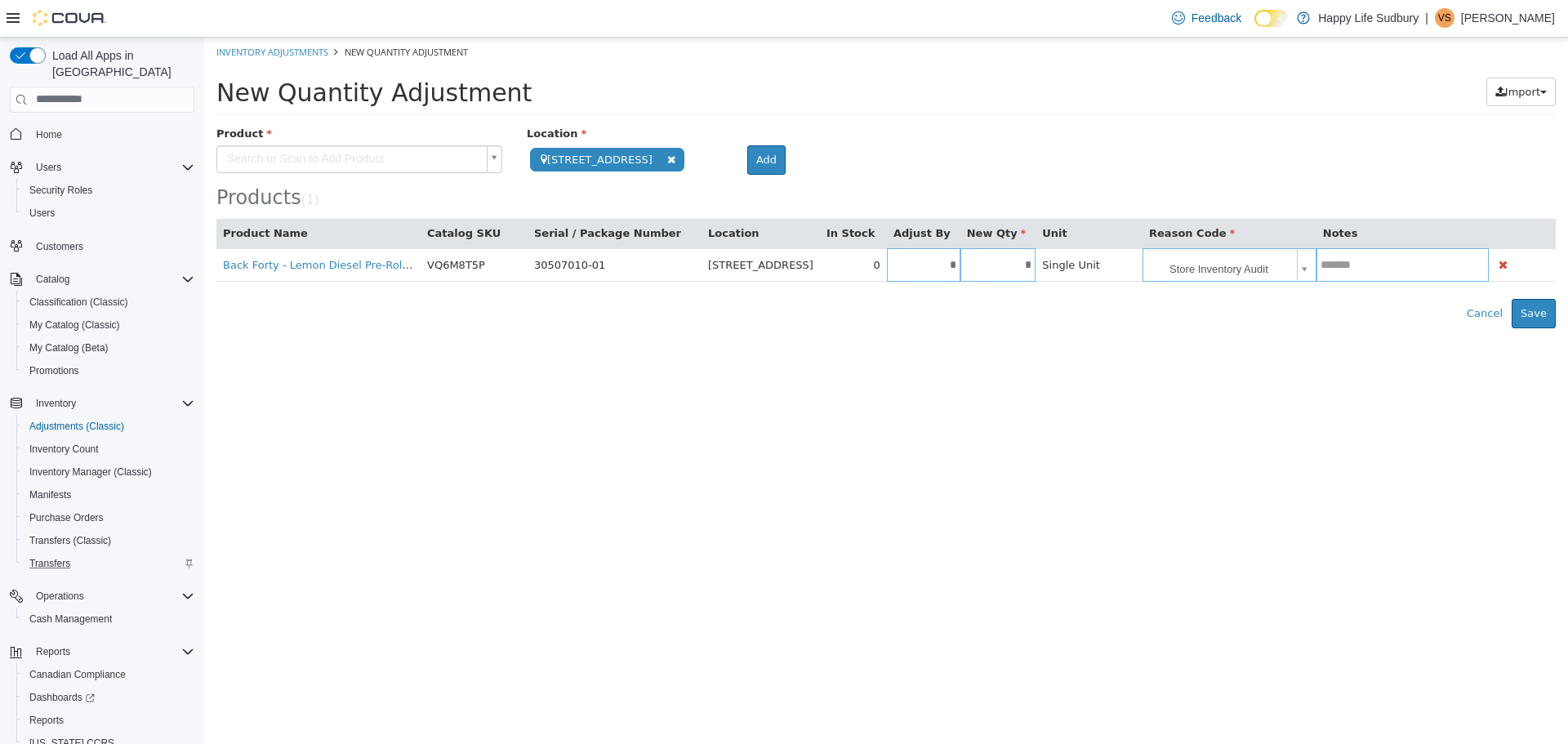
type input "**********"
drag, startPoint x: 1177, startPoint y: 410, endPoint x: 1002, endPoint y: 334, distance: 190.8
click at [1177, 327] on html "**********" at bounding box center [887, 181] width 1365 height 291
click at [1540, 319] on button "Save" at bounding box center [1534, 313] width 44 height 30
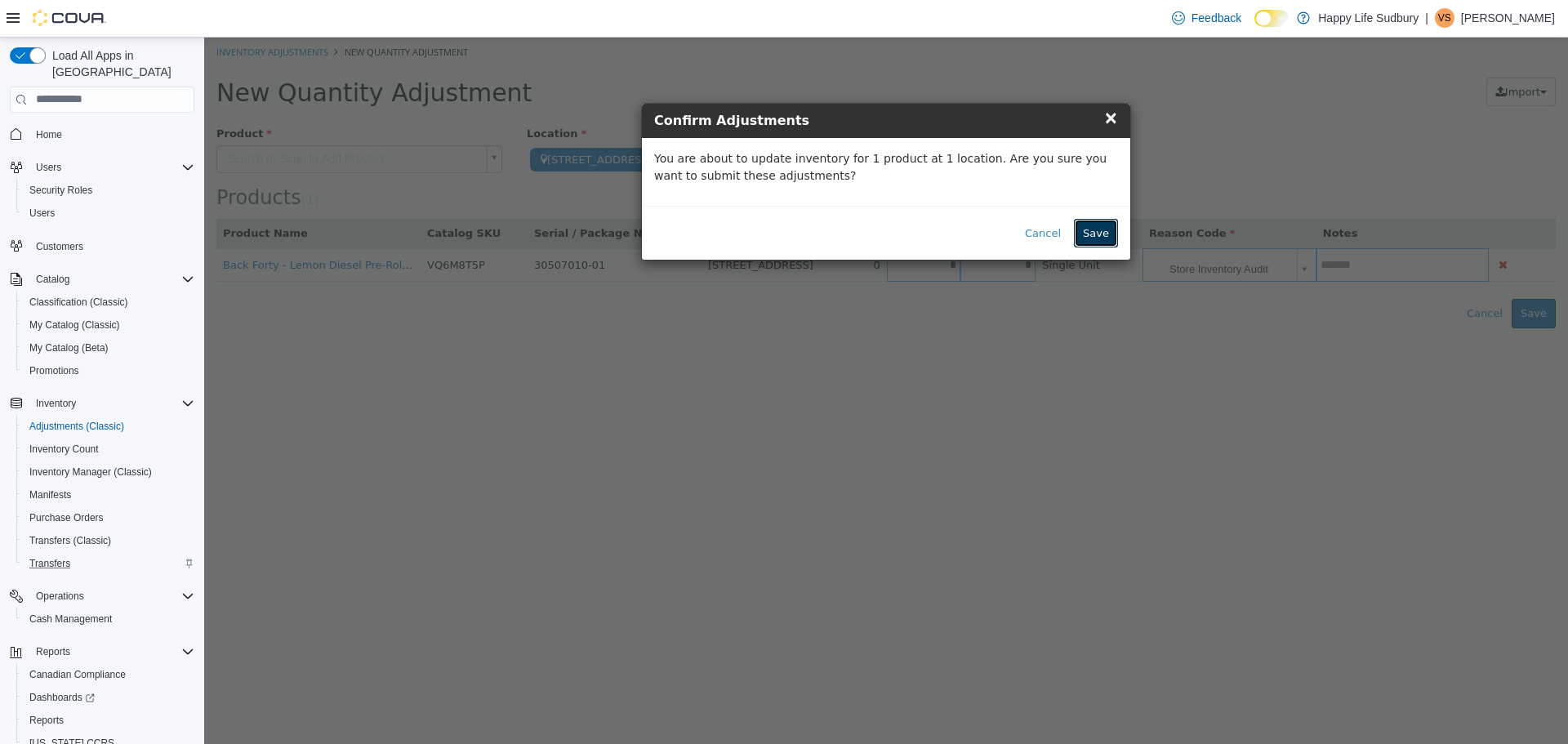
click at [1095, 218] on button "Save" at bounding box center [1096, 232] width 44 height 30
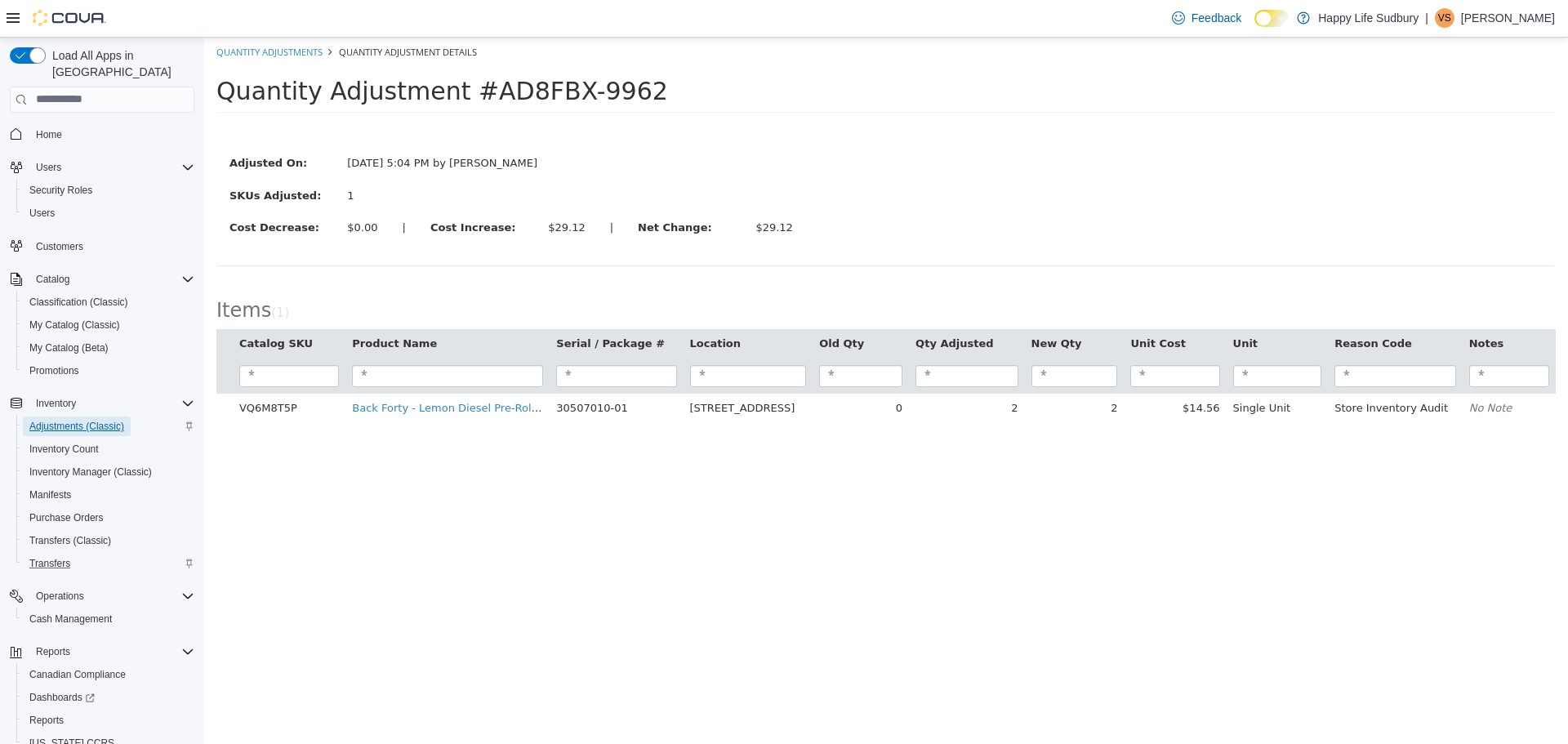
click at [84, 420] on span "Adjustments (Classic)" at bounding box center [77, 427] width 95 height 13
click at [296, 55] on link "Quantity Adjustments" at bounding box center [270, 51] width 107 height 12
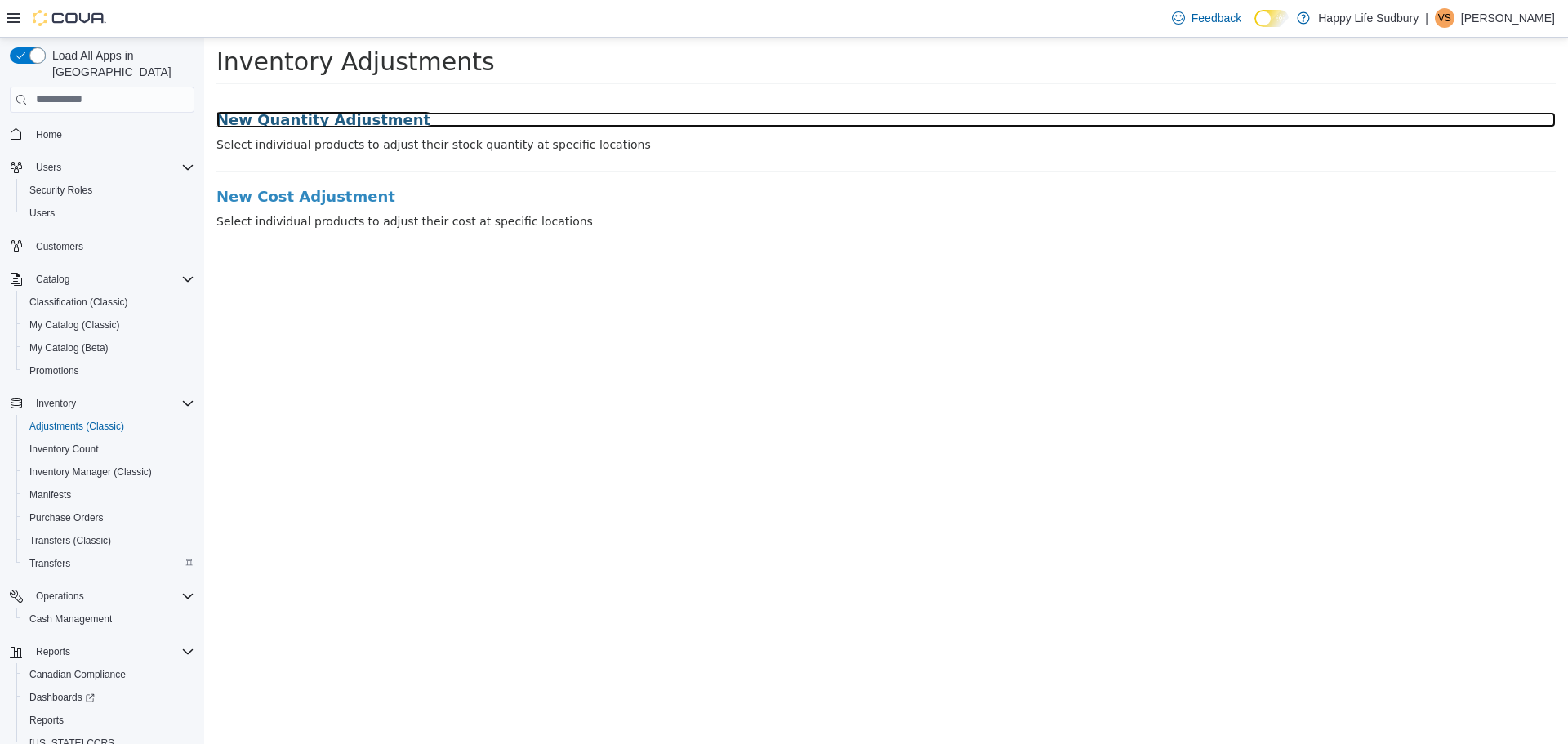
click at [334, 124] on h3 "New Quantity Adjustment" at bounding box center [887, 119] width 1340 height 16
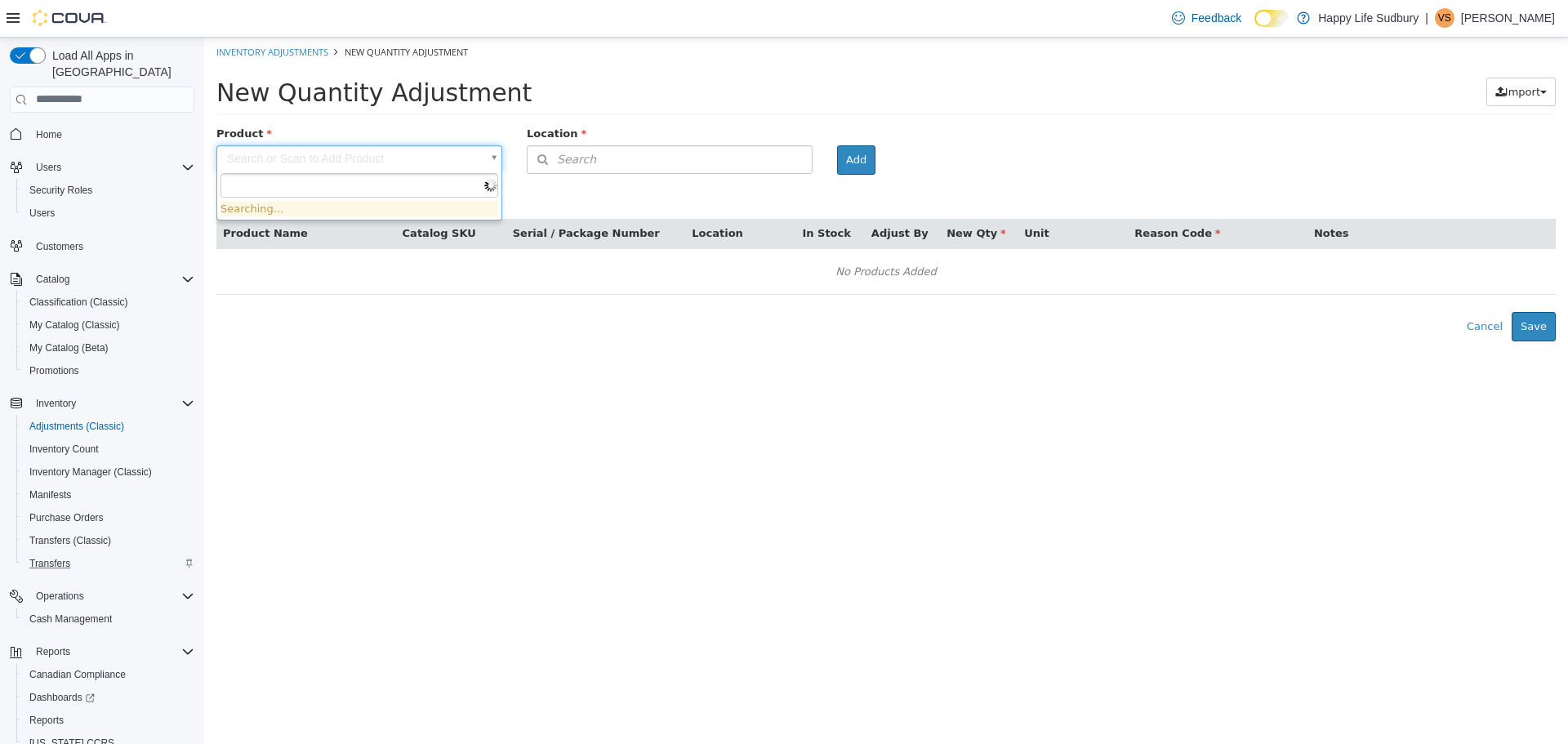
click at [362, 146] on body "× The adjustment request was successfully processed. Inventory Adjustments New …" at bounding box center [887, 188] width 1365 height 304
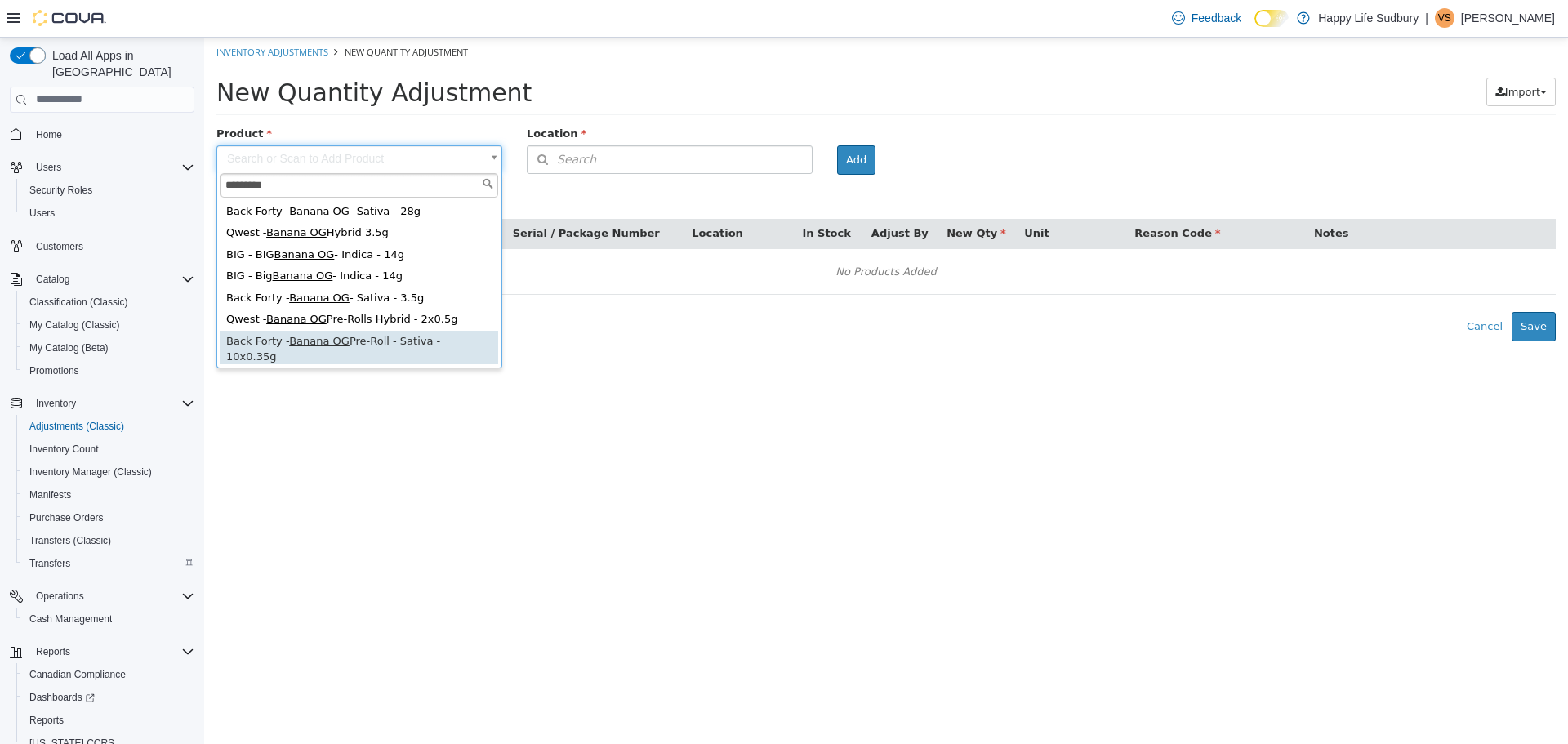
type input "*********"
type input "**********"
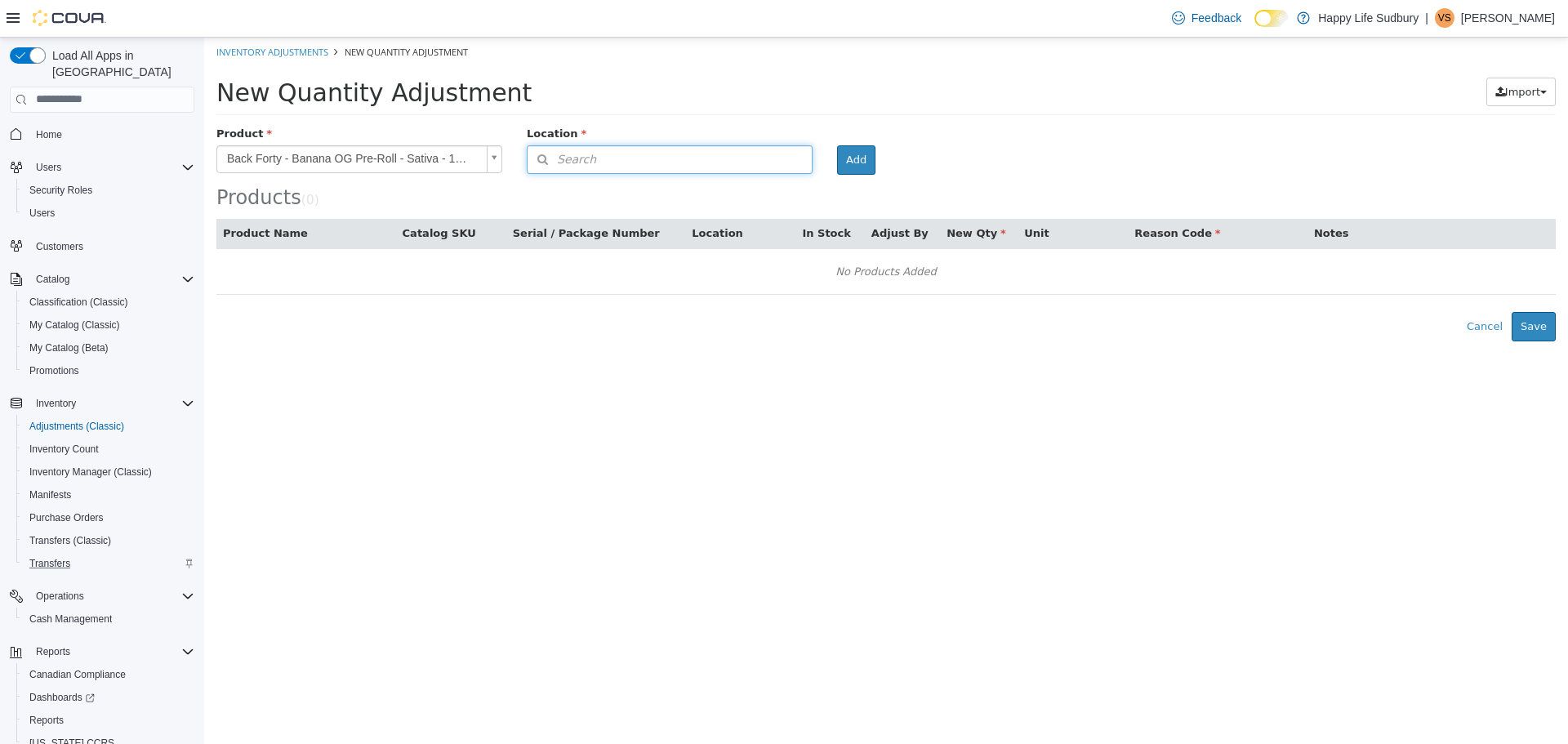
click at [646, 151] on button "Search" at bounding box center [670, 159] width 286 height 29
click at [798, 188] on icon at bounding box center [798, 187] width 11 height 11
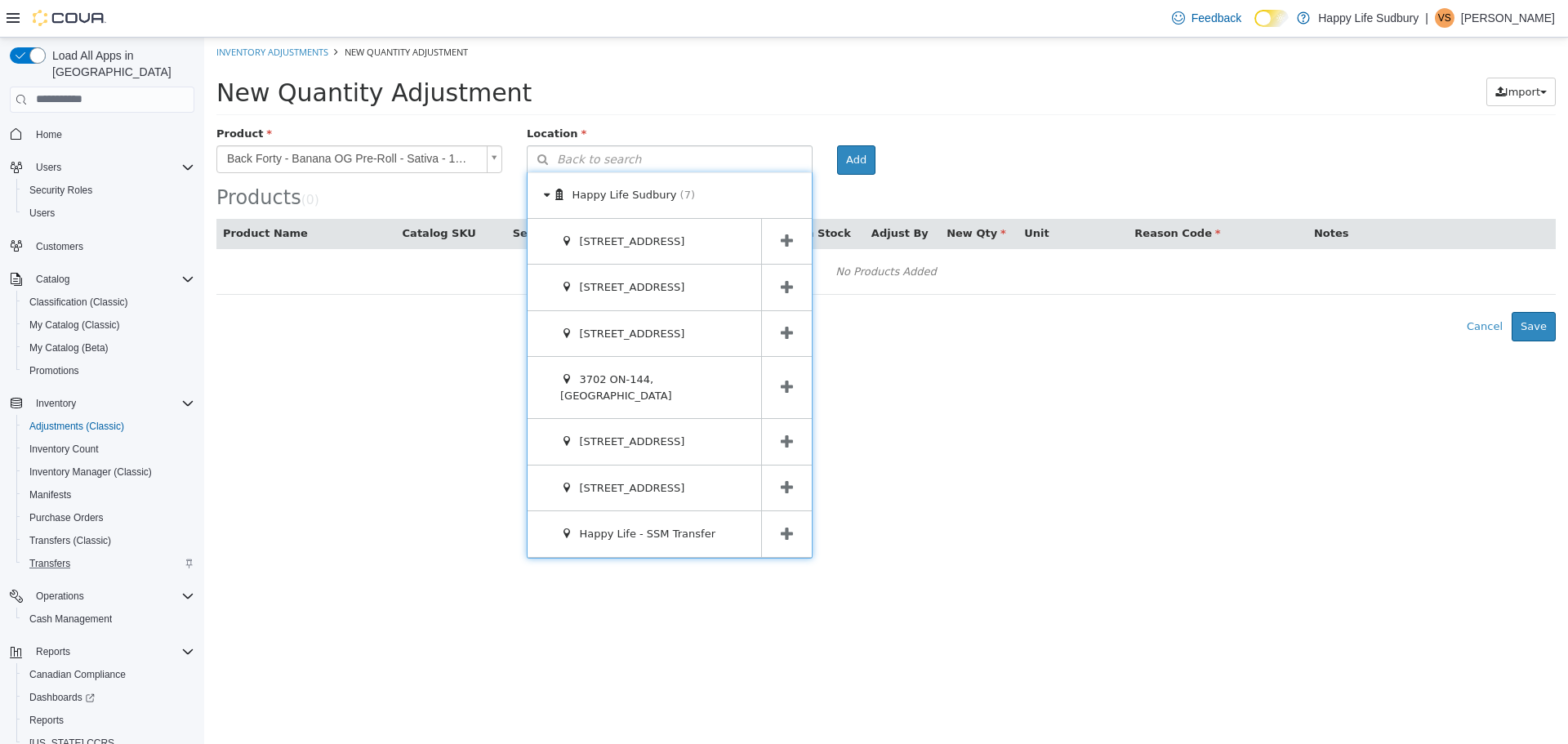
click at [778, 347] on span at bounding box center [786, 333] width 51 height 46
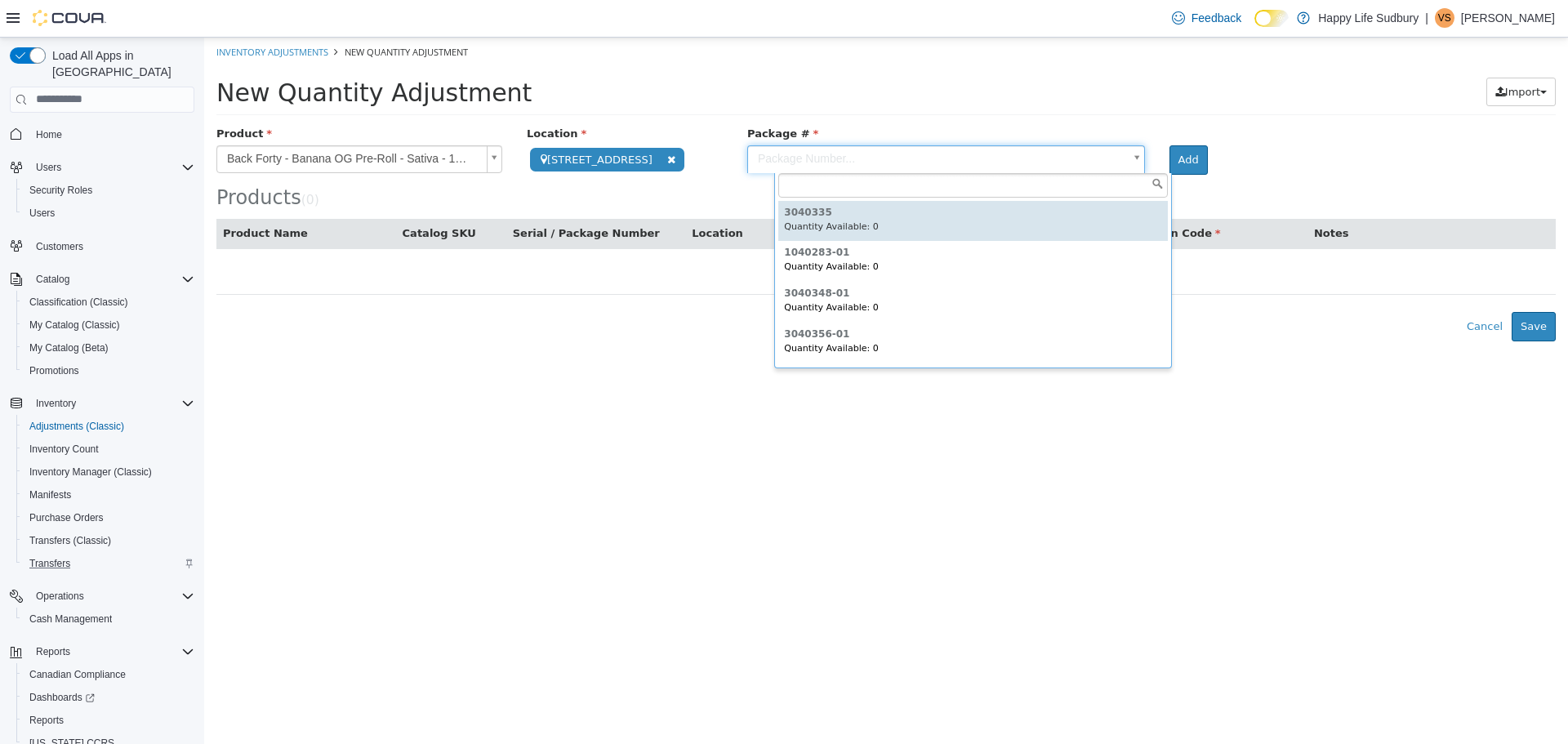
click at [888, 160] on body "**********" at bounding box center [887, 188] width 1365 height 304
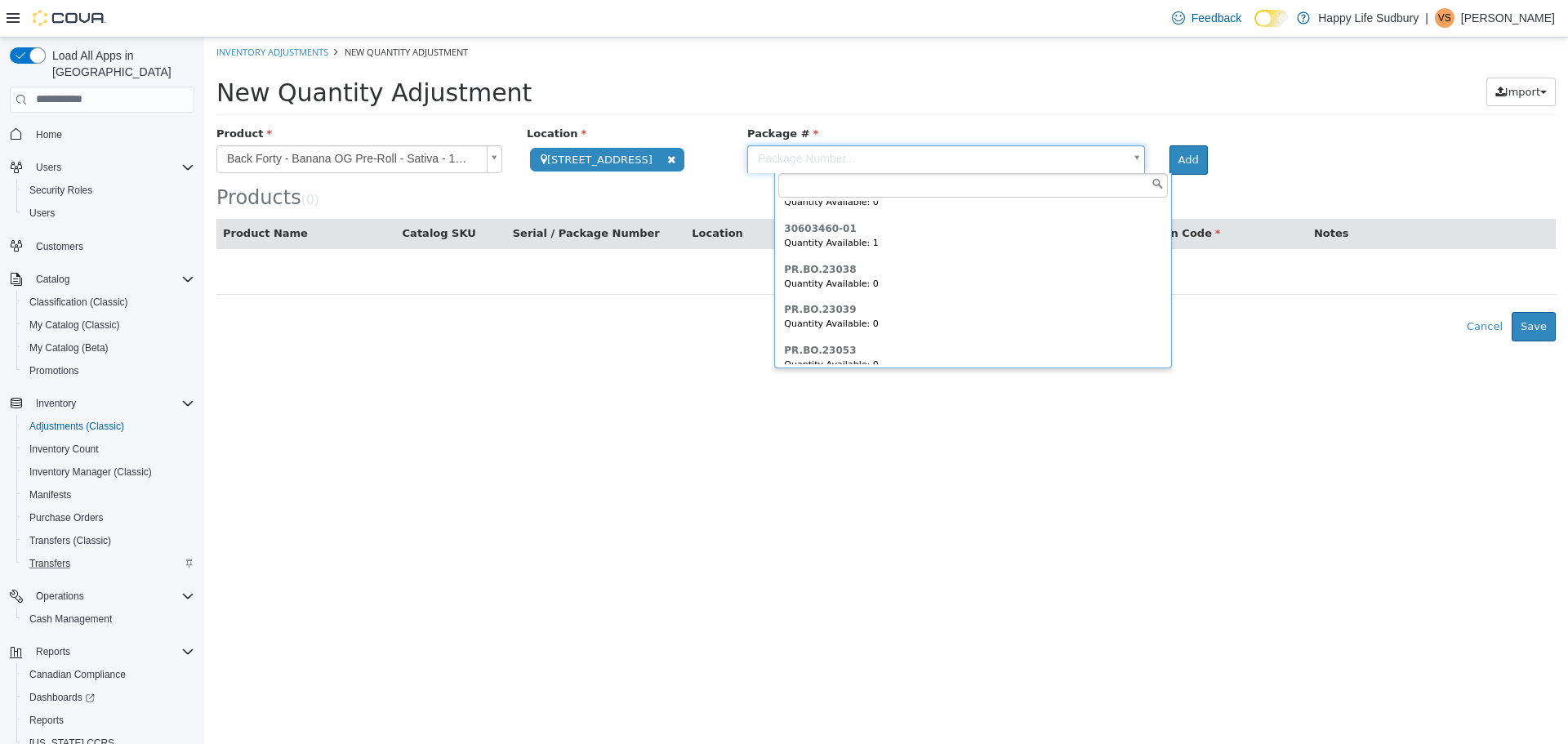
scroll to position [1378, 0]
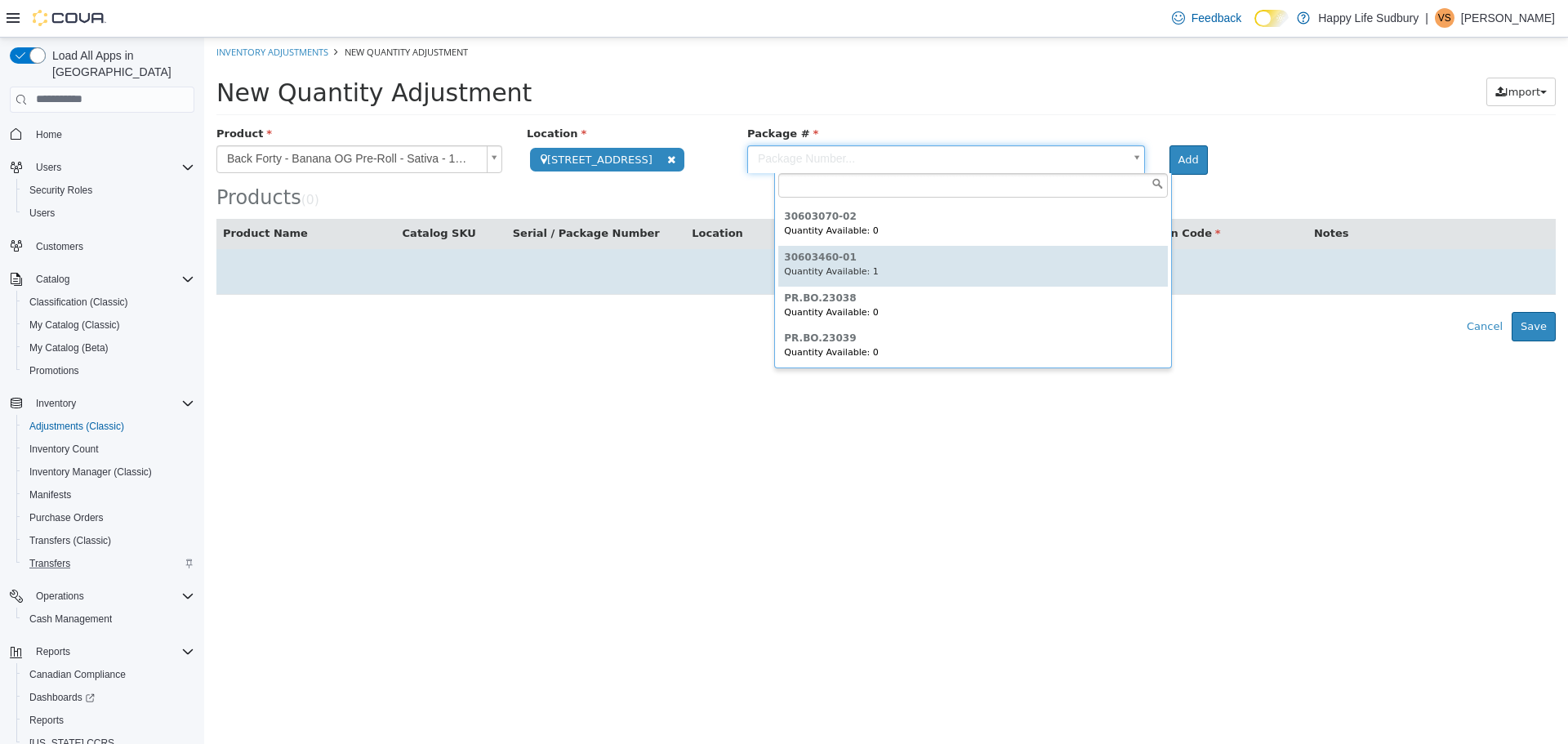
type input "**********"
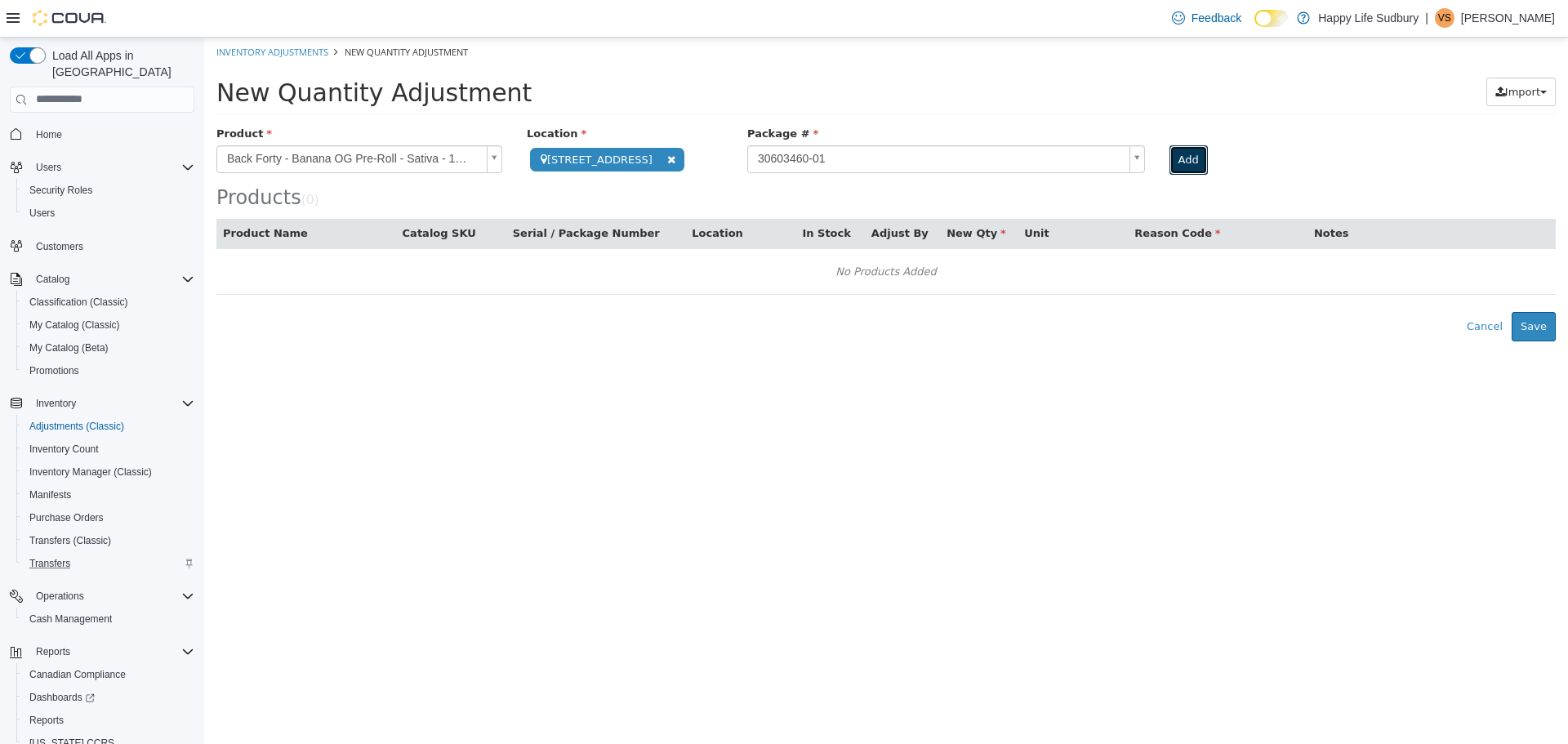
click at [1208, 159] on button "Add" at bounding box center [1189, 159] width 38 height 30
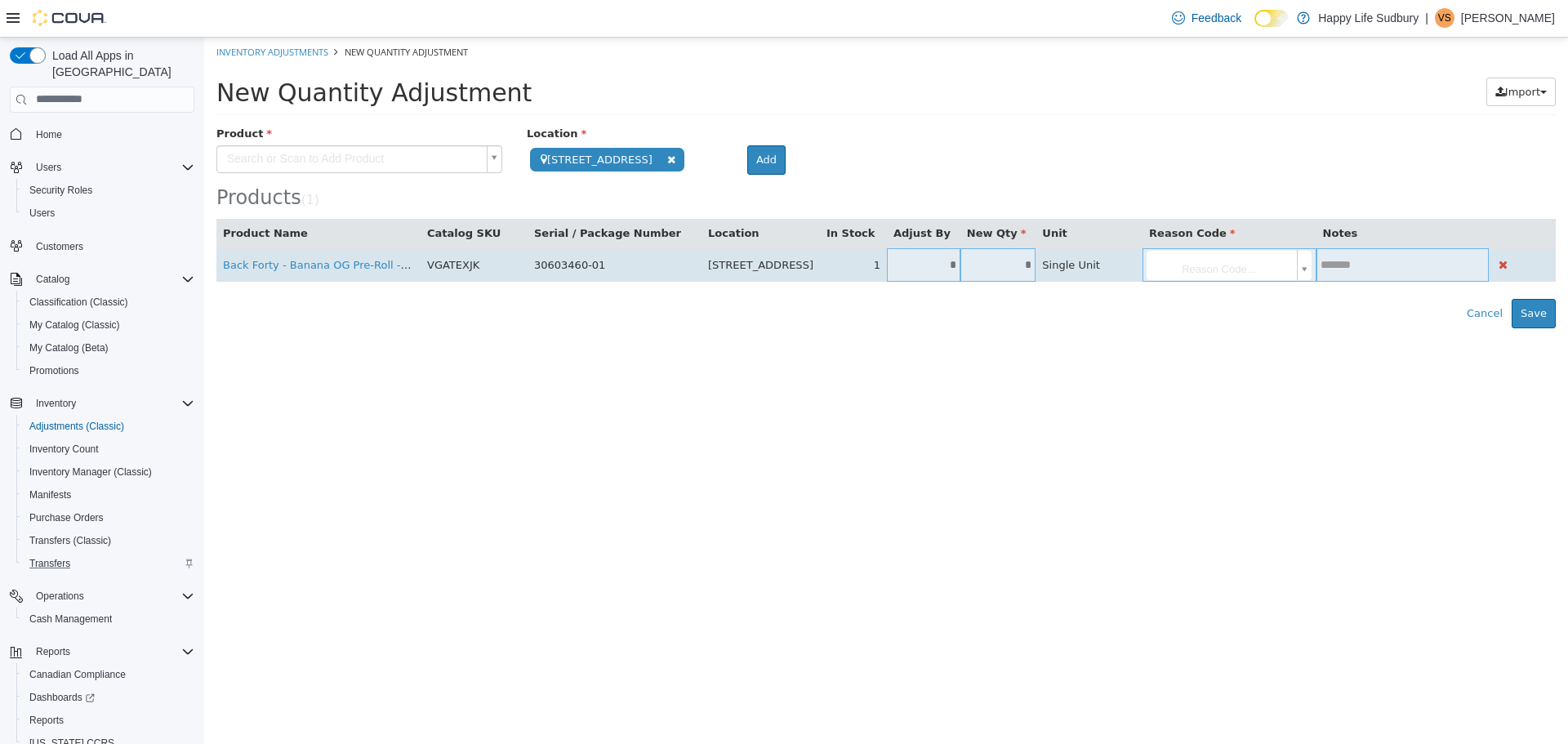
click at [956, 260] on input "*" at bounding box center [923, 264] width 74 height 12
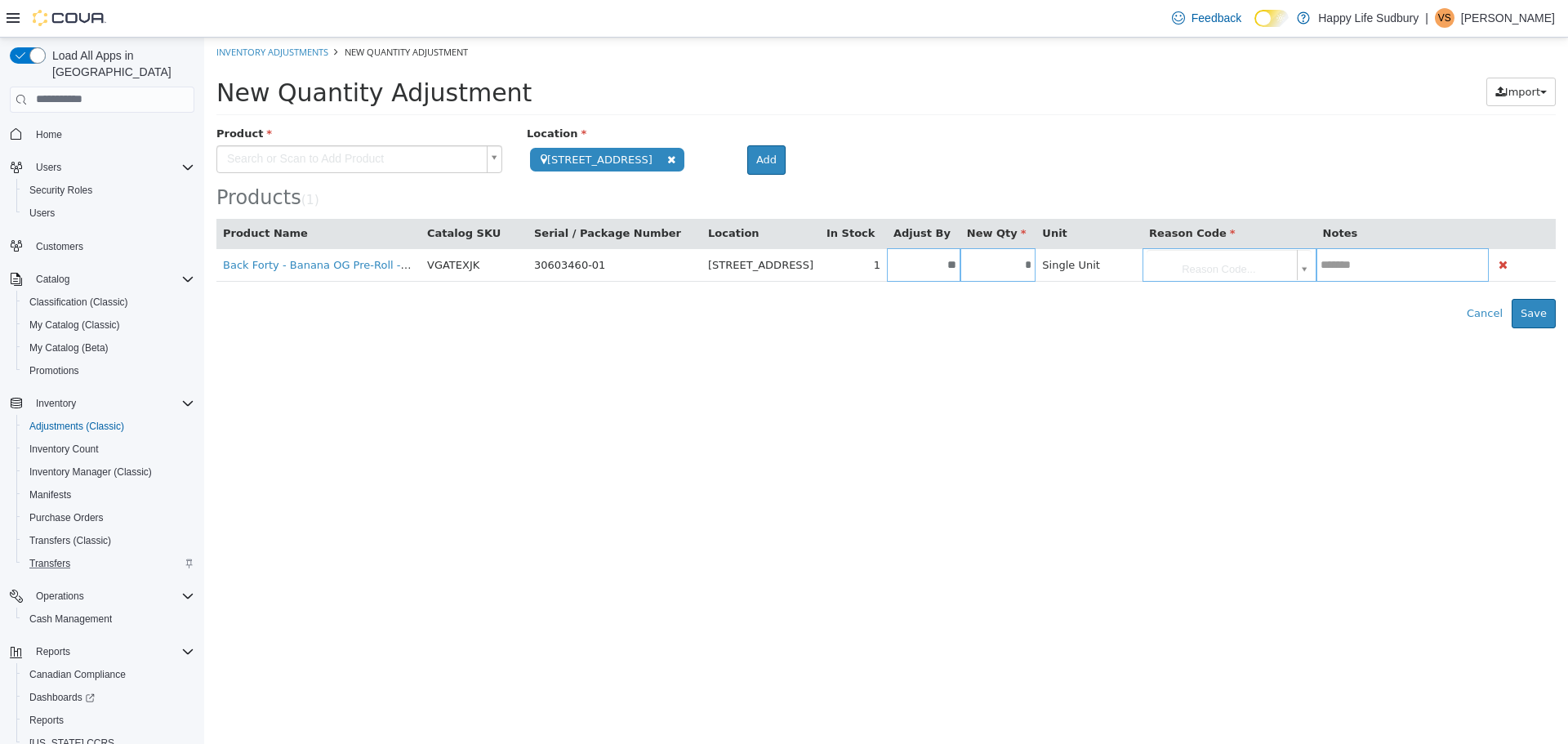
type input "*"
click at [966, 327] on html "**********" at bounding box center [887, 181] width 1365 height 291
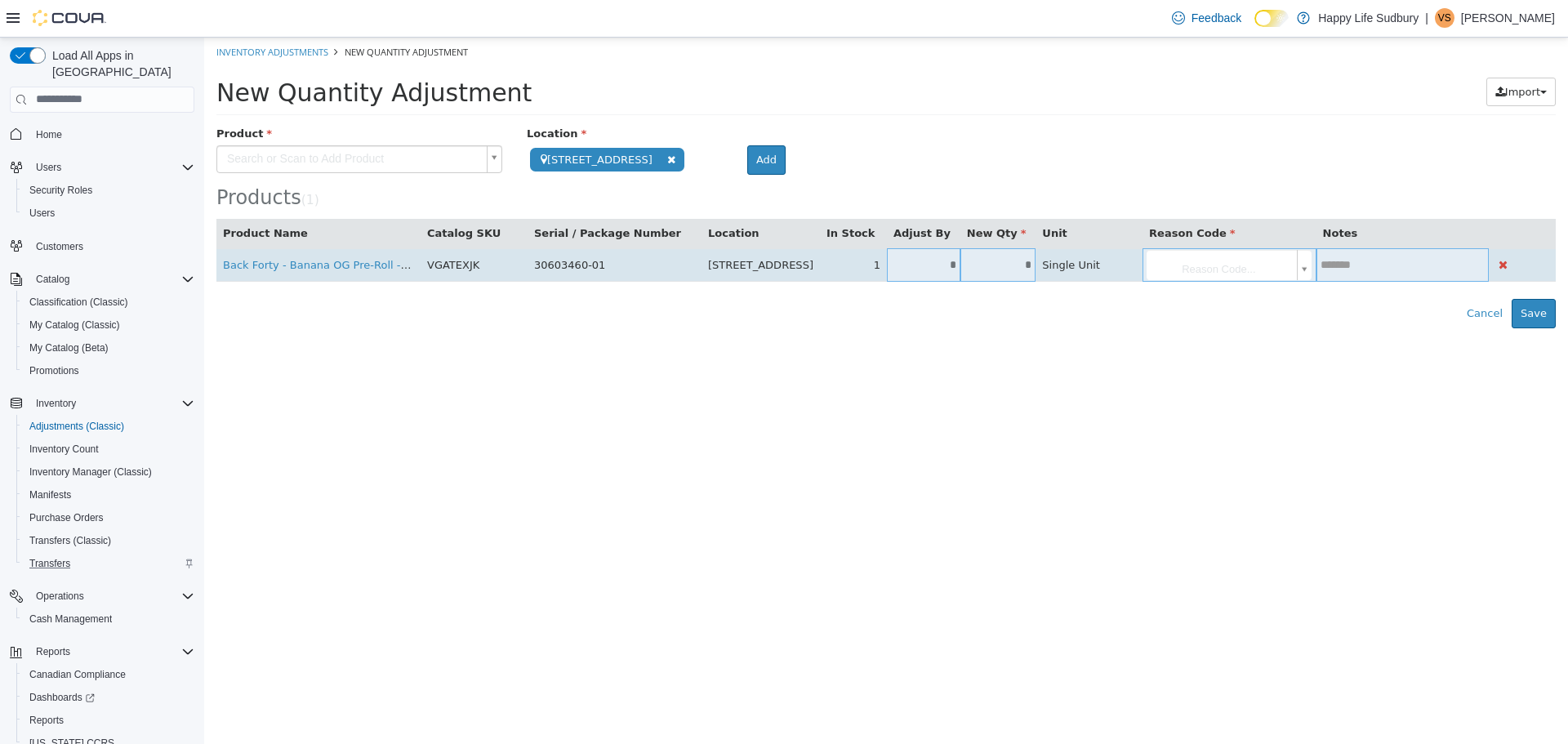
drag, startPoint x: 1216, startPoint y: 274, endPoint x: 1207, endPoint y: 276, distance: 9.2
click at [1214, 274] on body "**********" at bounding box center [887, 181] width 1365 height 291
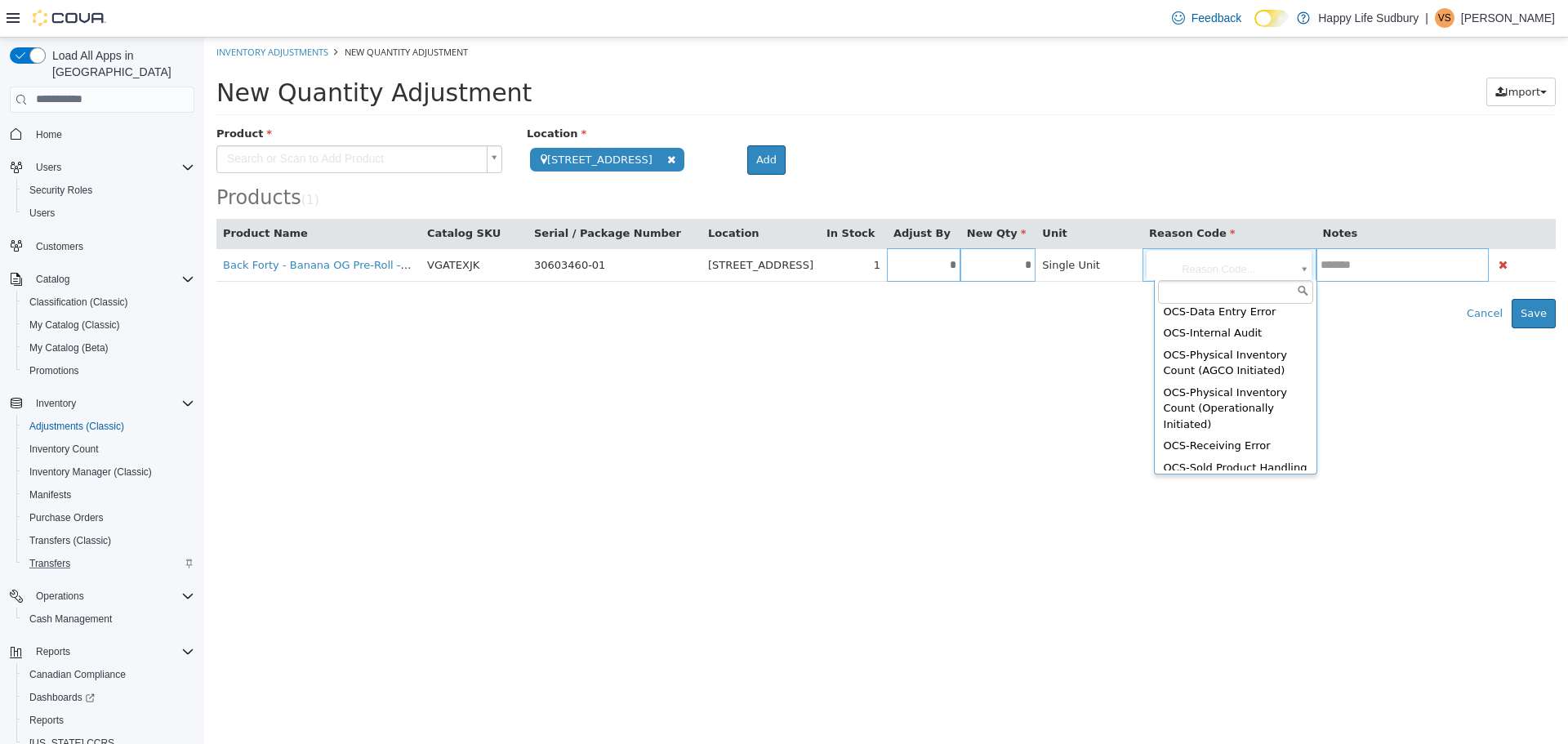
scroll to position [290, 0]
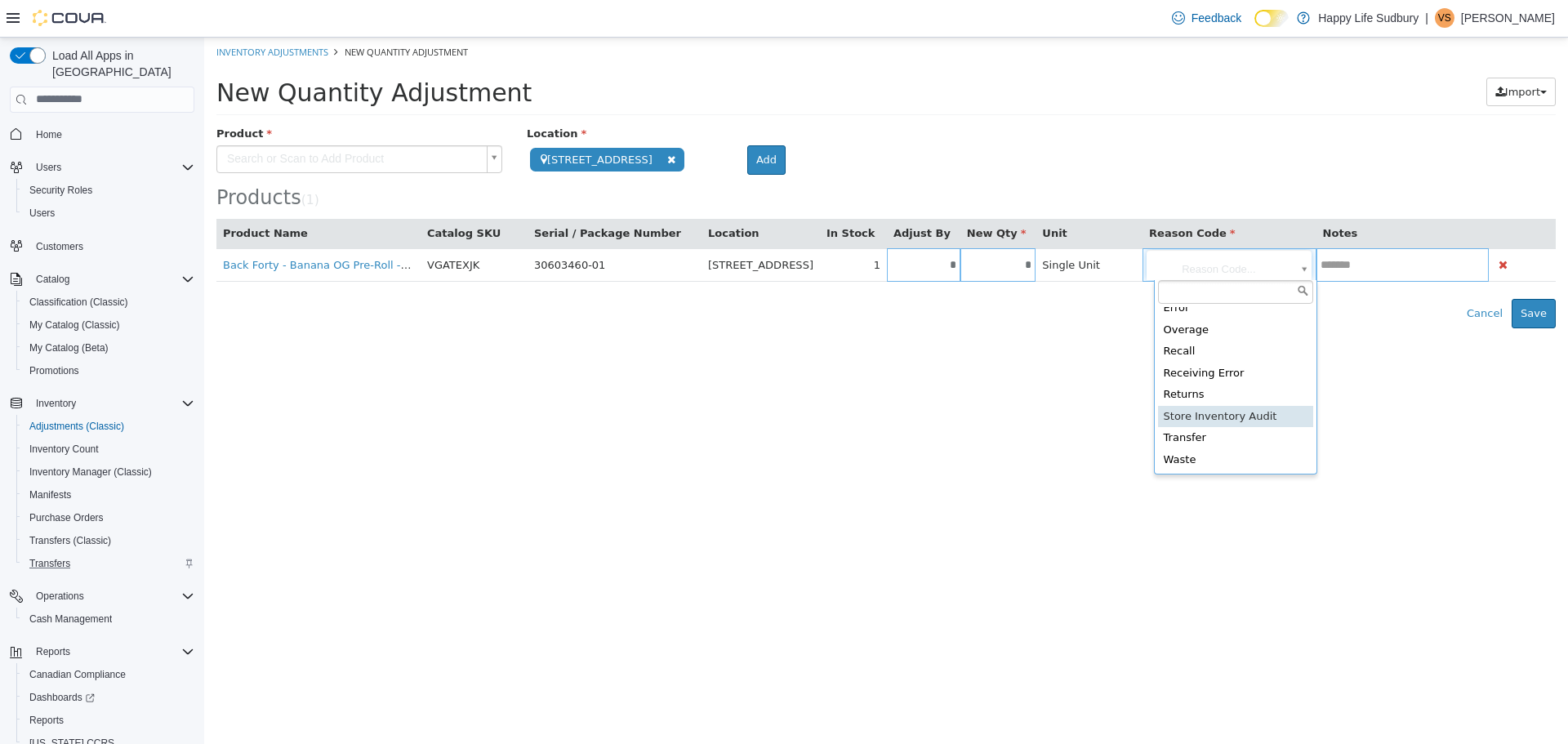
type input "**********"
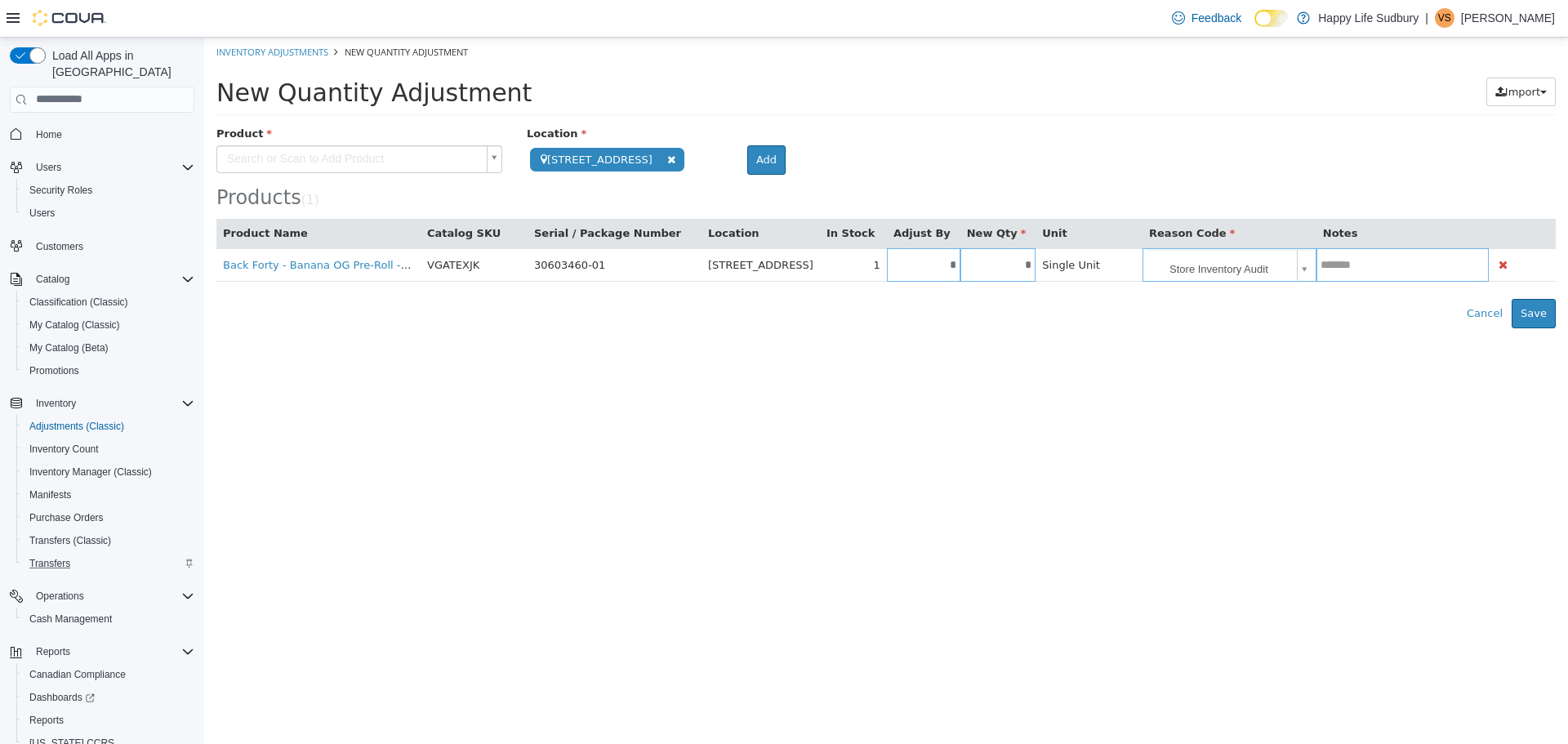
click at [1085, 327] on html "**********" at bounding box center [887, 181] width 1365 height 291
click at [1546, 322] on button "Save" at bounding box center [1534, 313] width 44 height 30
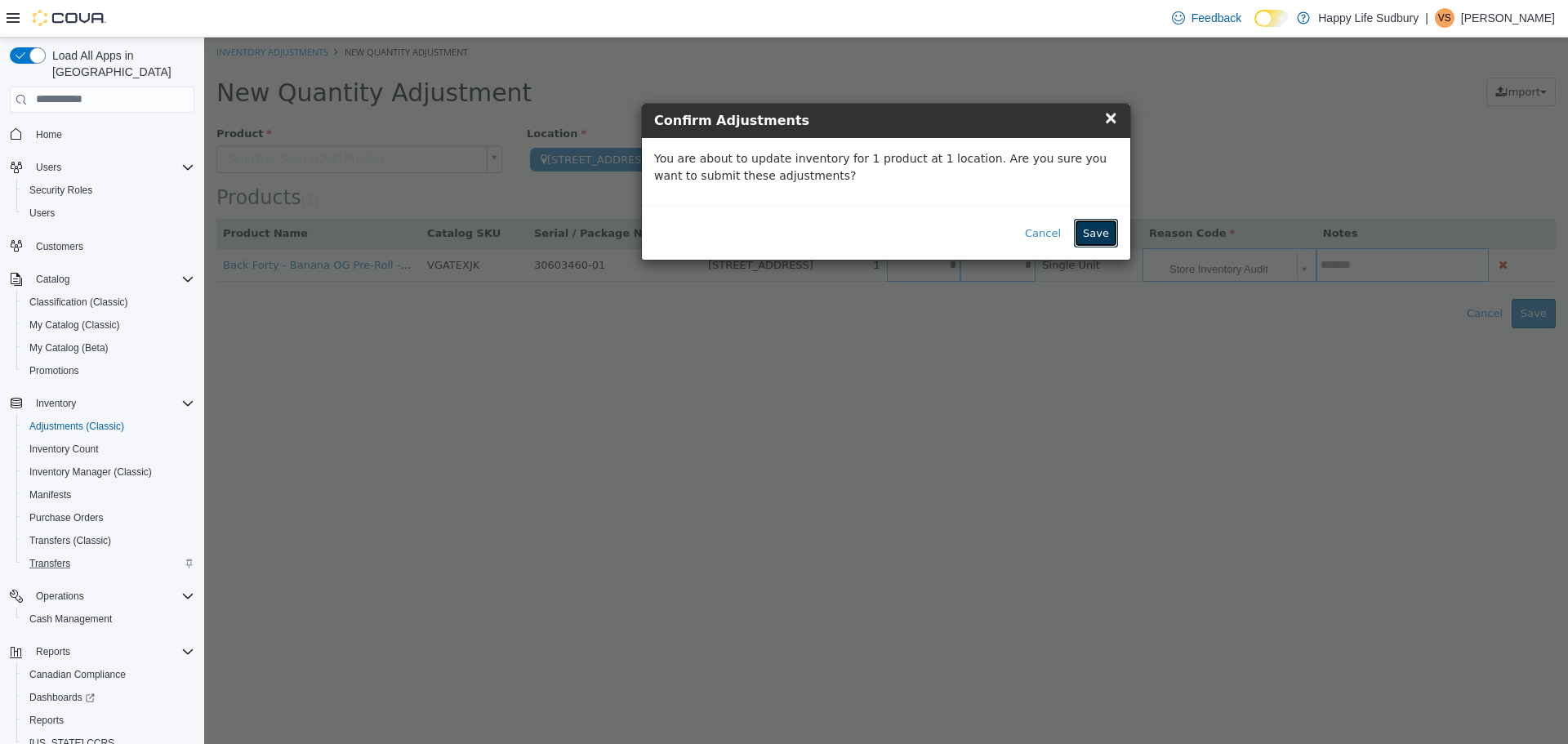
click at [1096, 237] on button "Save" at bounding box center [1096, 232] width 44 height 30
